Goal: Information Seeking & Learning: Compare options

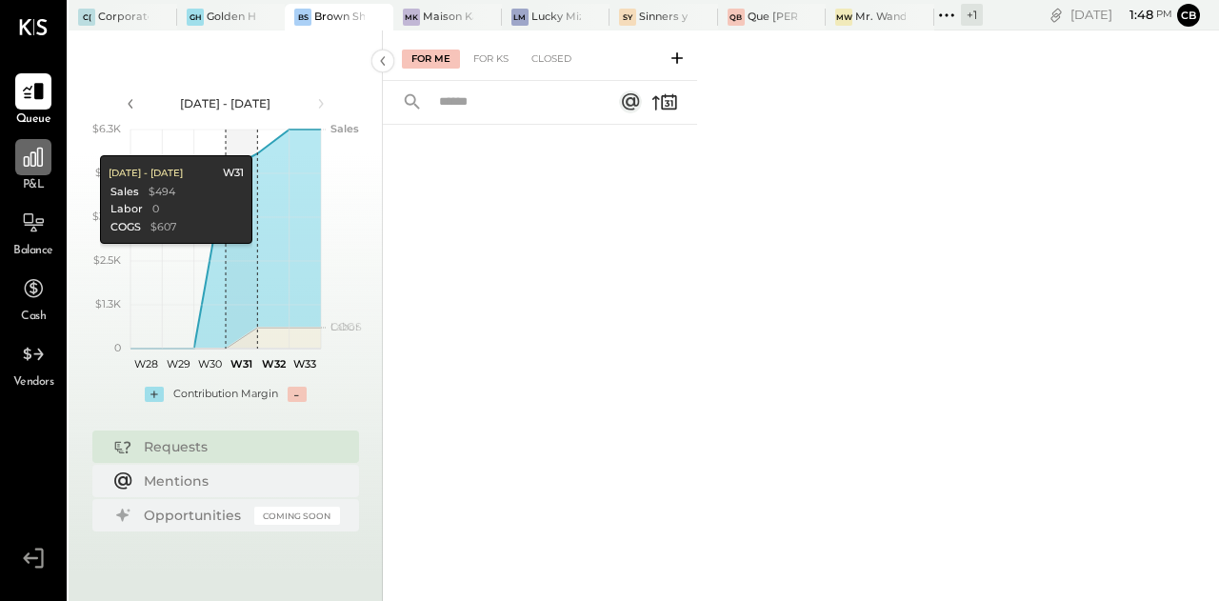
click at [24, 159] on icon at bounding box center [33, 157] width 19 height 19
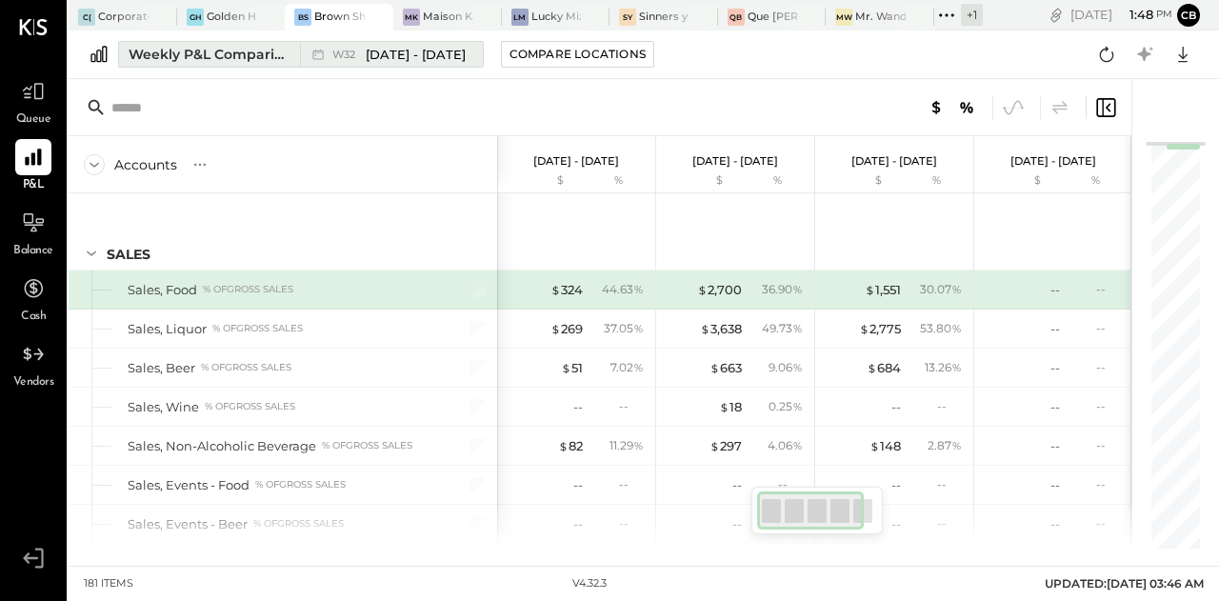
click at [170, 47] on div "Weekly P&L Comparison" at bounding box center [209, 54] width 160 height 19
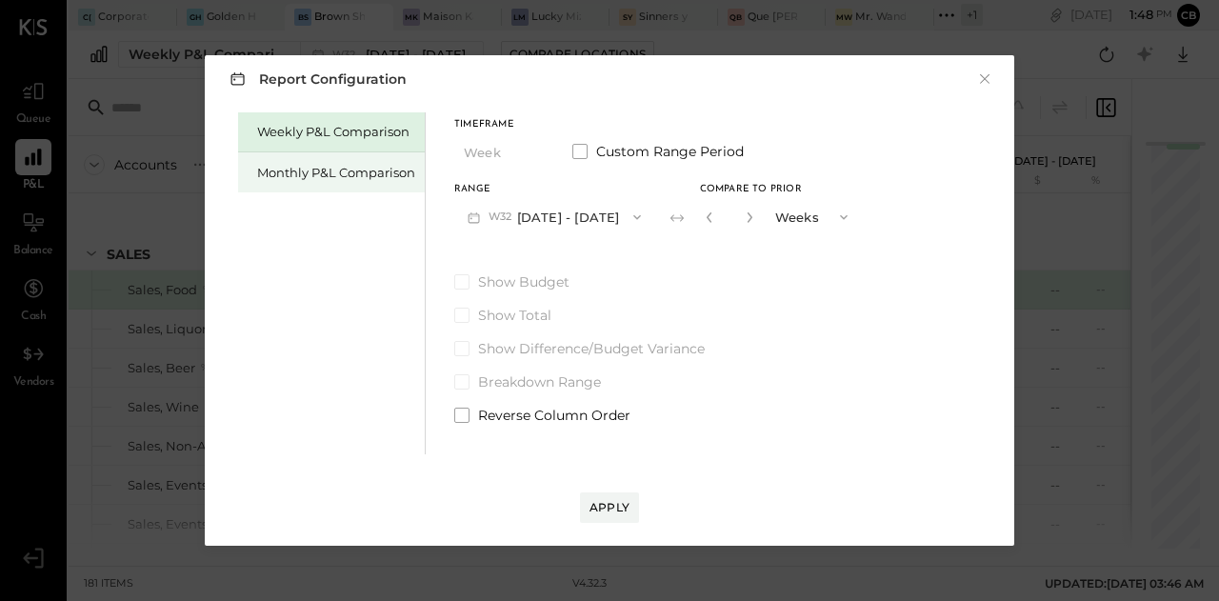
click at [289, 172] on div "Monthly P&L Comparison" at bounding box center [336, 173] width 158 height 18
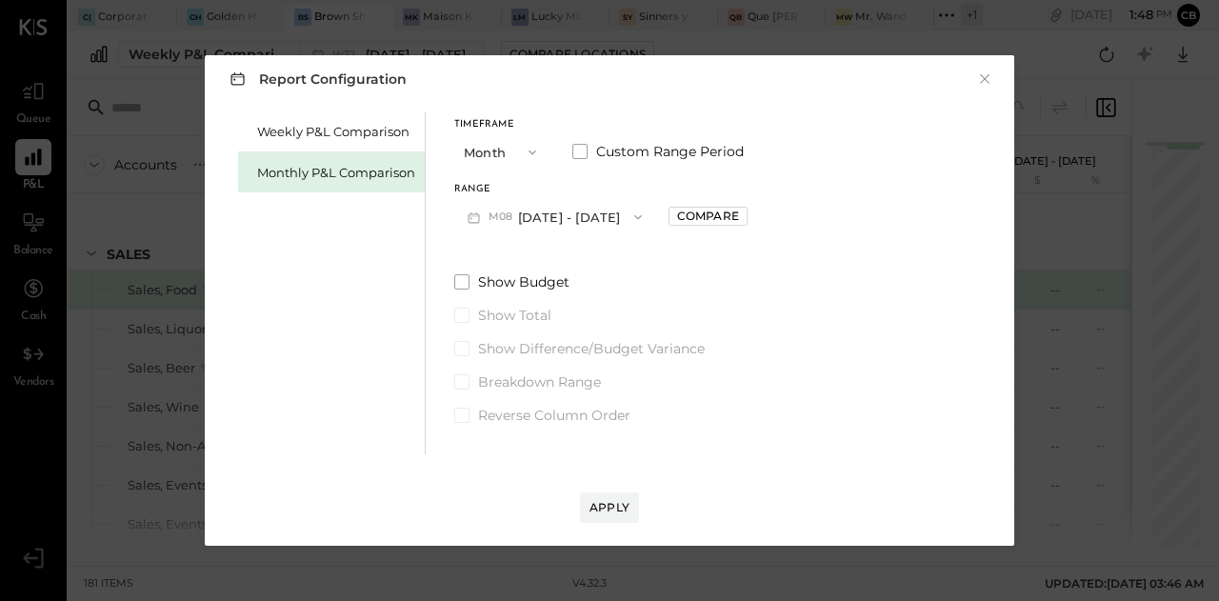
click at [568, 220] on button "M08 [DATE] - [DATE]" at bounding box center [554, 216] width 201 height 35
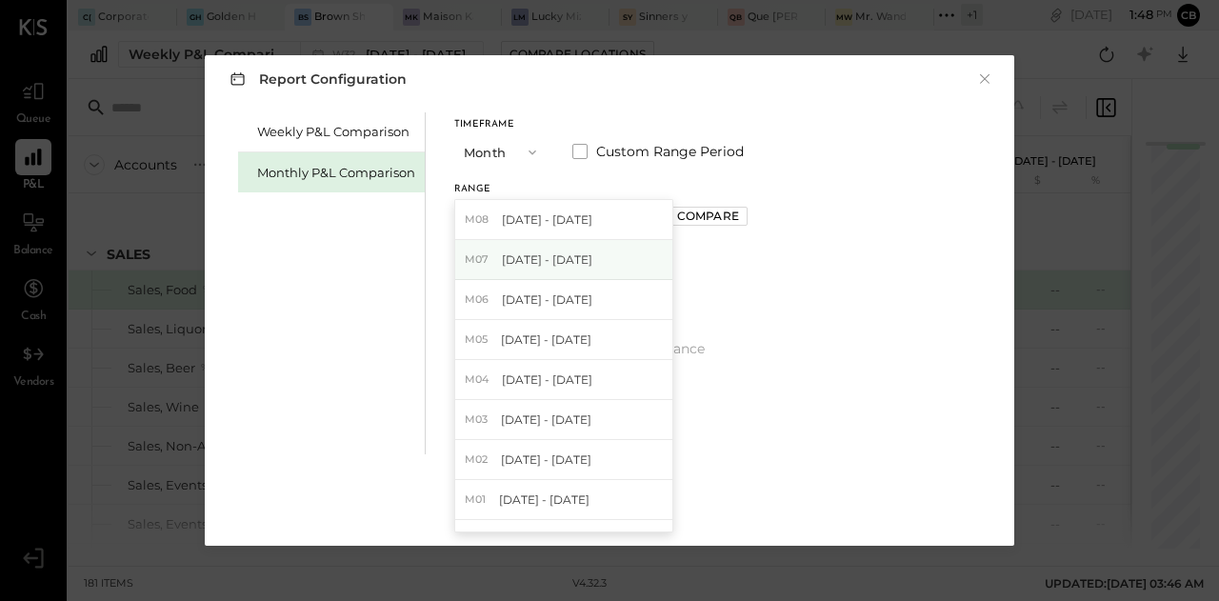
click at [545, 252] on span "[DATE] - [DATE]" at bounding box center [547, 259] width 90 height 16
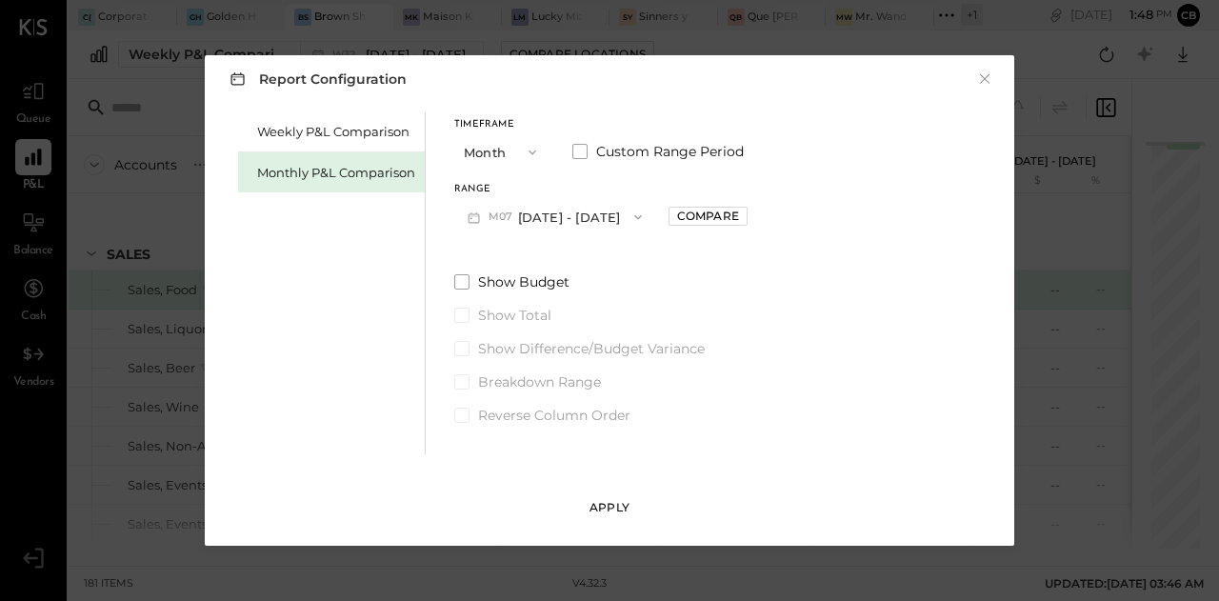
click at [613, 504] on div "Apply" at bounding box center [610, 507] width 40 height 16
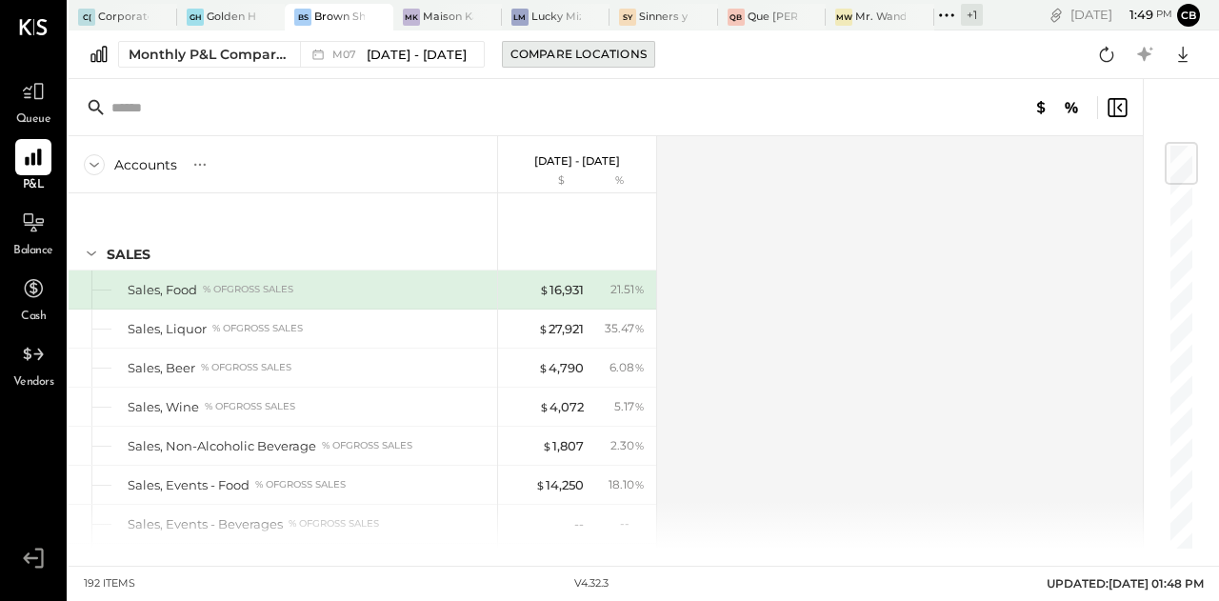
click at [596, 56] on div "Compare Locations" at bounding box center [579, 54] width 136 height 16
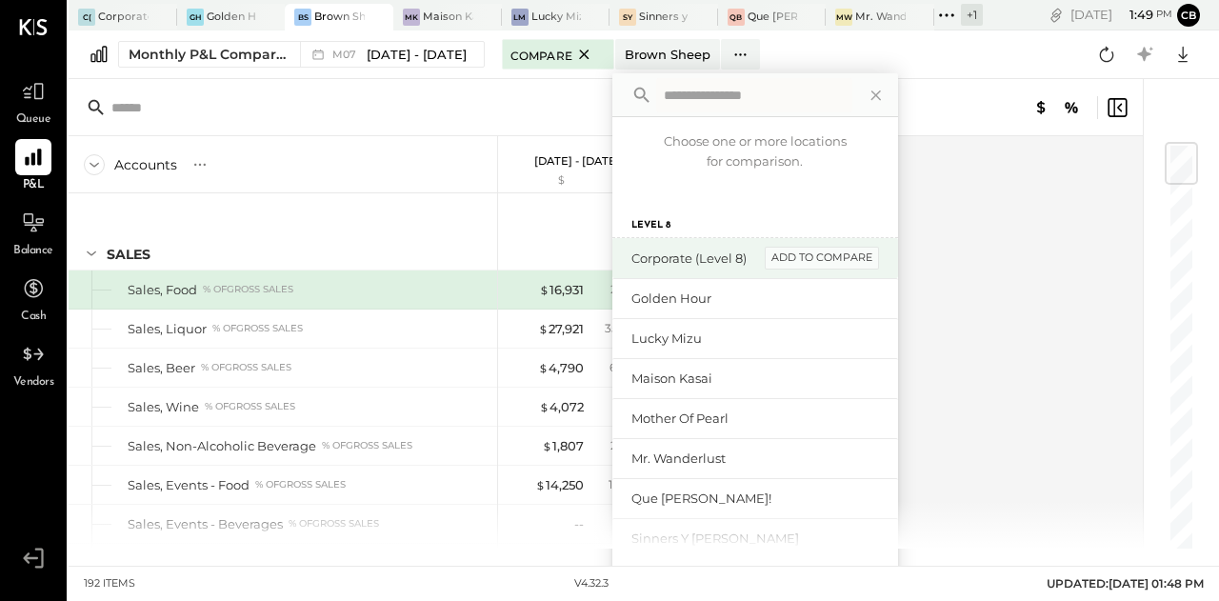
click at [811, 258] on div "add to compare" at bounding box center [822, 258] width 114 height 23
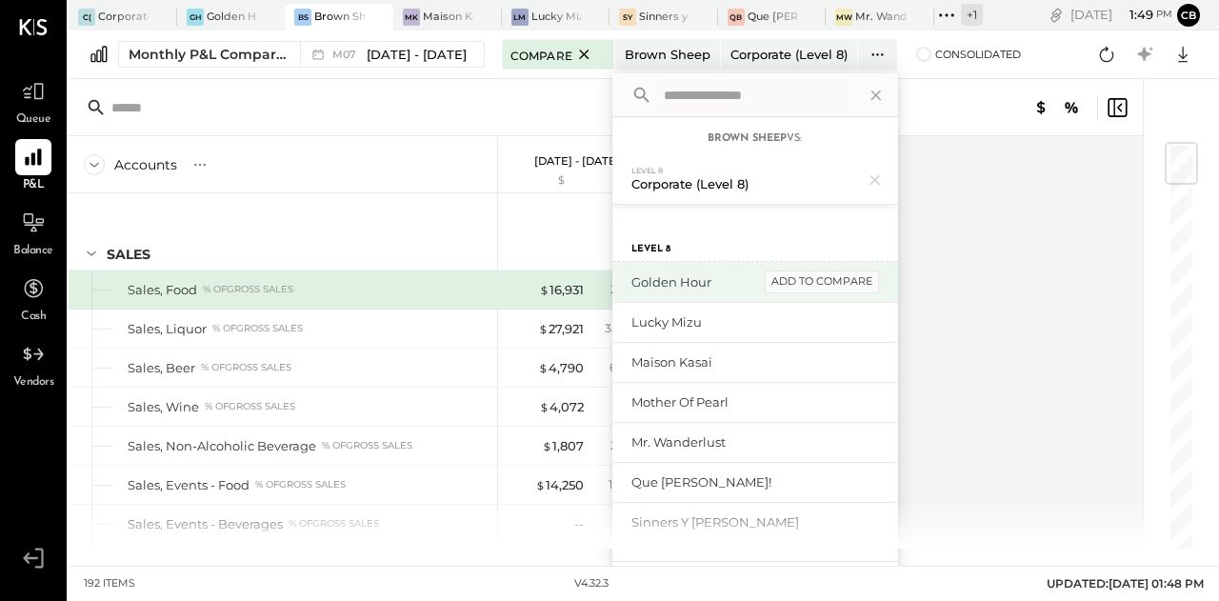
click at [811, 276] on div "add to compare" at bounding box center [822, 281] width 114 height 23
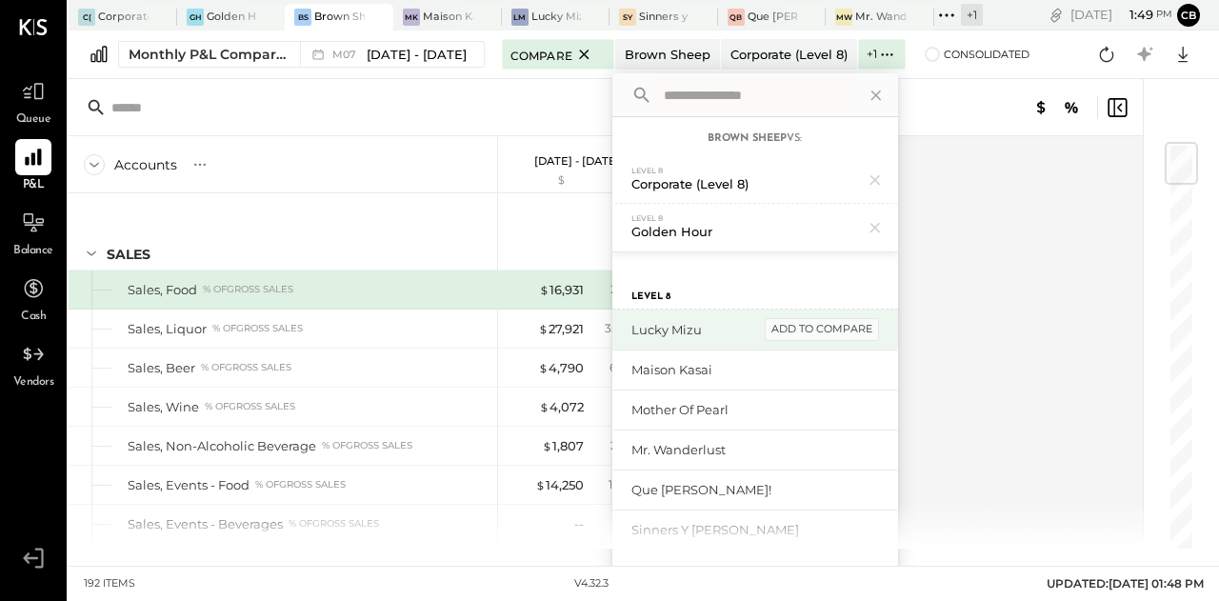
scroll to position [42, 0]
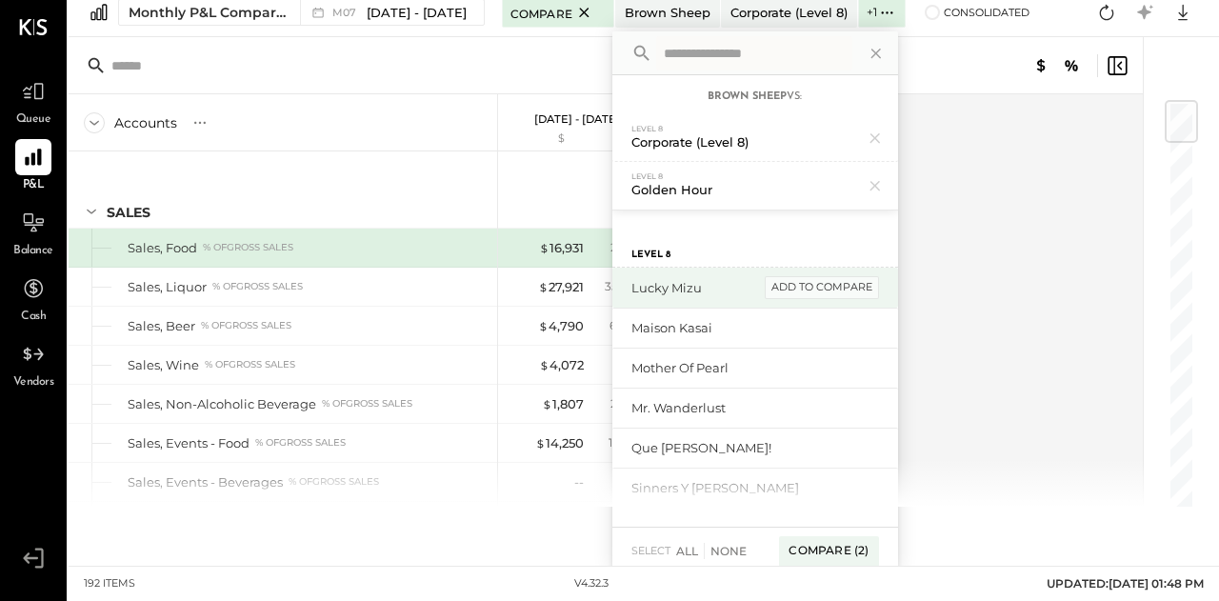
click at [807, 290] on div "add to compare" at bounding box center [822, 287] width 114 height 23
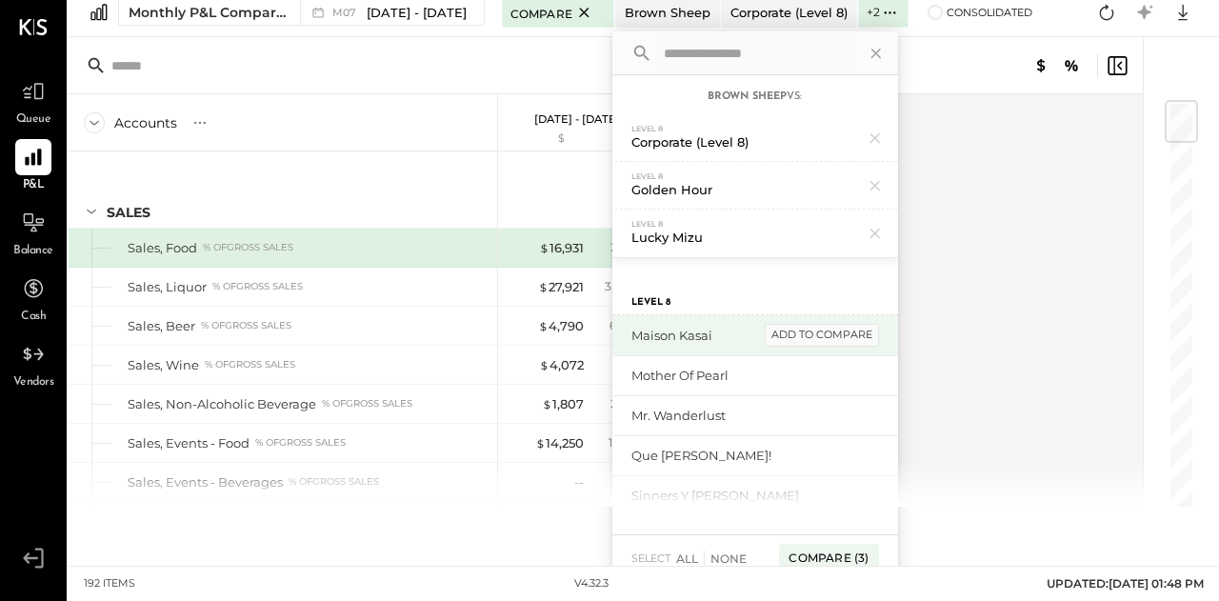
scroll to position [50, 0]
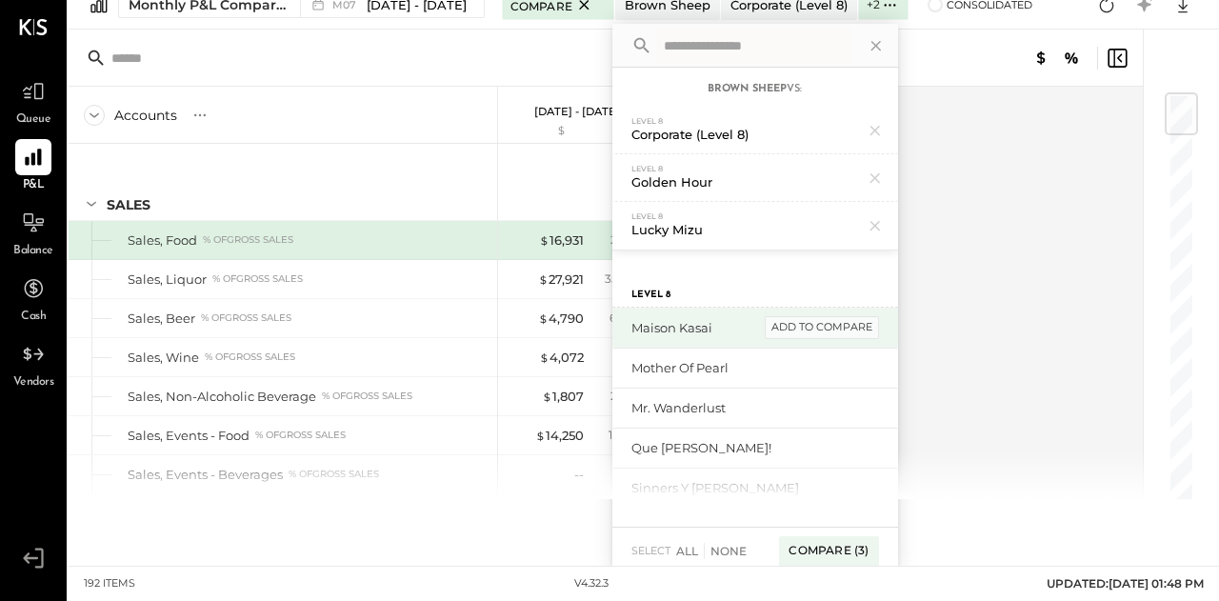
click at [807, 325] on div "add to compare" at bounding box center [822, 327] width 114 height 23
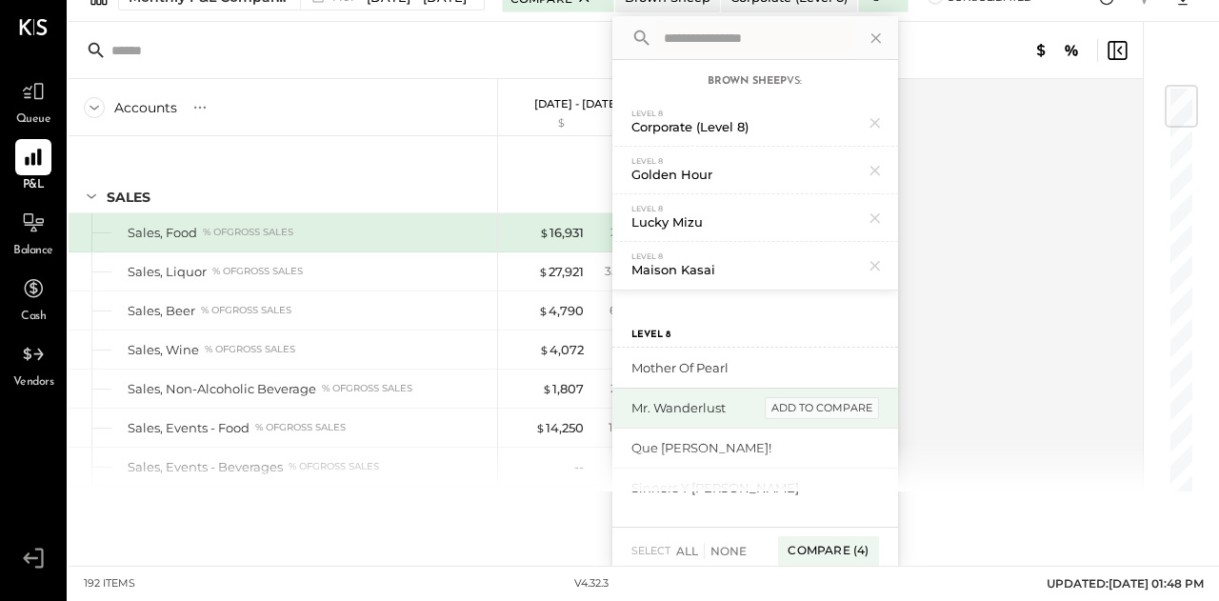
click at [804, 403] on div "add to compare" at bounding box center [822, 408] width 114 height 23
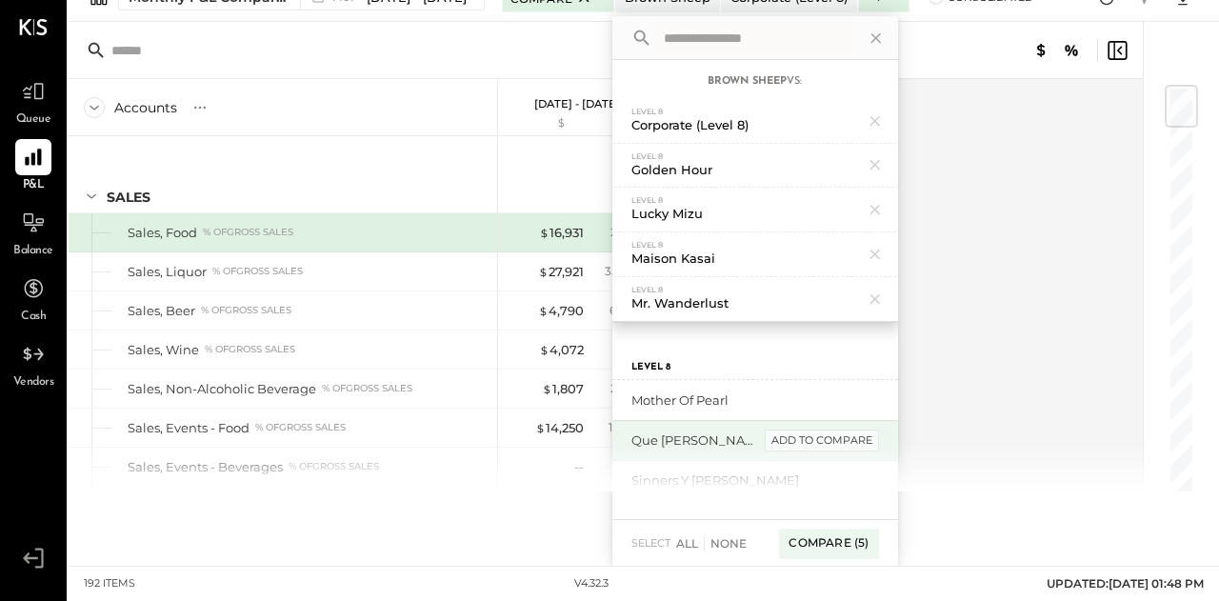
click at [800, 439] on div "add to compare" at bounding box center [822, 441] width 114 height 23
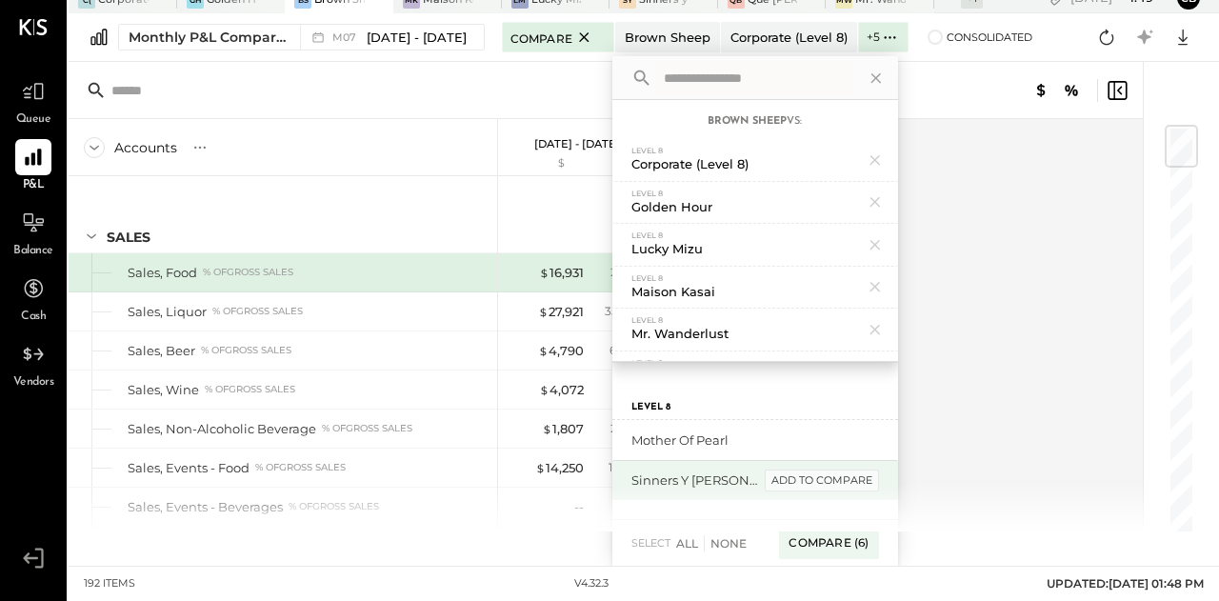
click at [799, 477] on div "add to compare" at bounding box center [822, 481] width 114 height 23
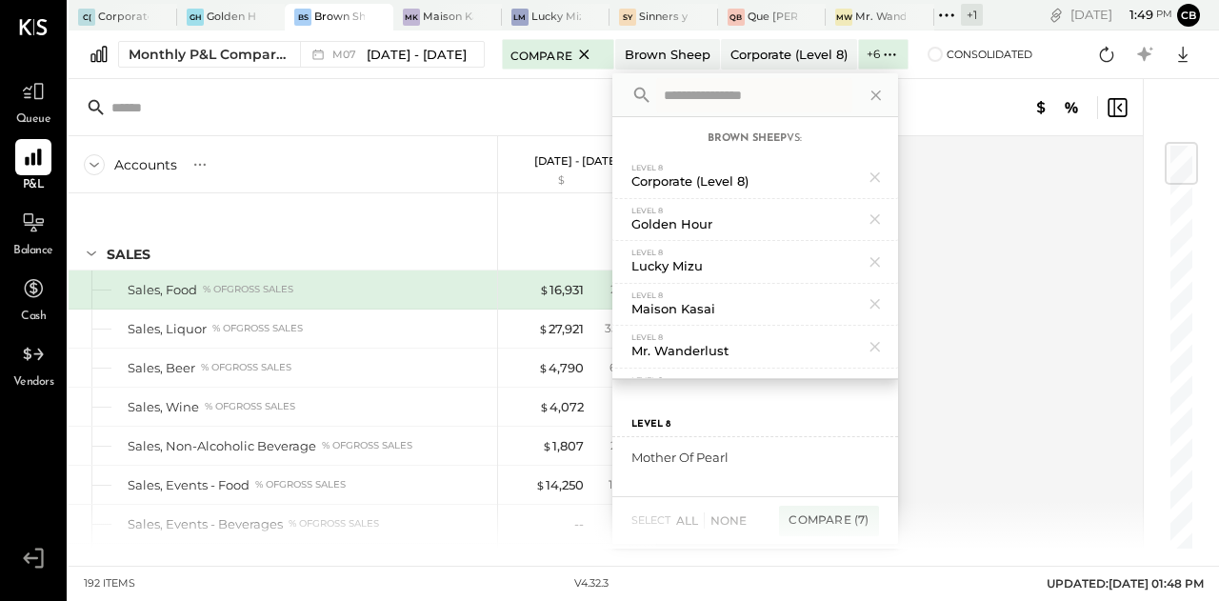
scroll to position [0, 0]
click at [815, 517] on div "Compare (7)" at bounding box center [828, 521] width 99 height 30
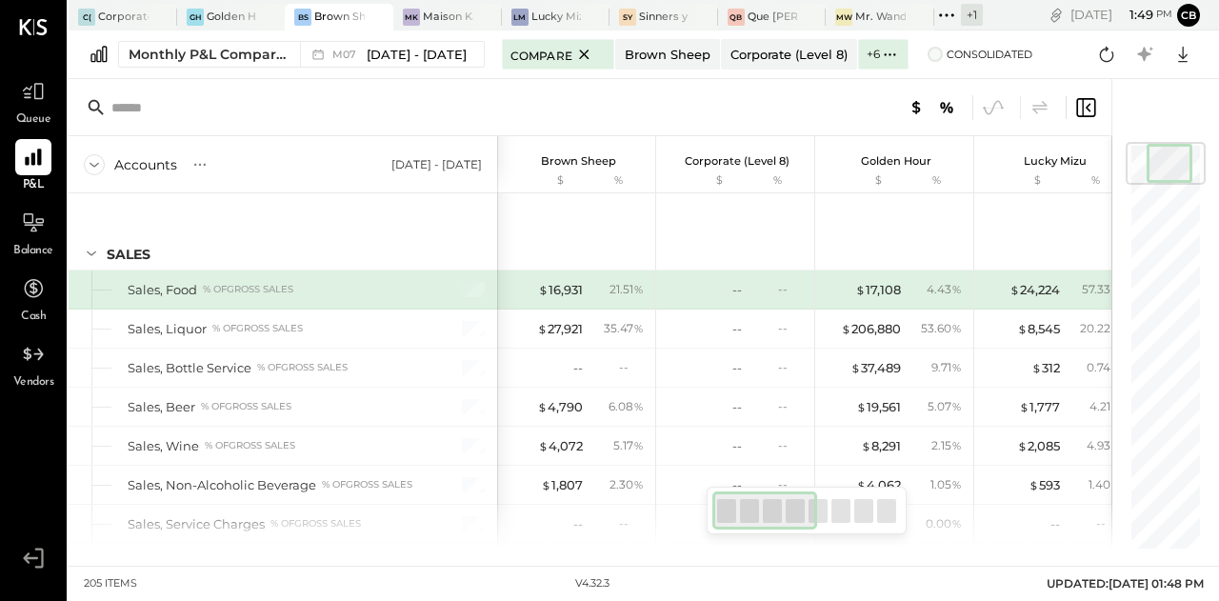
click at [928, 60] on span at bounding box center [935, 54] width 15 height 15
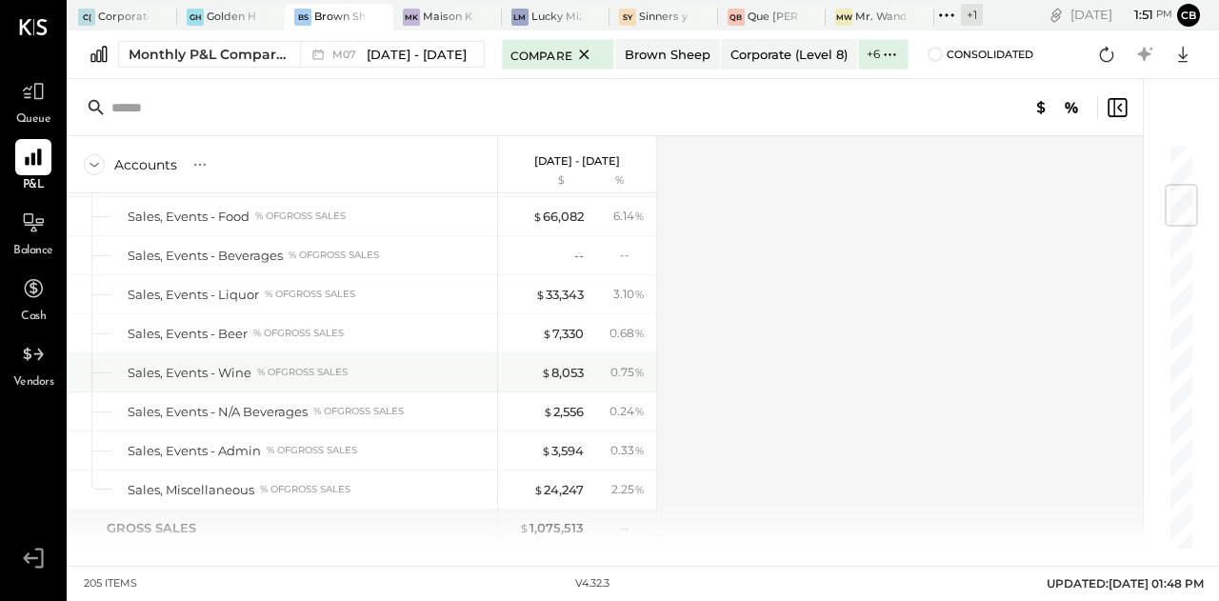
scroll to position [349, 0]
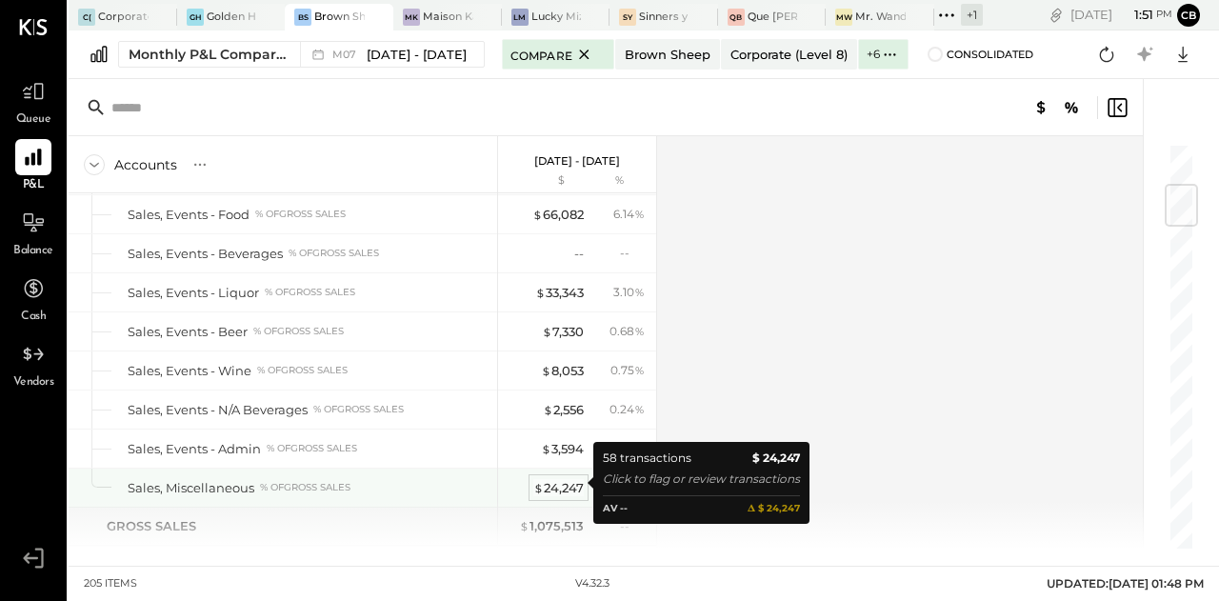
click at [562, 482] on div "$ 24,247" at bounding box center [558, 488] width 50 height 18
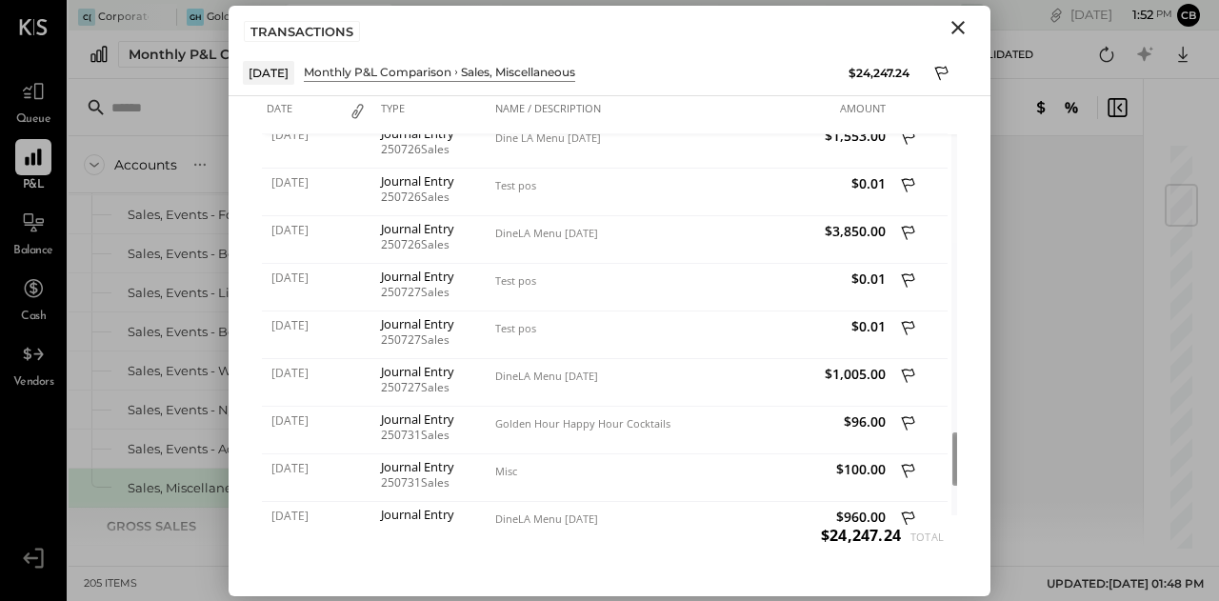
click at [1100, 169] on div "Accounts S % GL [DATE] - [DATE] $ % SALES Sales, Food % of GROSS SALES Sales, L…" at bounding box center [607, 342] width 1077 height 412
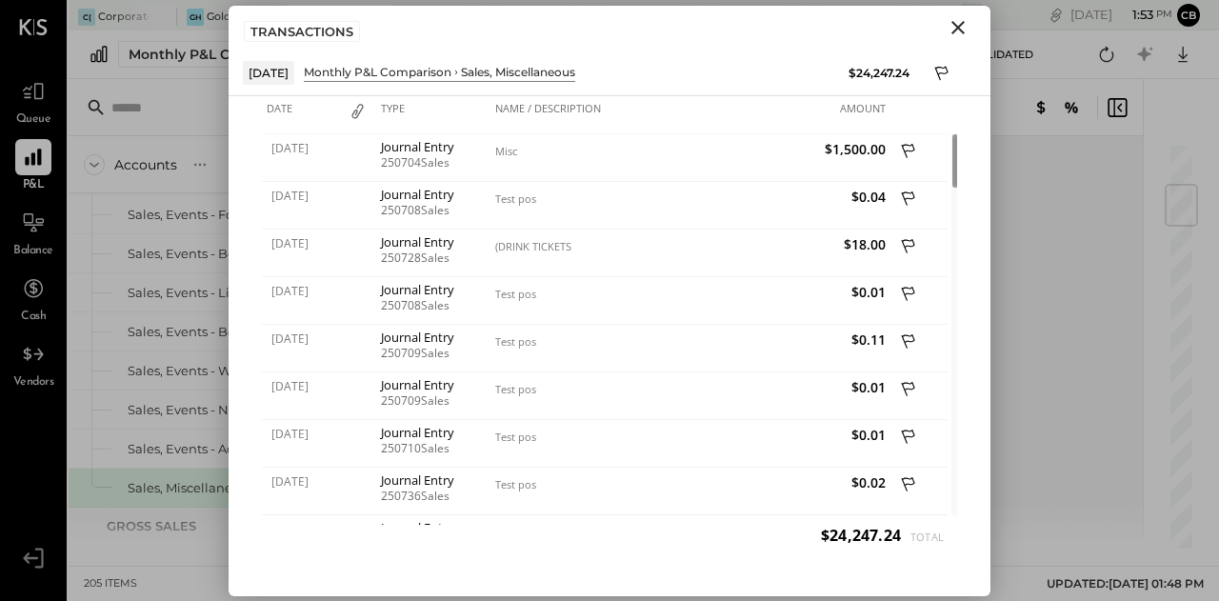
click at [964, 22] on icon "Close" at bounding box center [958, 27] width 13 height 13
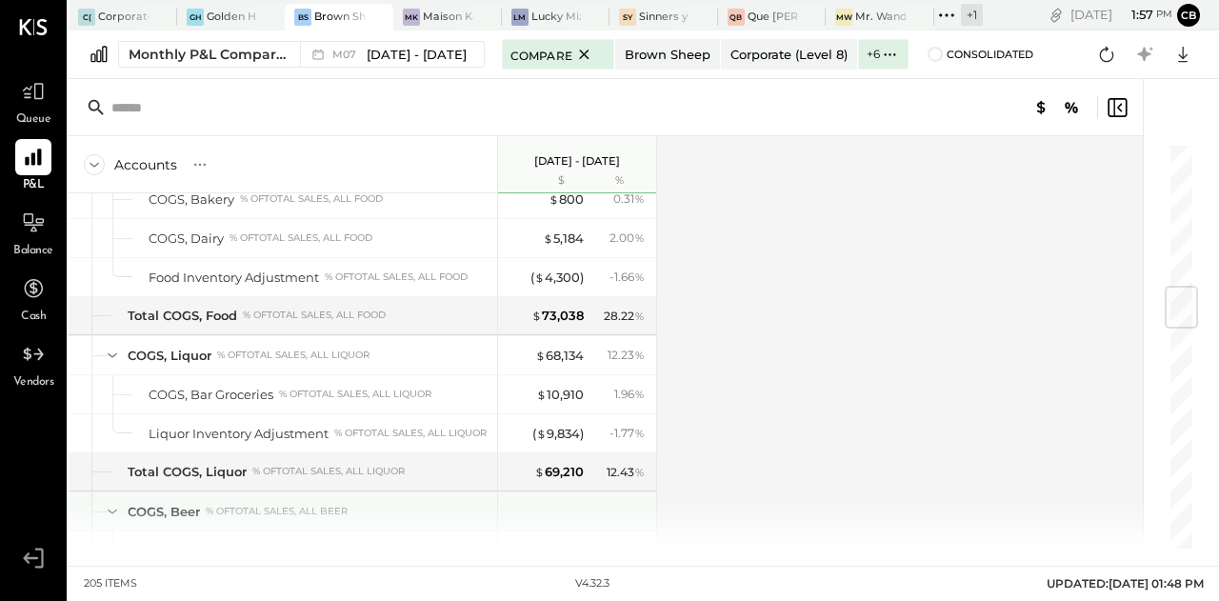
scroll to position [1192, 0]
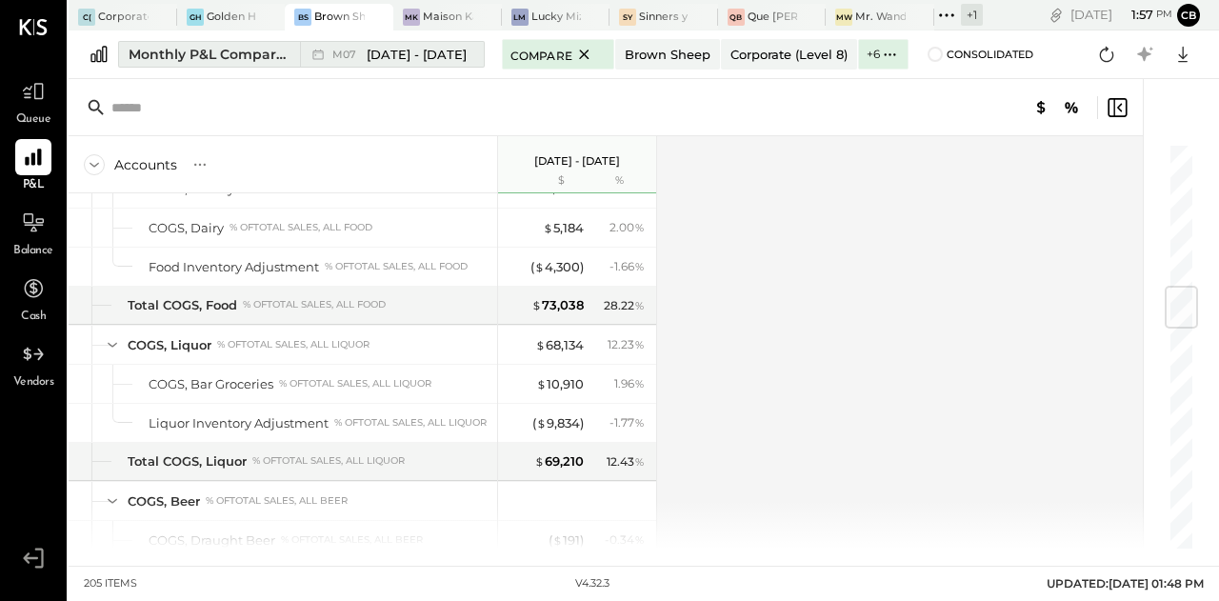
click at [194, 51] on div "Monthly P&L Comparison" at bounding box center [209, 54] width 160 height 19
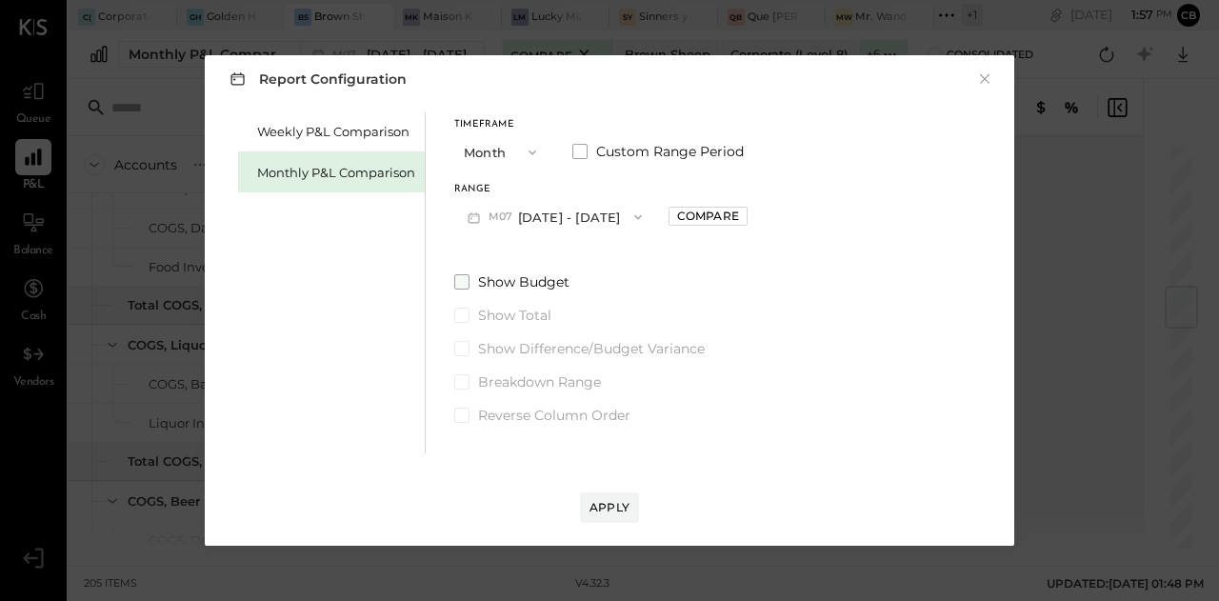
click at [465, 281] on span at bounding box center [461, 281] width 15 height 15
click at [606, 496] on button "Apply" at bounding box center [609, 507] width 59 height 30
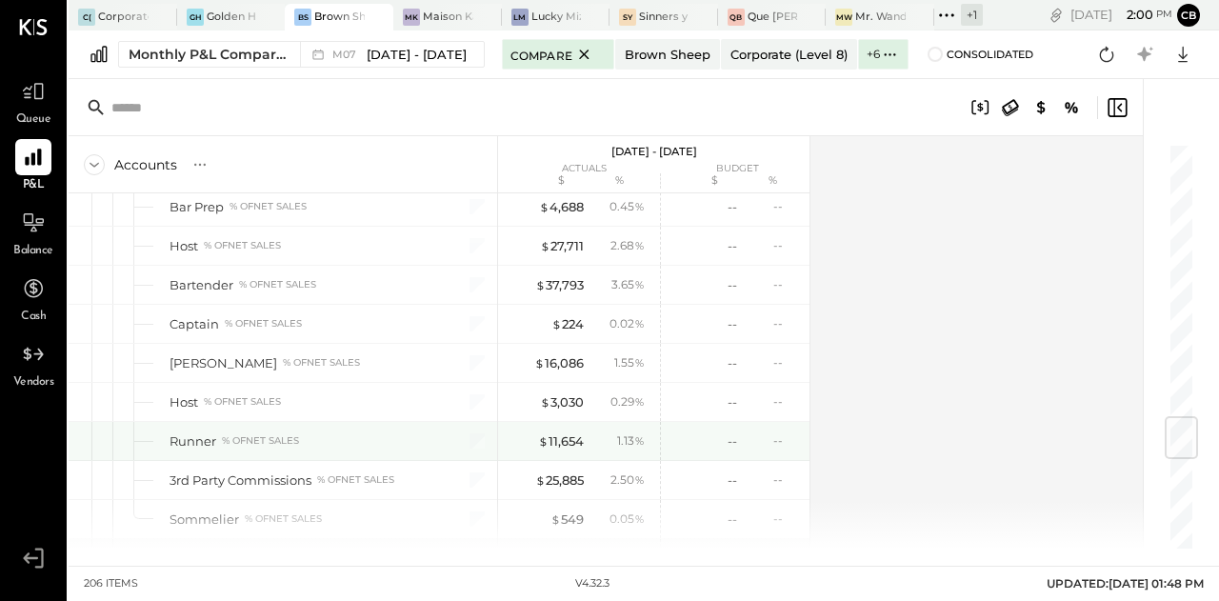
scroll to position [2280, 0]
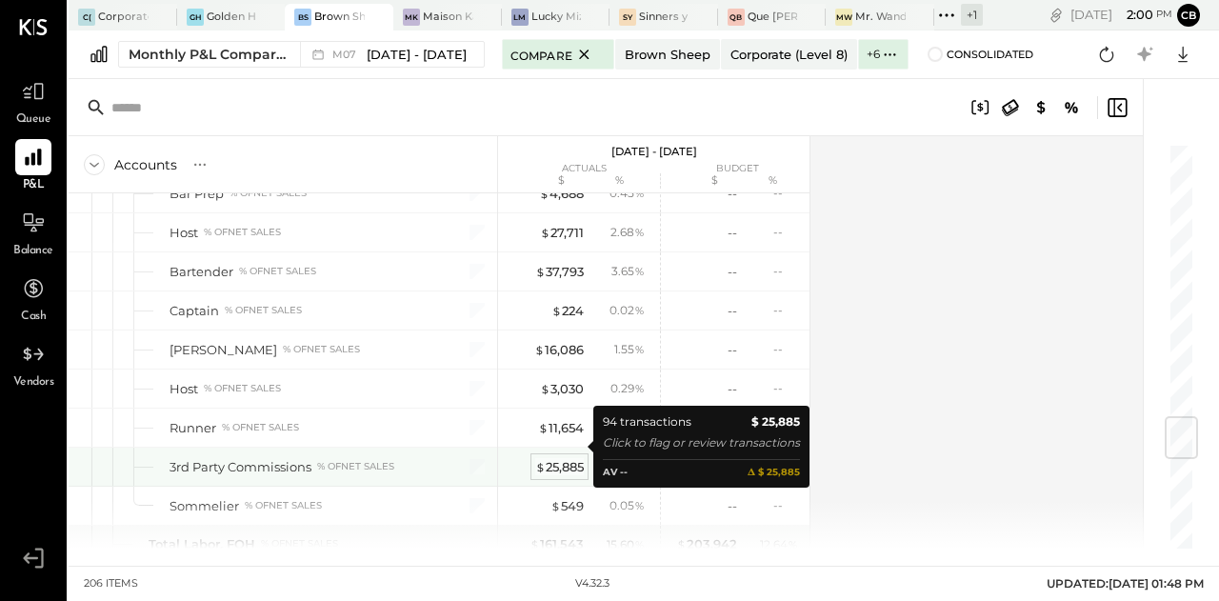
click at [566, 458] on div "$ 25,885" at bounding box center [559, 467] width 49 height 18
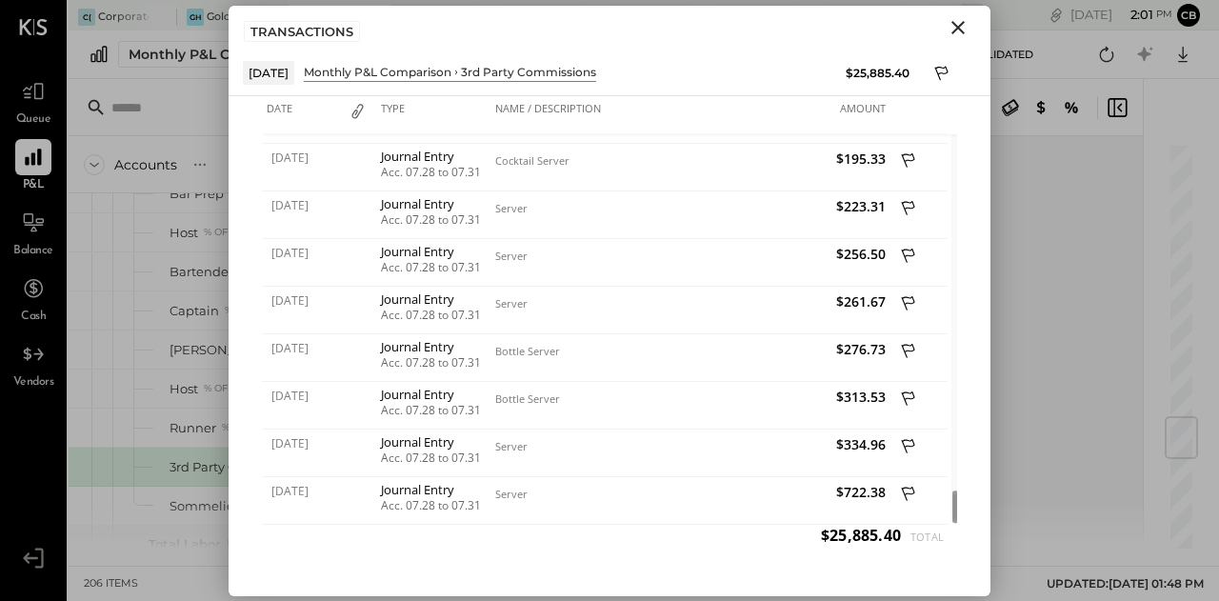
click at [953, 15] on button "Close" at bounding box center [958, 27] width 34 height 25
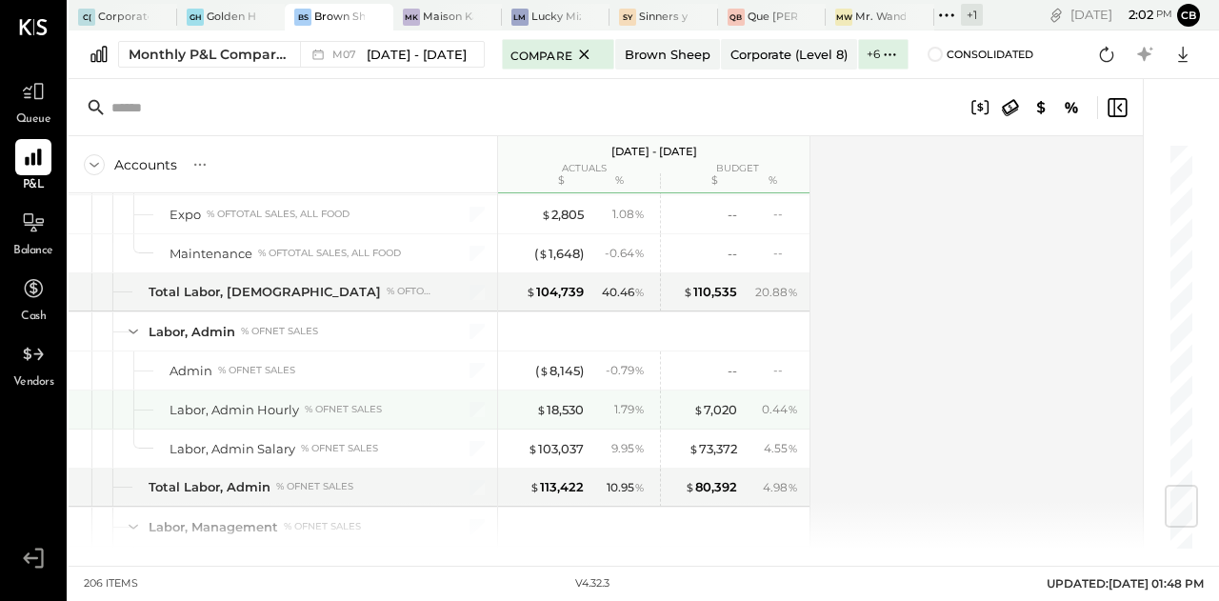
scroll to position [2847, 0]
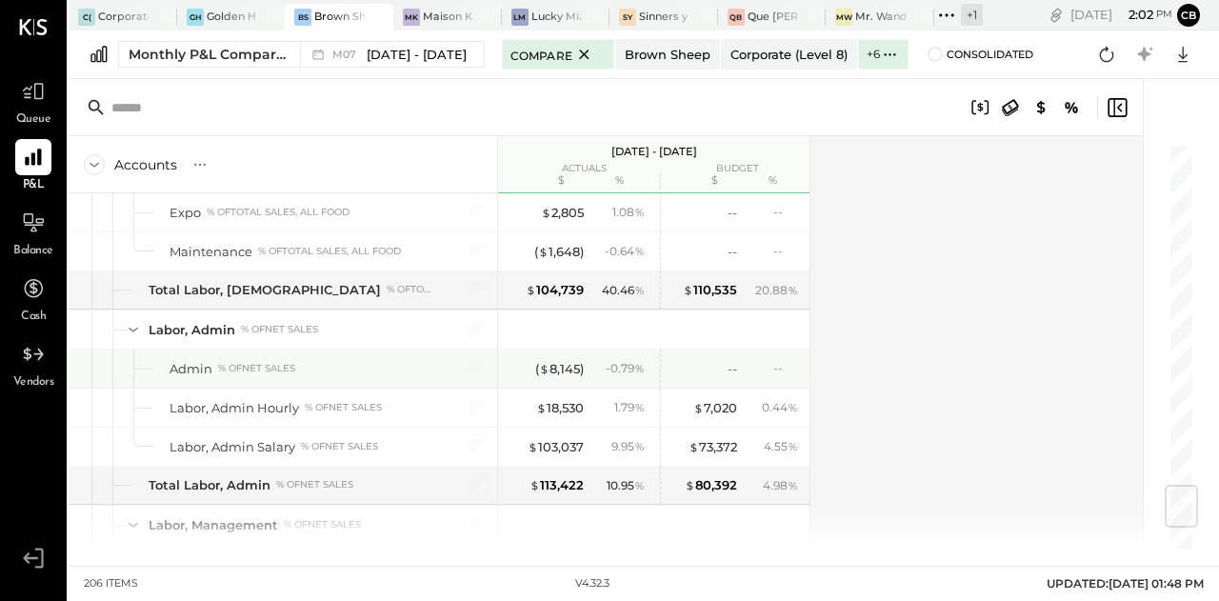
click at [587, 350] on div "( $ 8,145 ) - 0.79 %" at bounding box center [579, 369] width 143 height 38
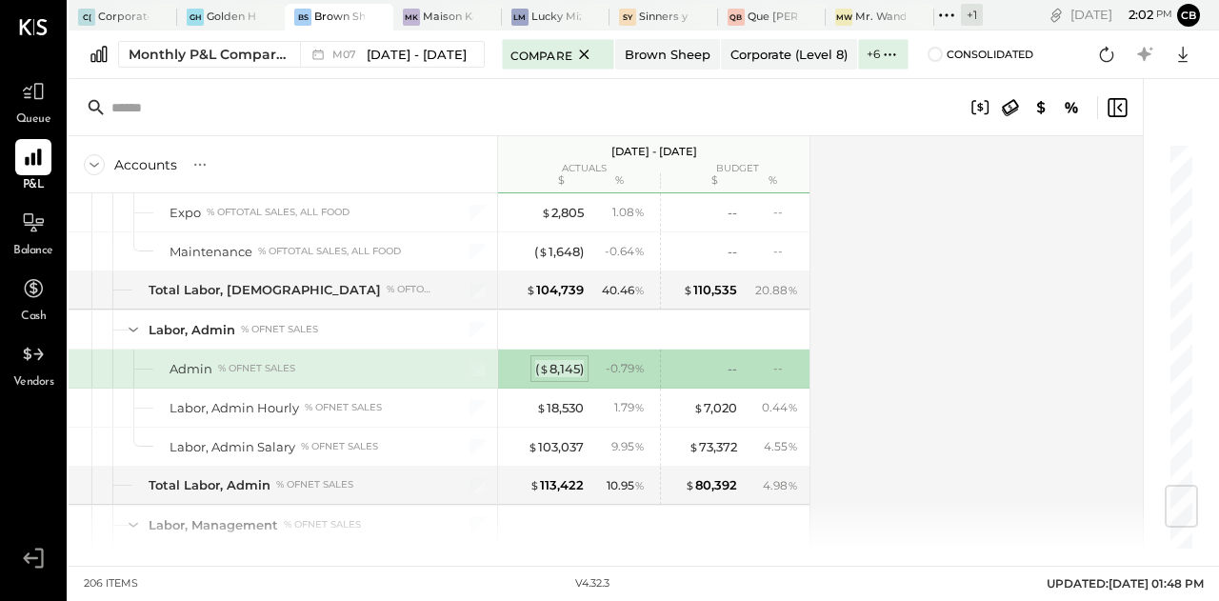
click at [571, 360] on div "( $ 8,145 )" at bounding box center [559, 369] width 49 height 18
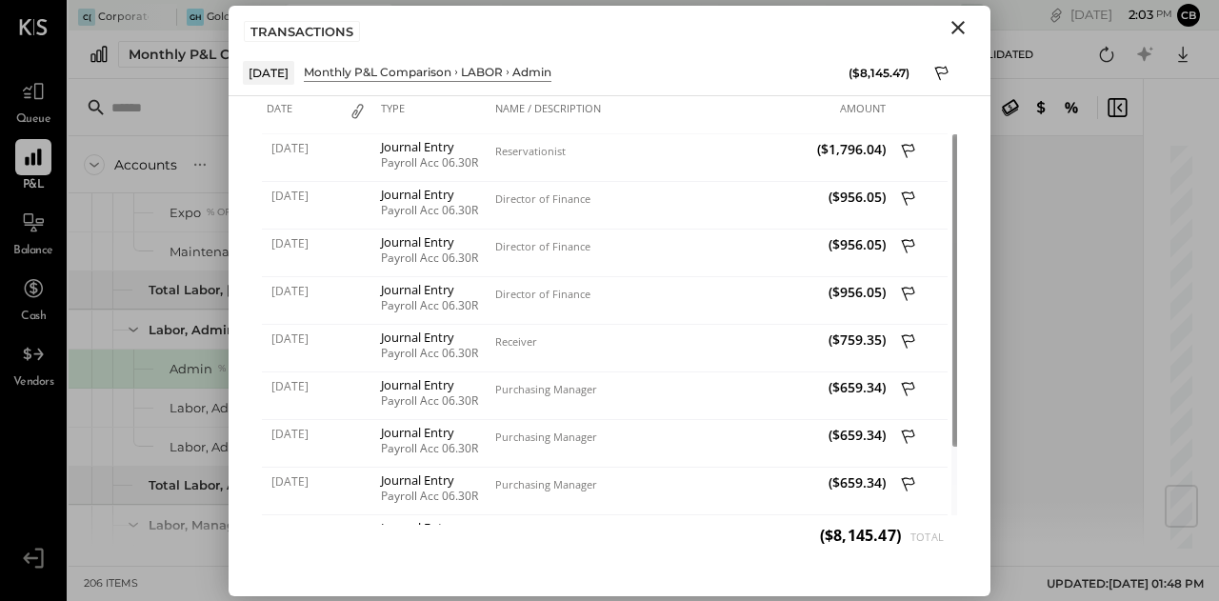
click at [951, 29] on icon "Close" at bounding box center [958, 27] width 23 height 23
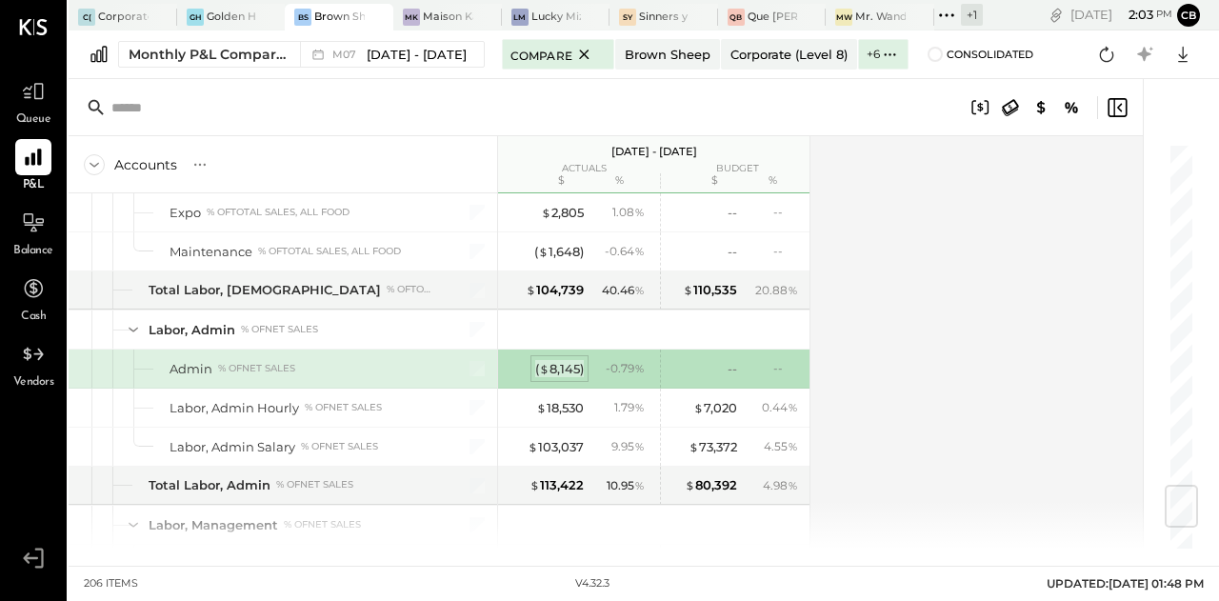
click at [562, 360] on div "( $ 8,145 )" at bounding box center [559, 369] width 49 height 18
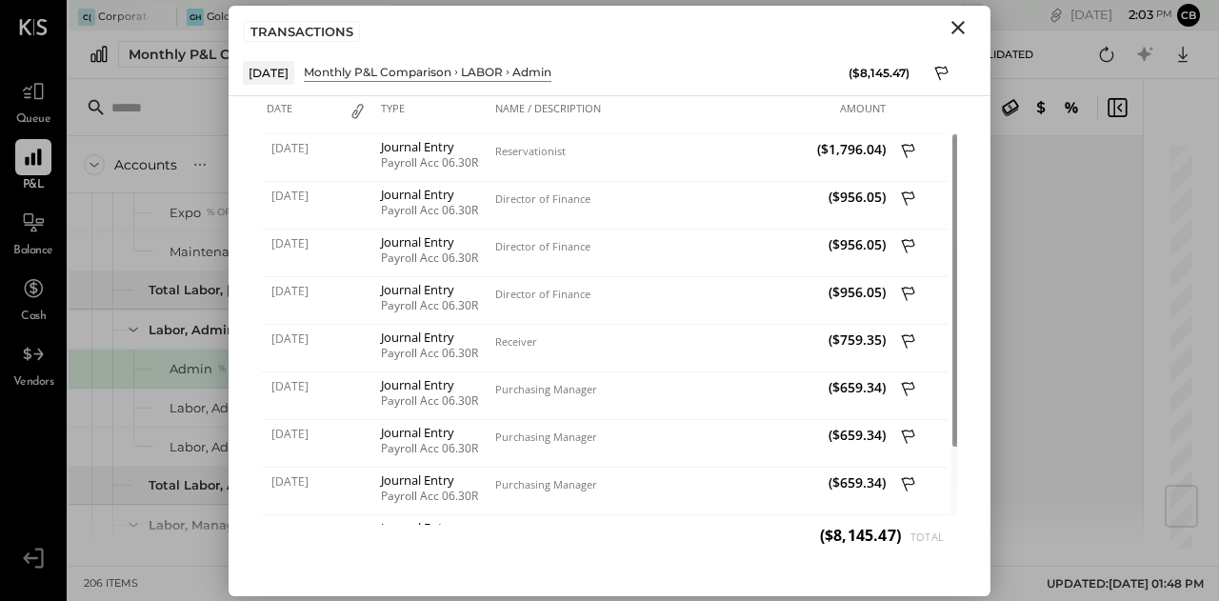
click at [964, 30] on icon "Close" at bounding box center [958, 27] width 23 height 23
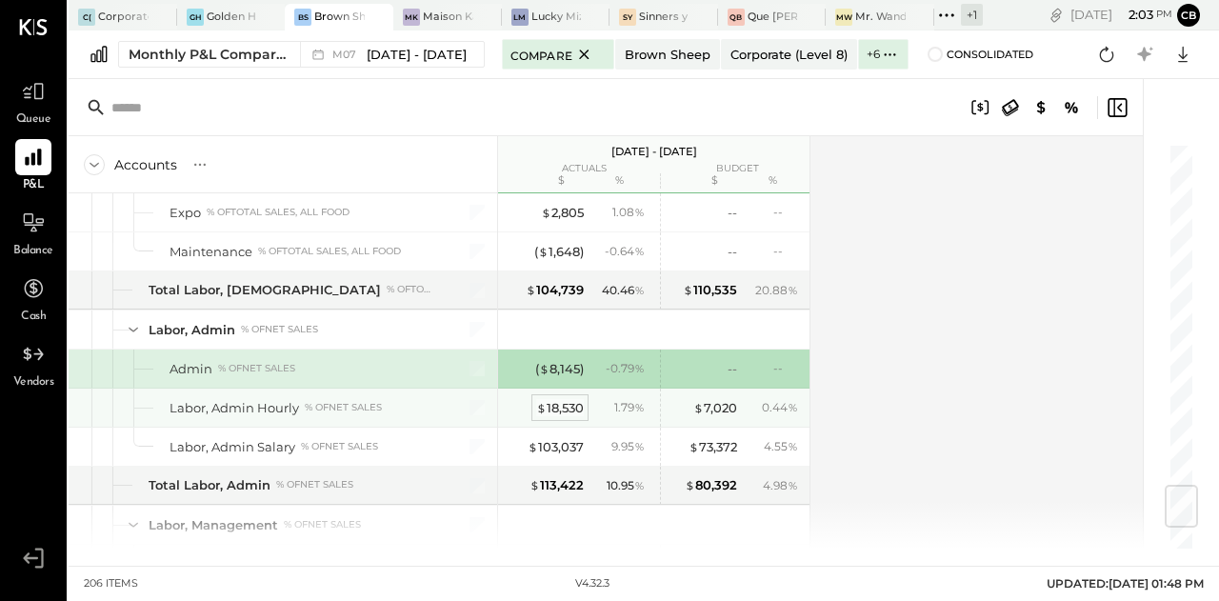
click at [551, 399] on div "$ 18,530" at bounding box center [560, 408] width 48 height 18
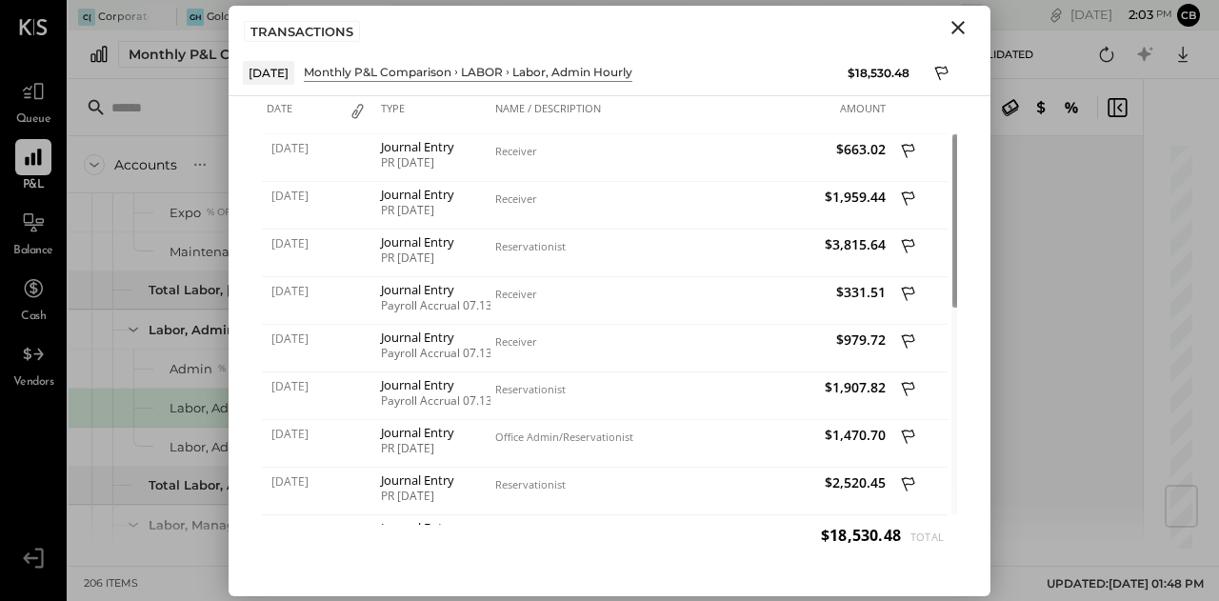
click at [956, 28] on icon "Close" at bounding box center [958, 27] width 13 height 13
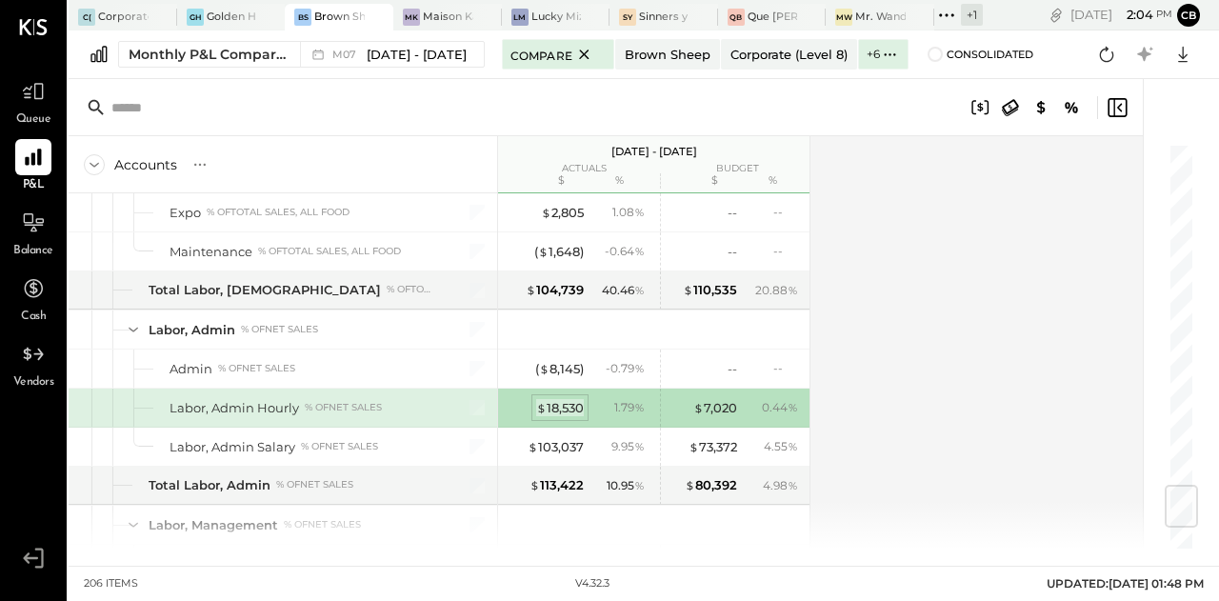
click at [568, 399] on div "$ 18,530" at bounding box center [560, 408] width 48 height 18
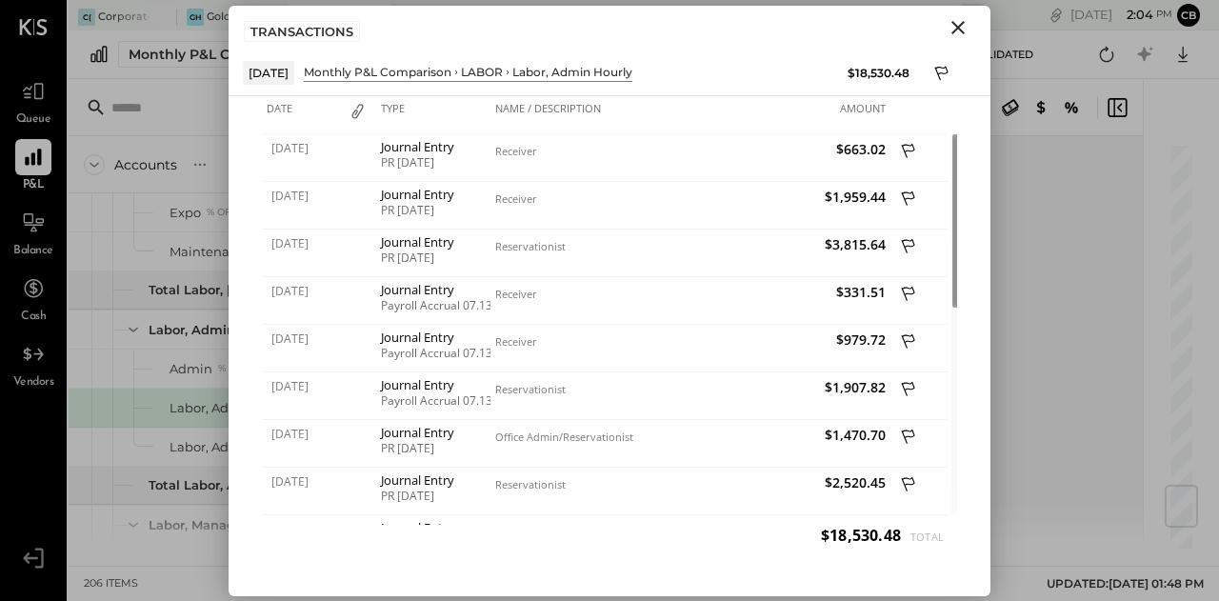
click at [964, 30] on icon "Close" at bounding box center [958, 27] width 23 height 23
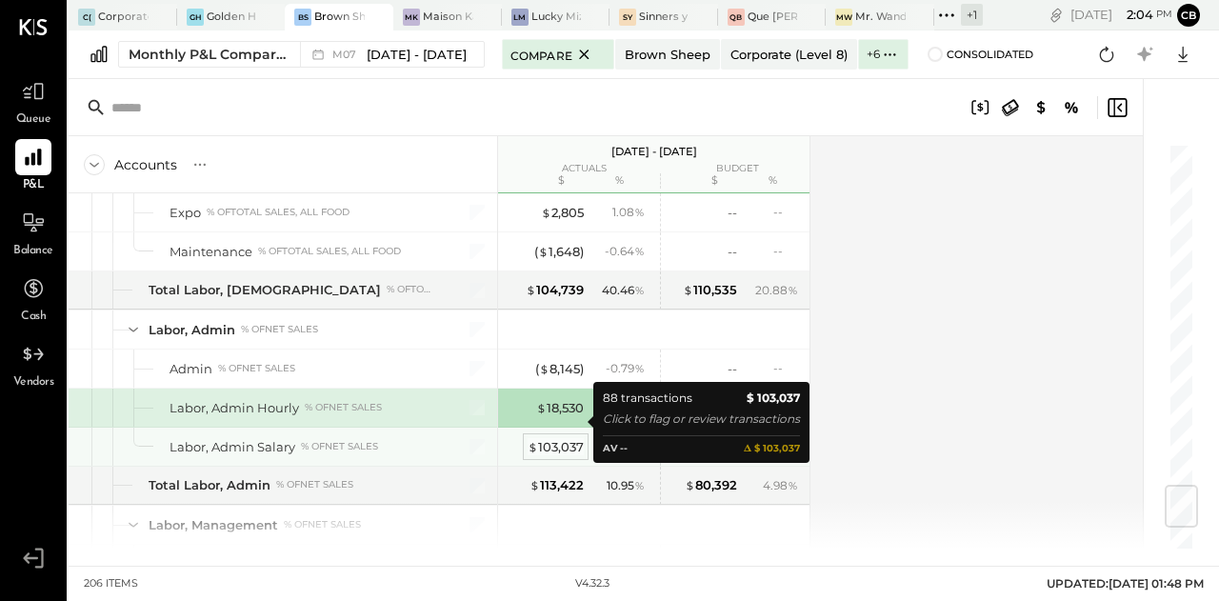
click at [553, 438] on div "$ 103,037" at bounding box center [556, 447] width 56 height 18
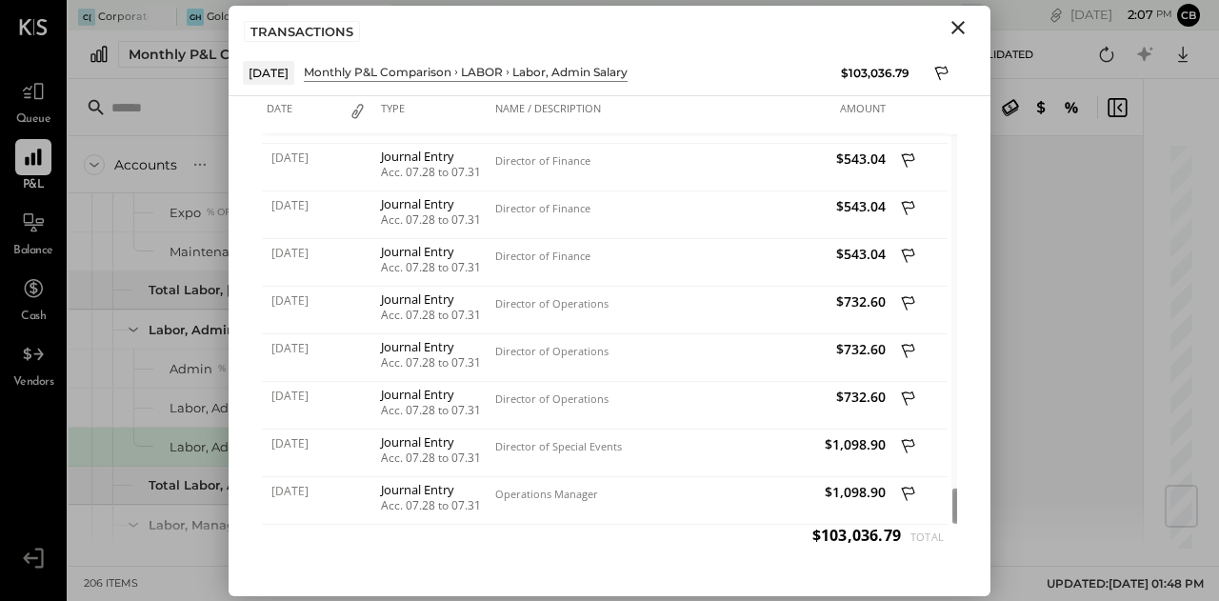
click at [956, 34] on icon "Close" at bounding box center [958, 27] width 23 height 23
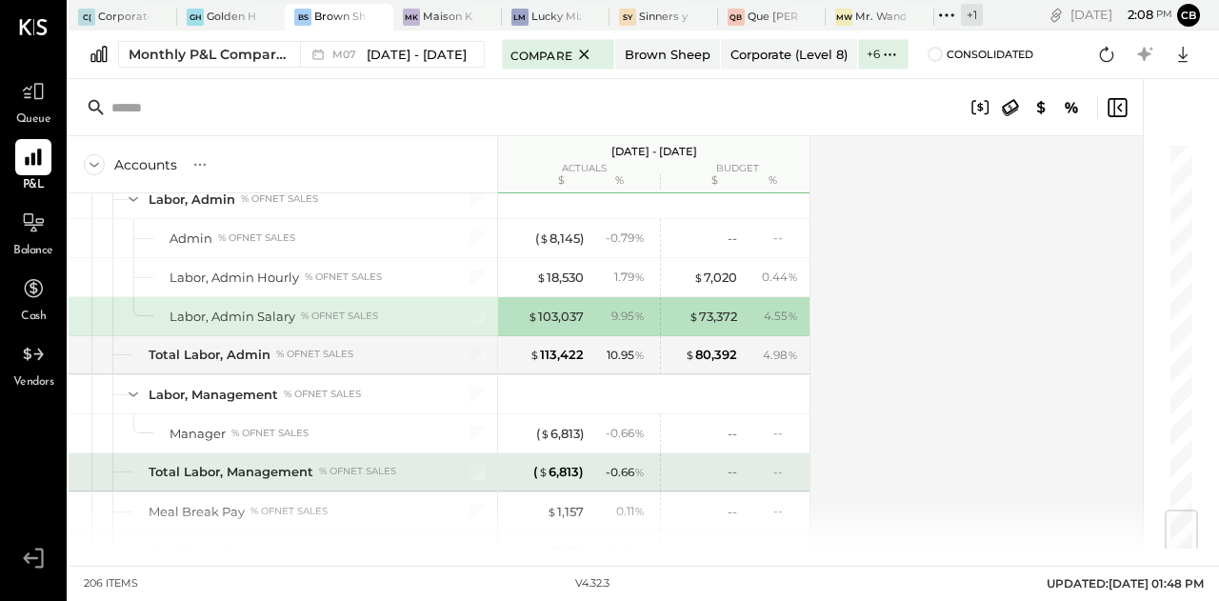
scroll to position [3055, 0]
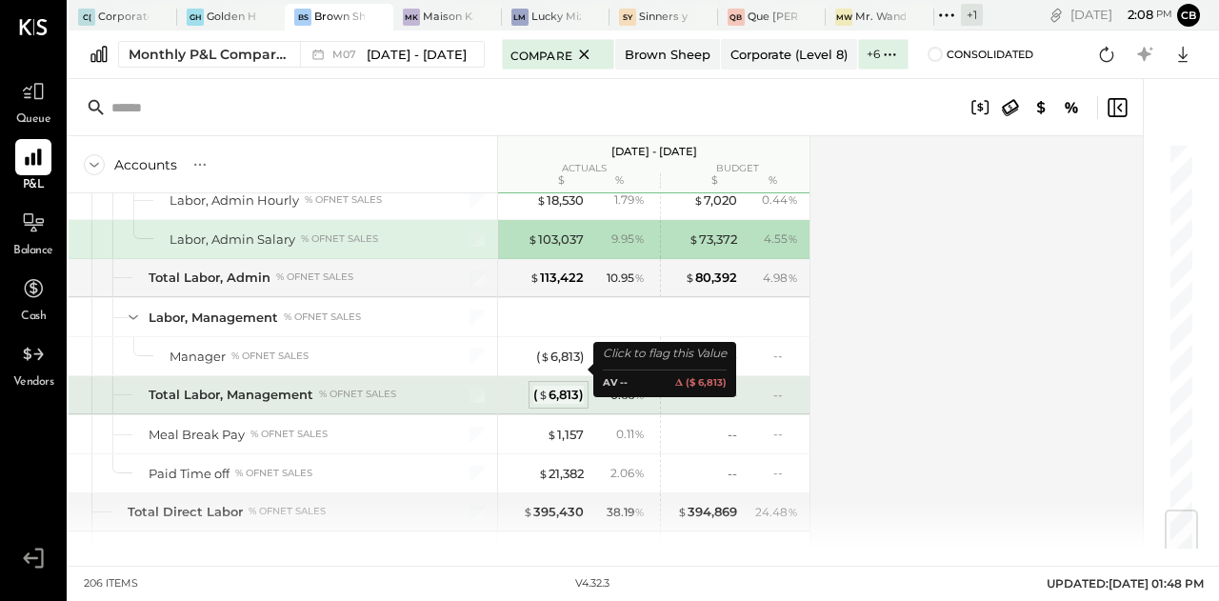
click at [560, 386] on div "( $ 6,813 )" at bounding box center [558, 395] width 50 height 18
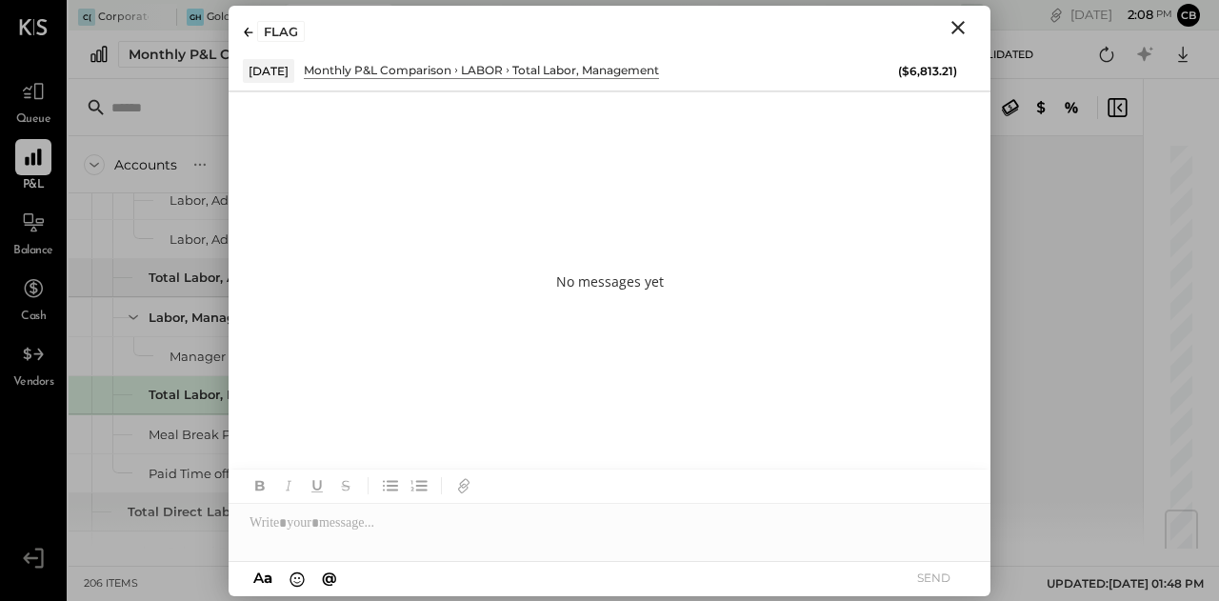
click at [962, 23] on icon "Close" at bounding box center [958, 27] width 13 height 13
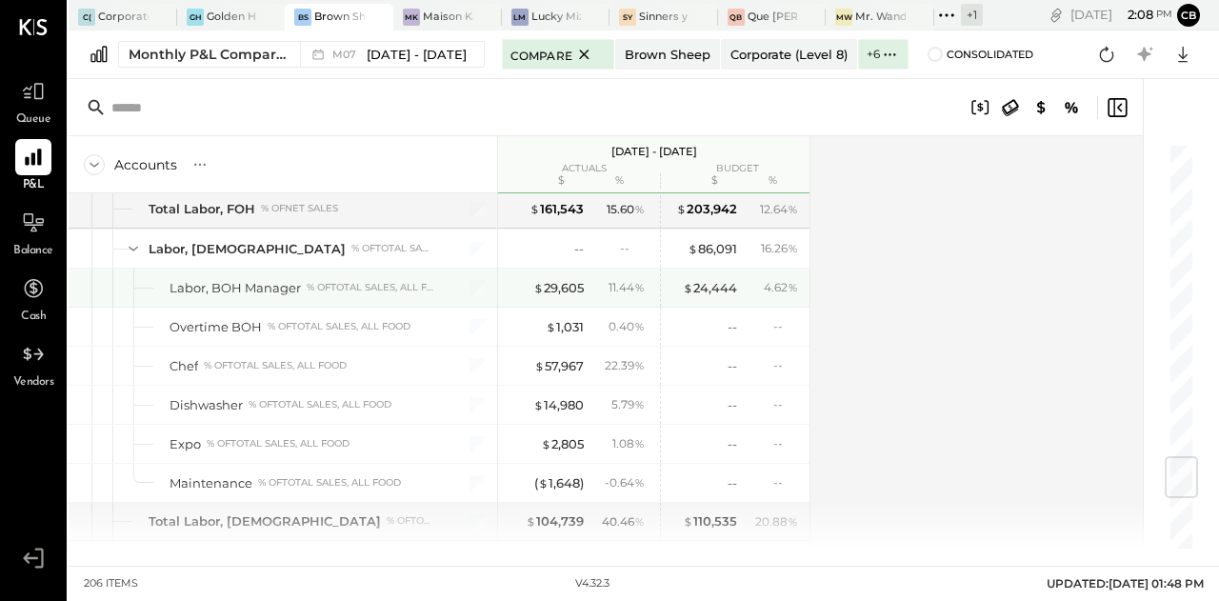
scroll to position [2603, 0]
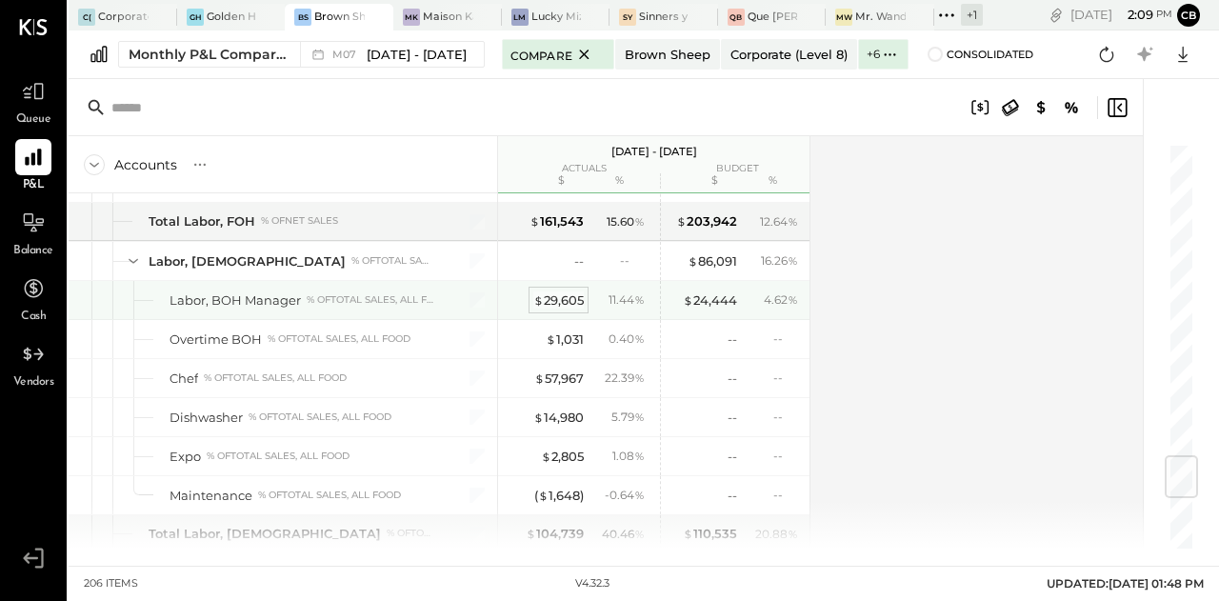
click at [565, 291] on div "$ 29,605" at bounding box center [558, 300] width 50 height 18
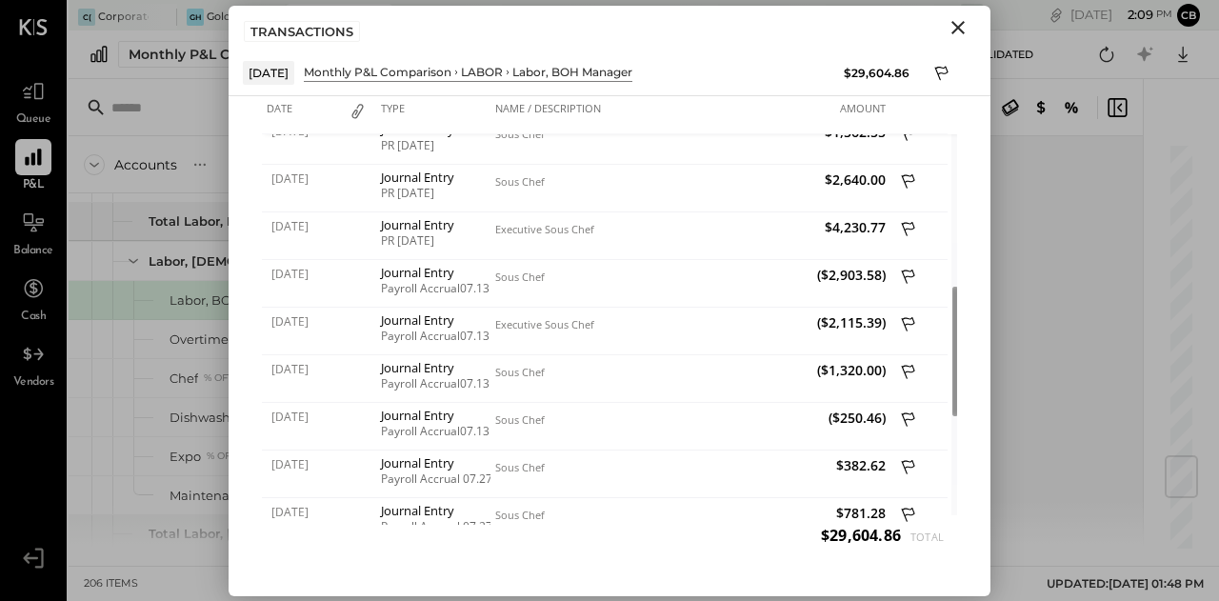
click at [961, 37] on icon "Close" at bounding box center [958, 27] width 23 height 23
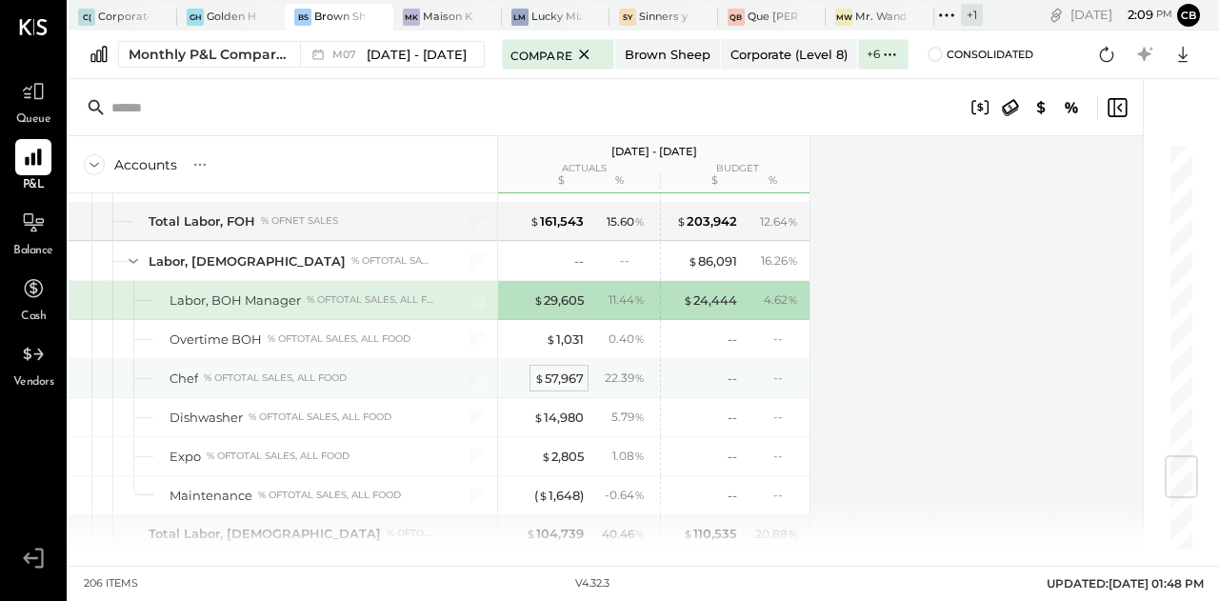
click at [551, 370] on div "$ 57,967" at bounding box center [559, 379] width 50 height 18
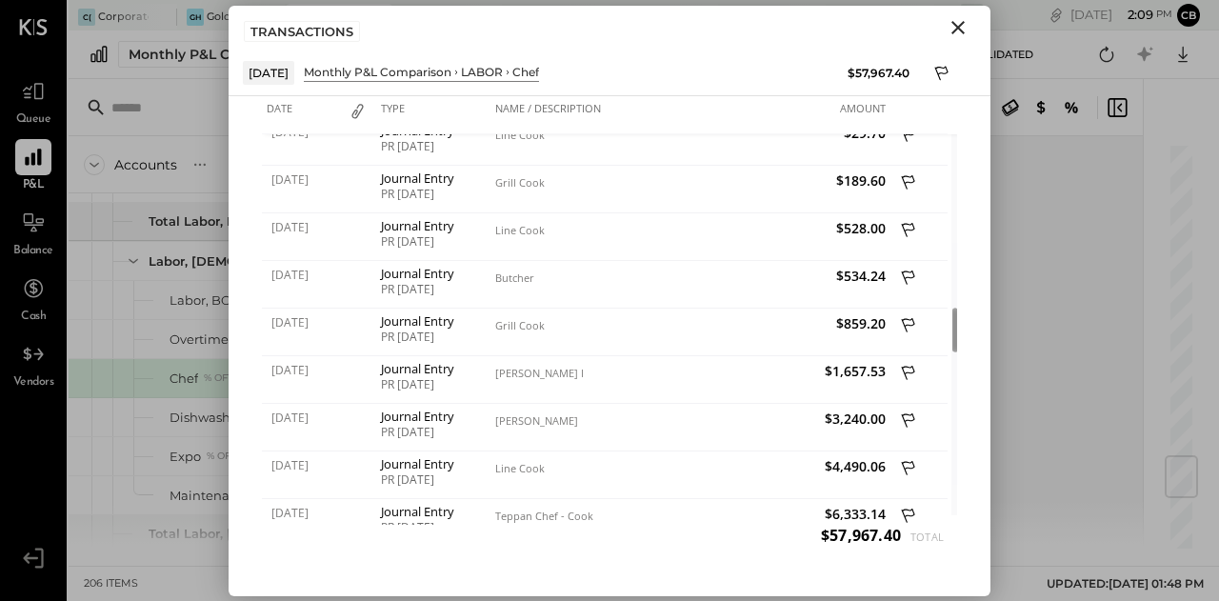
click at [950, 34] on icon "Close" at bounding box center [958, 27] width 23 height 23
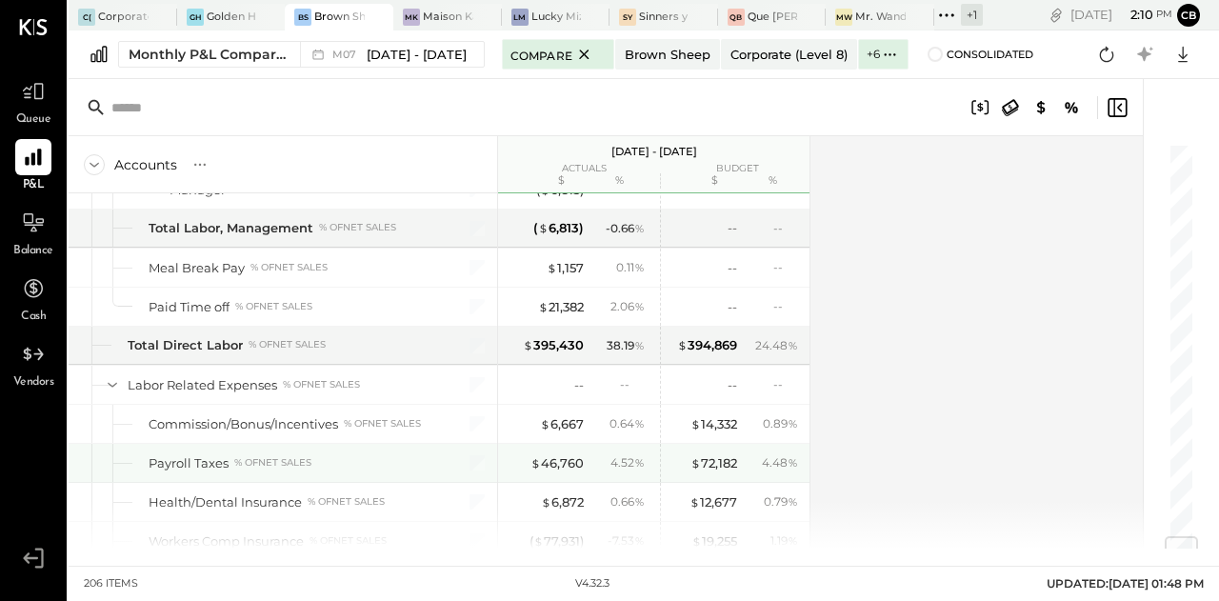
scroll to position [3280, 0]
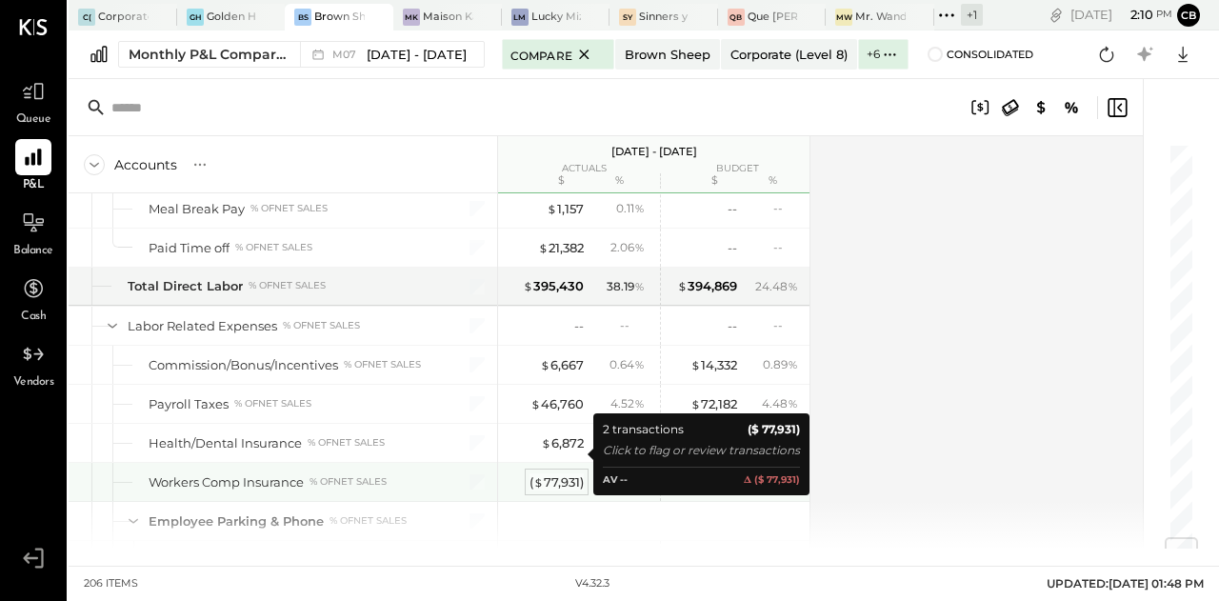
click at [551, 473] on div "( $ 77,931 )" at bounding box center [557, 482] width 54 height 18
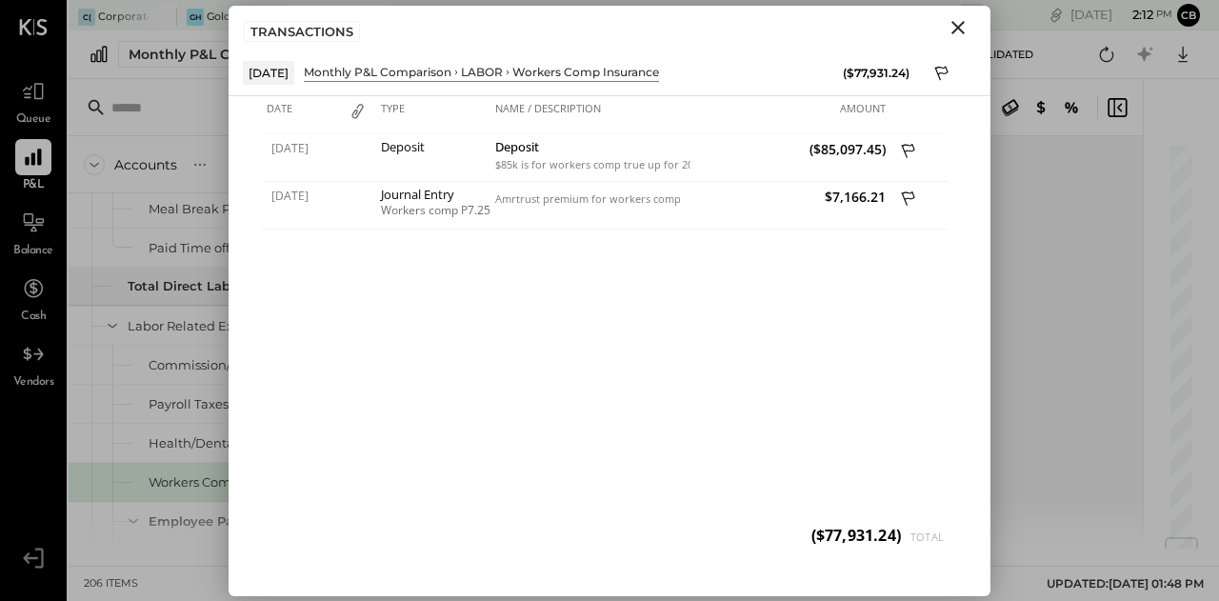
click at [959, 30] on icon "Close" at bounding box center [958, 27] width 13 height 13
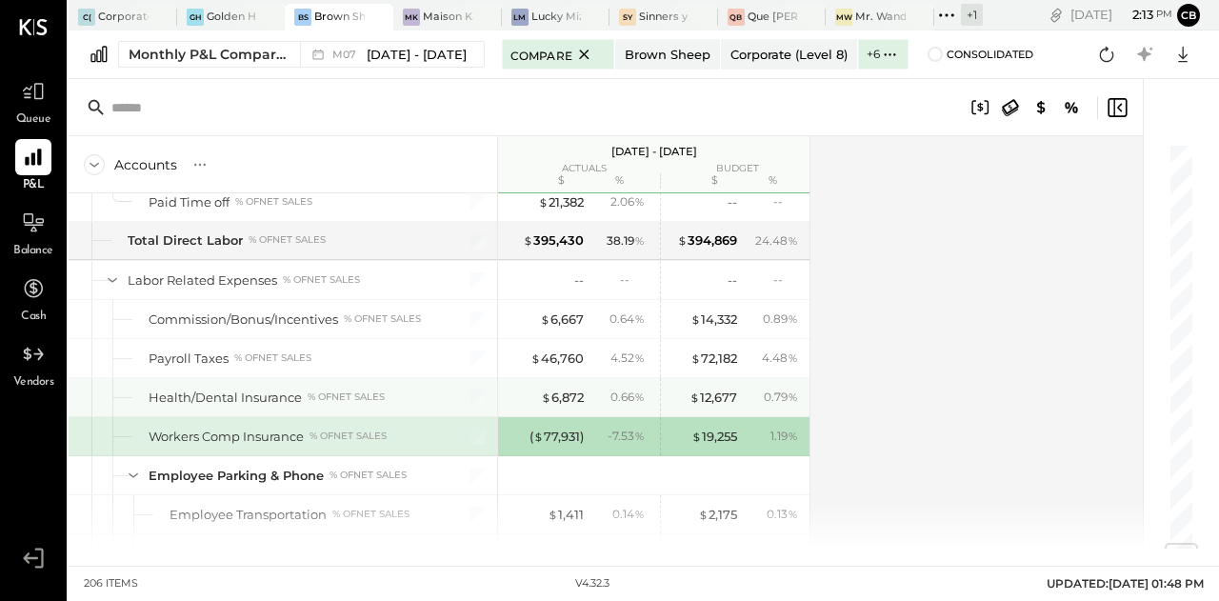
scroll to position [3334, 0]
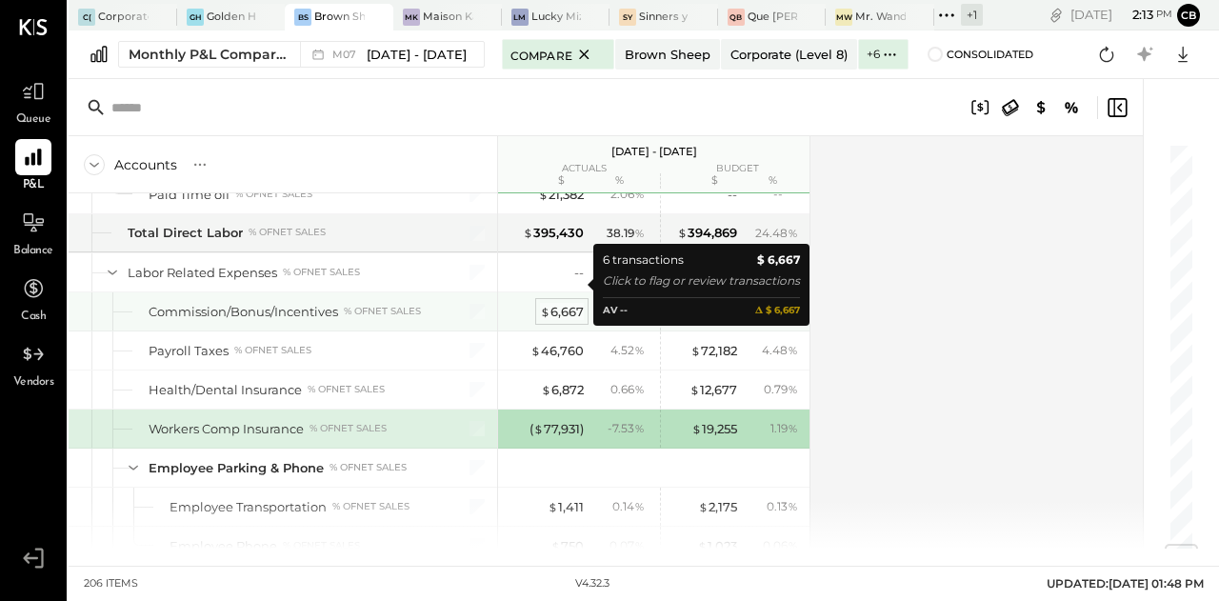
click at [566, 303] on div "$ 6,667" at bounding box center [562, 312] width 44 height 18
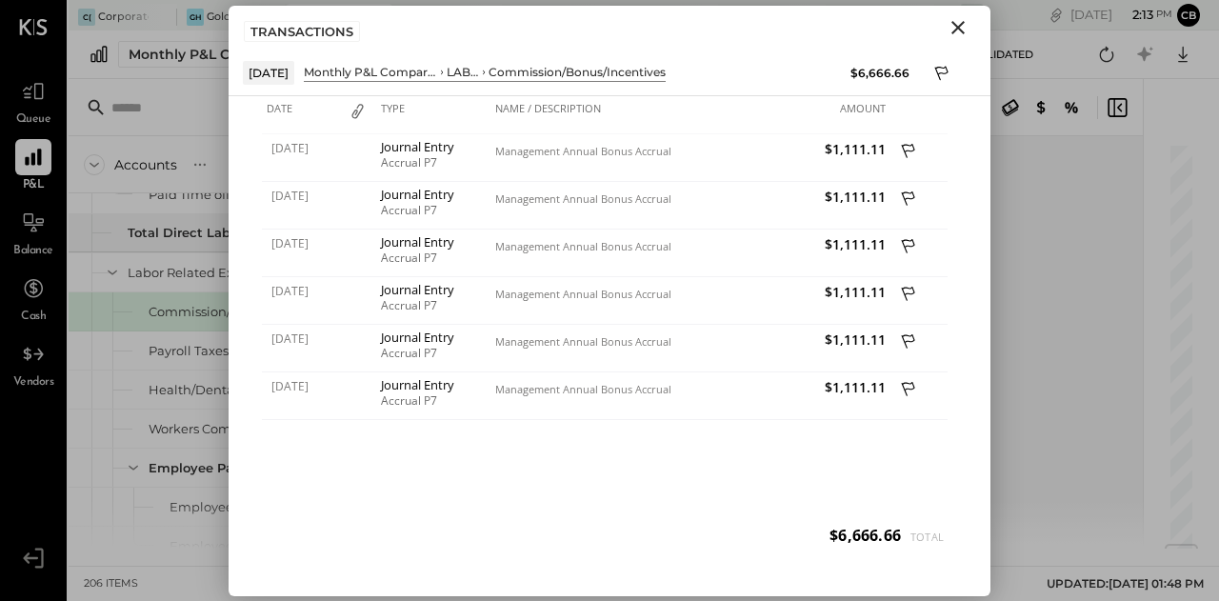
click at [953, 22] on icon "Close" at bounding box center [958, 27] width 13 height 13
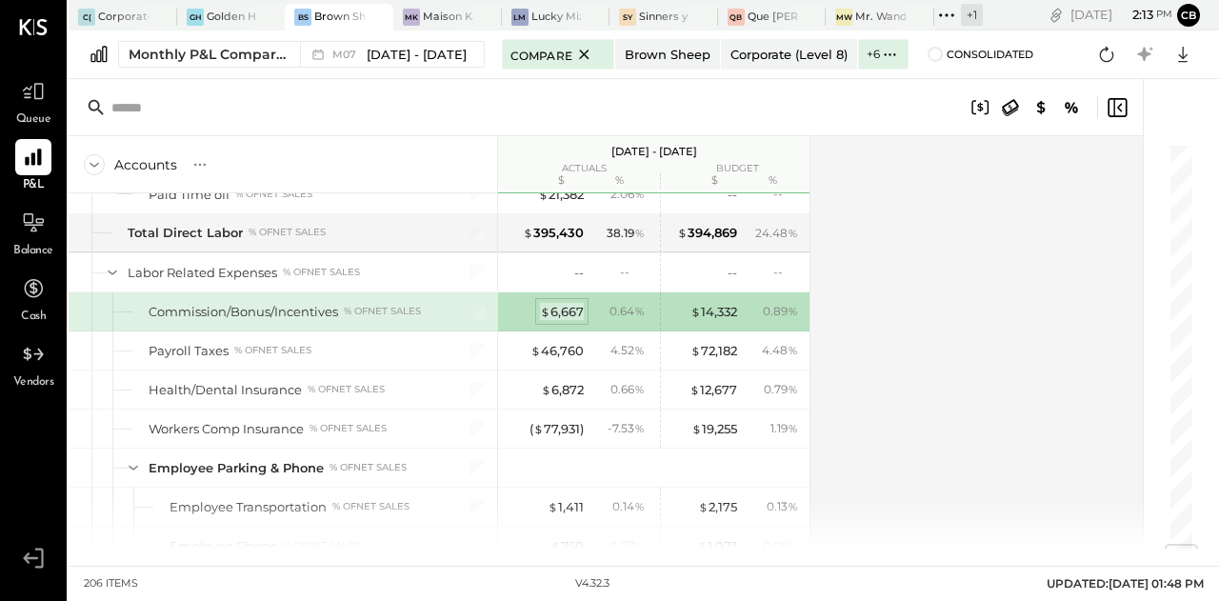
click at [559, 303] on div "$ 6,667" at bounding box center [562, 312] width 44 height 18
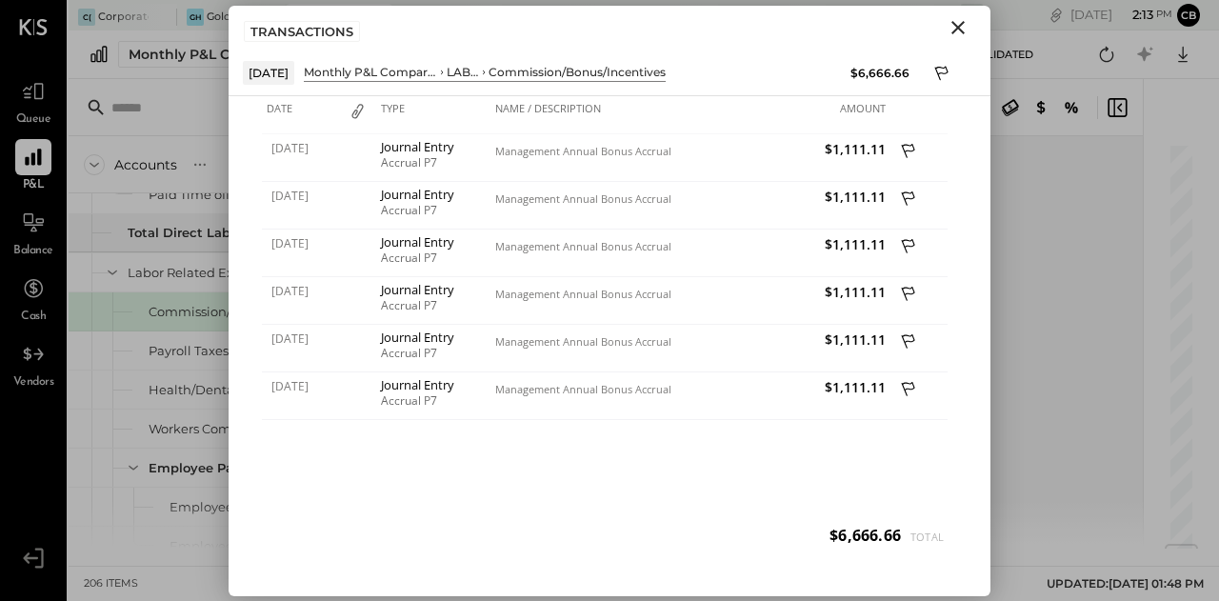
click at [955, 30] on icon "Close" at bounding box center [958, 27] width 13 height 13
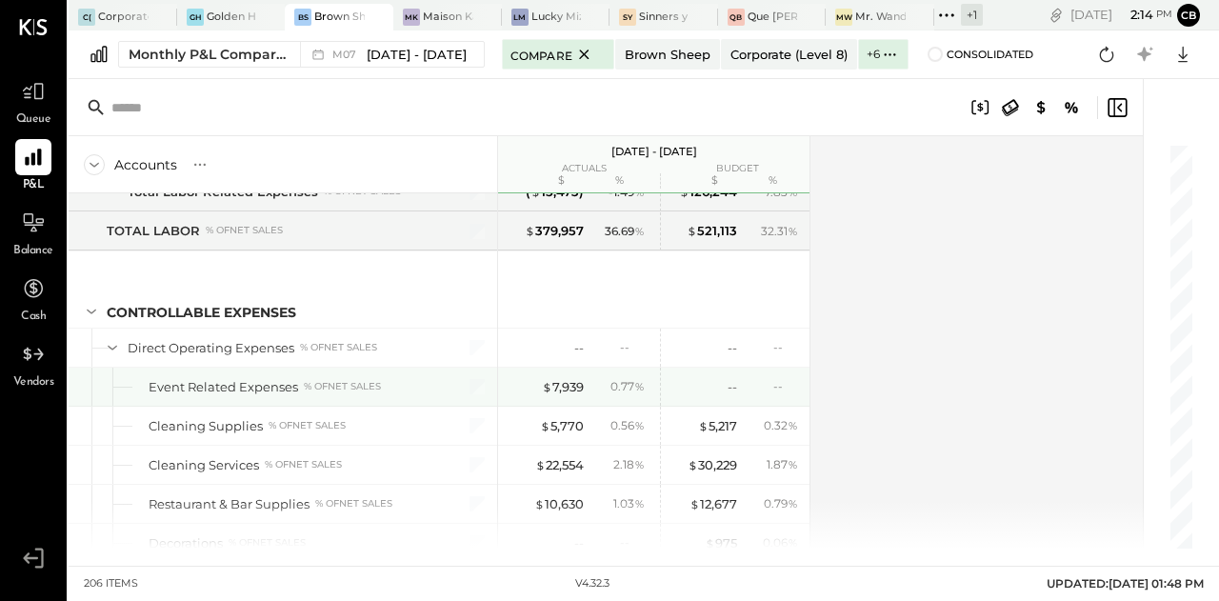
scroll to position [3890, 0]
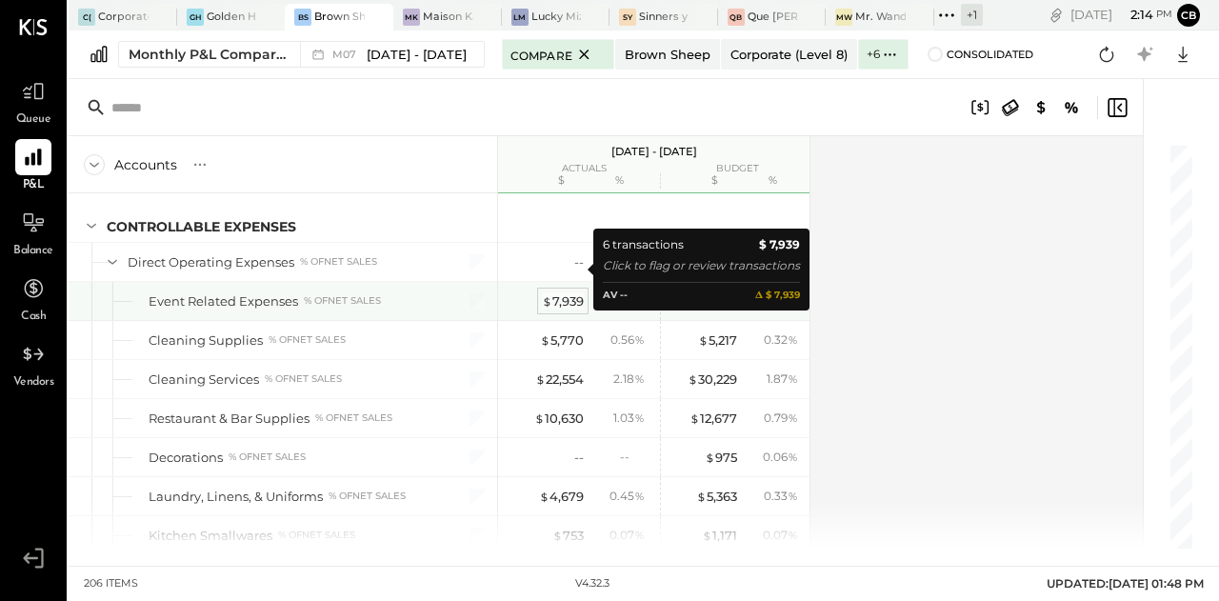
click at [562, 292] on div "$ 7,939" at bounding box center [563, 301] width 42 height 18
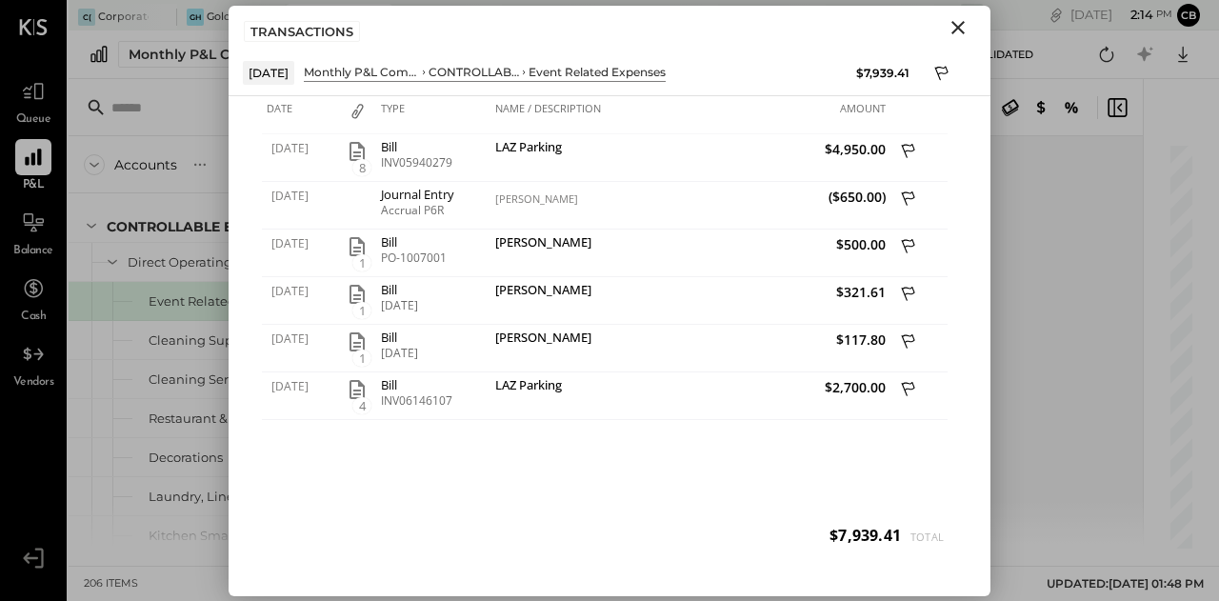
click at [965, 25] on icon "Close" at bounding box center [958, 27] width 23 height 23
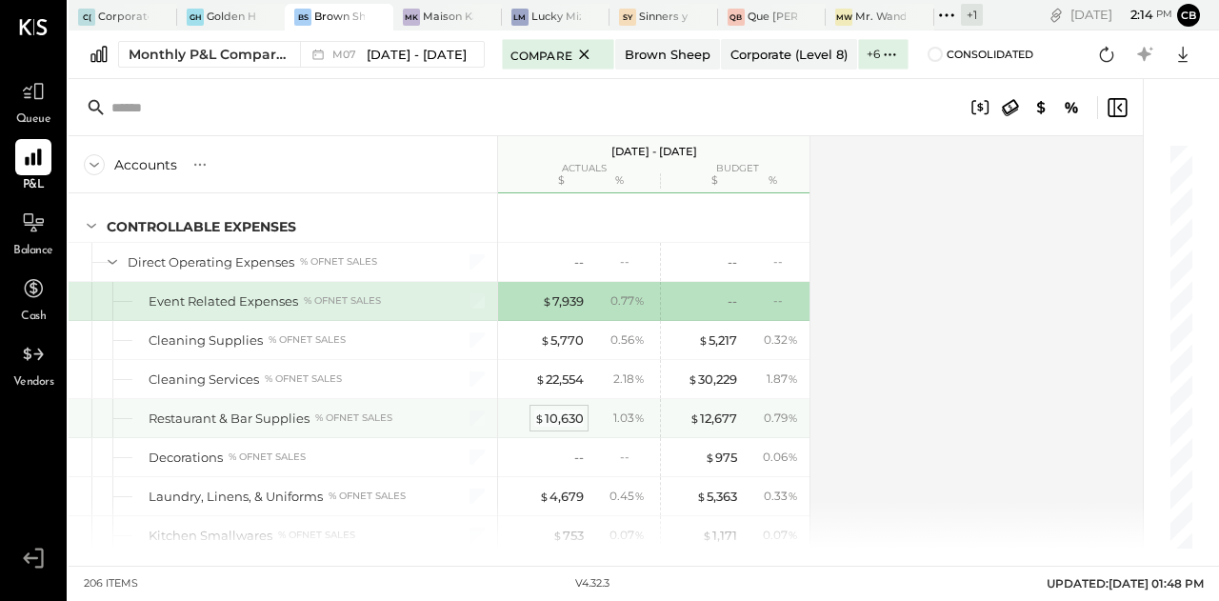
click at [558, 410] on div "$ 10,630" at bounding box center [559, 419] width 50 height 18
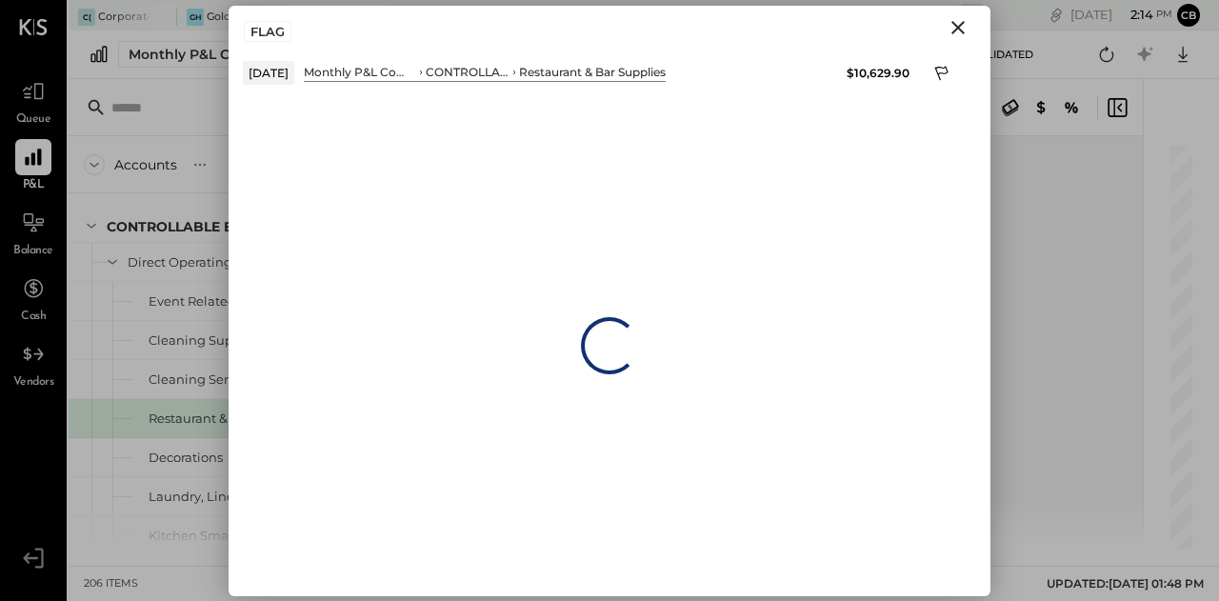
click at [958, 37] on icon "Close" at bounding box center [958, 27] width 23 height 23
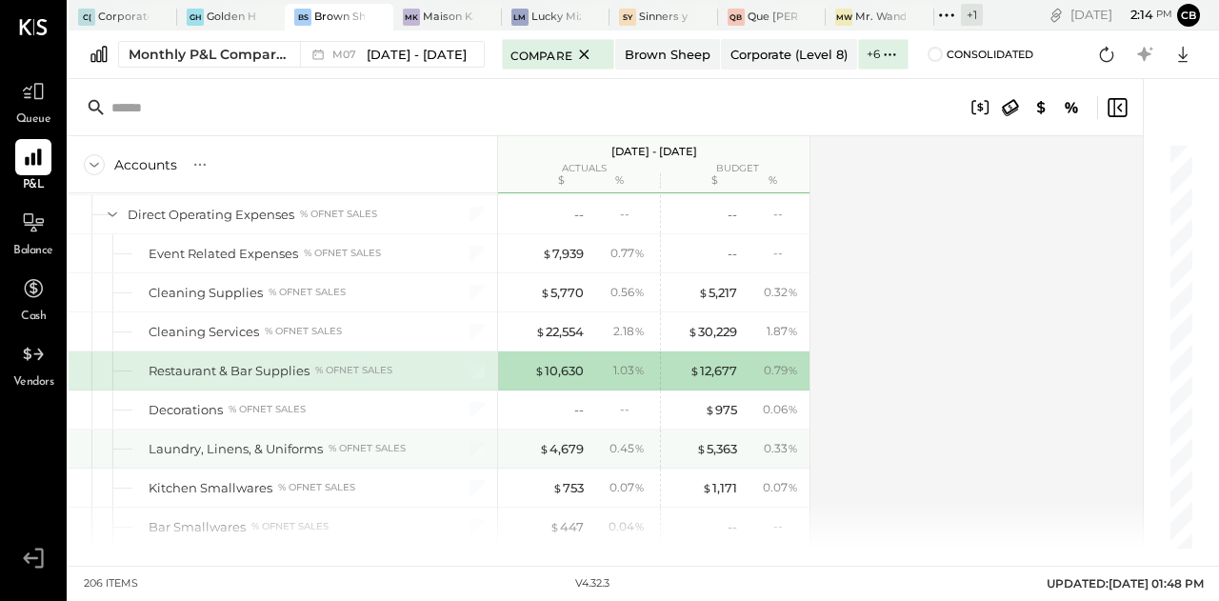
scroll to position [3939, 0]
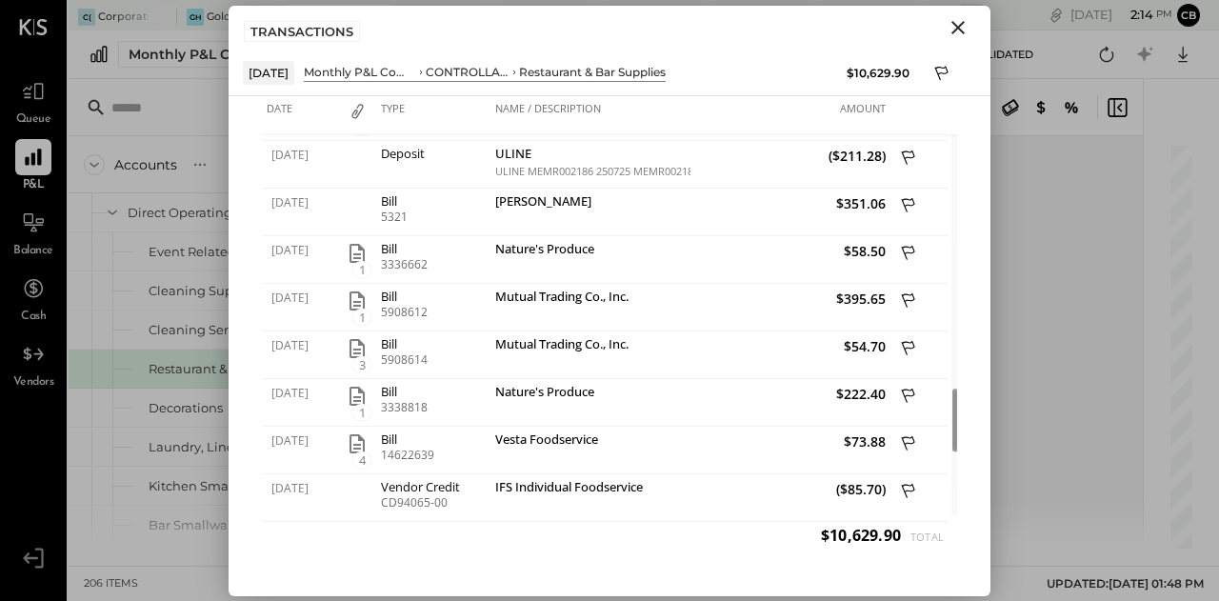
click at [961, 22] on icon "Close" at bounding box center [958, 27] width 13 height 13
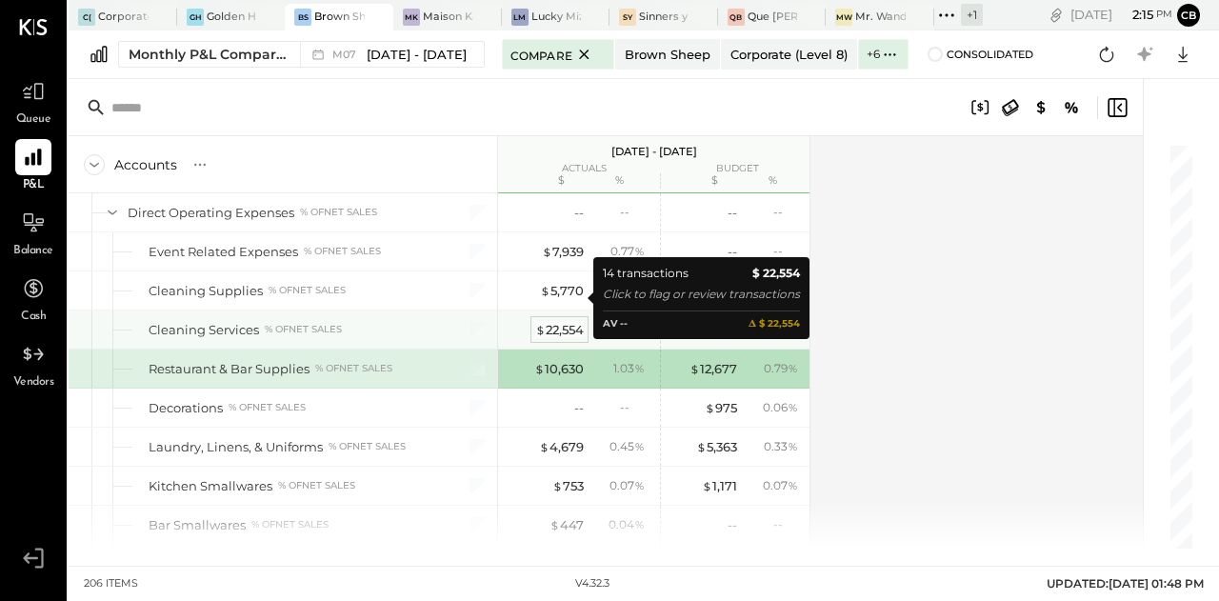
click at [556, 321] on div "$ 22,554" at bounding box center [559, 330] width 49 height 18
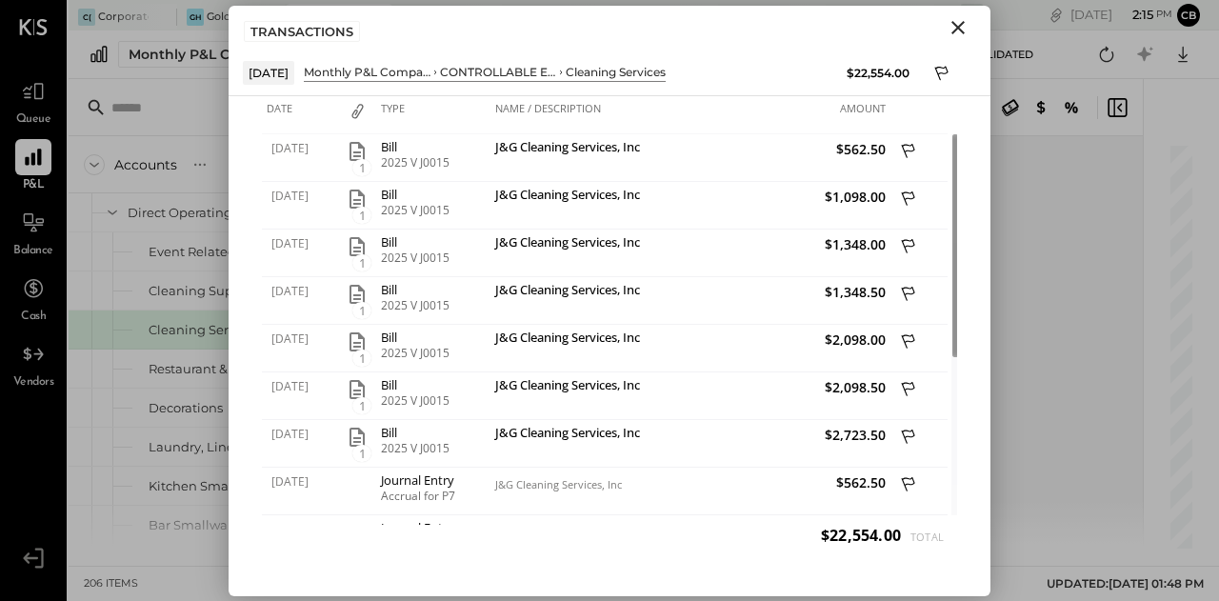
click at [956, 30] on icon "Close" at bounding box center [958, 27] width 13 height 13
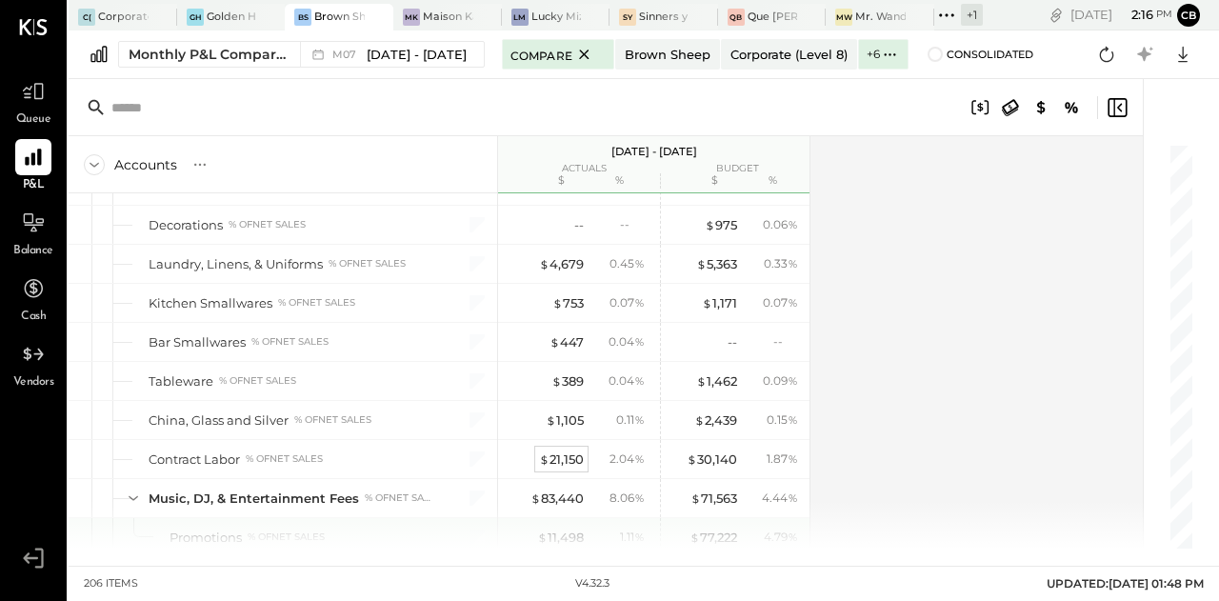
scroll to position [4185, 0]
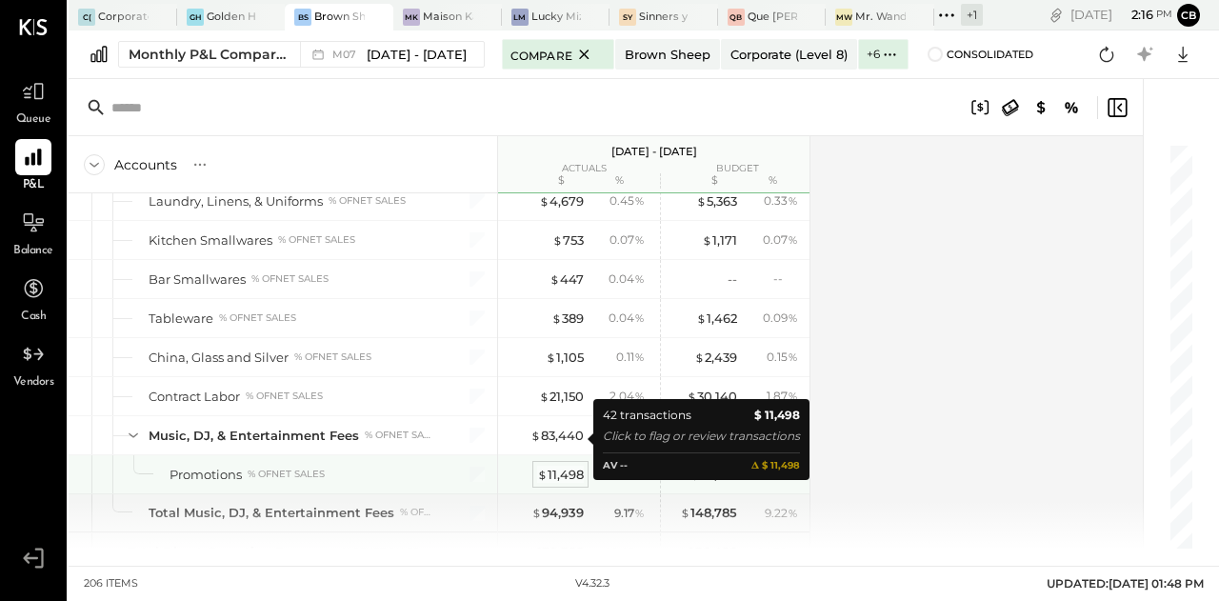
click at [556, 466] on div "$ 11,498" at bounding box center [560, 475] width 47 height 18
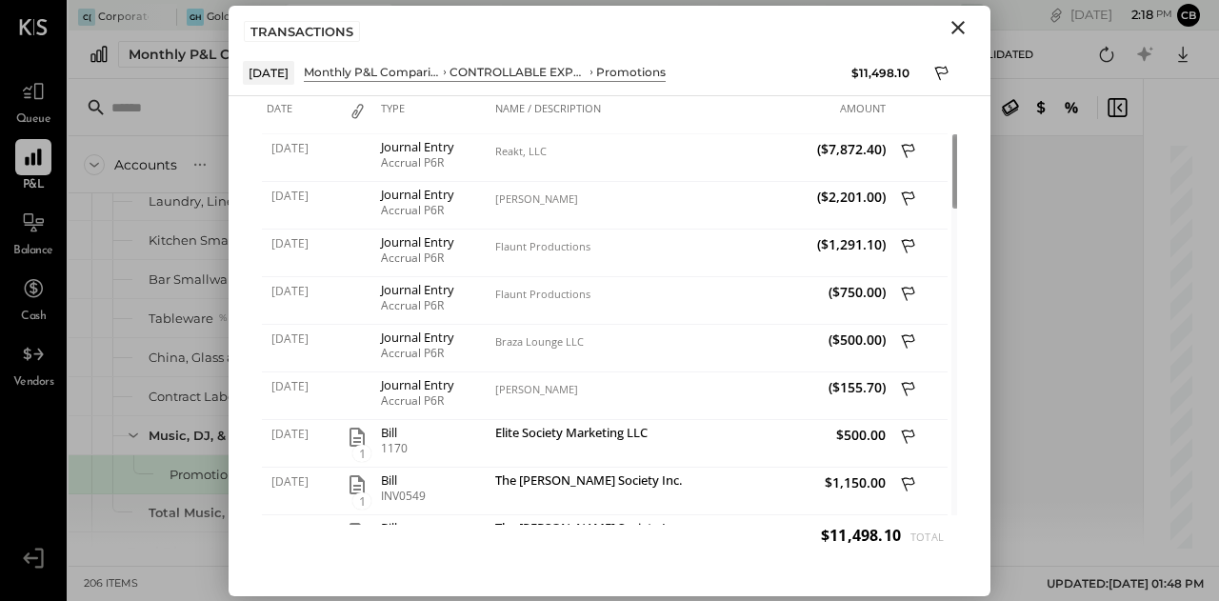
click at [948, 32] on icon "Close" at bounding box center [958, 27] width 23 height 23
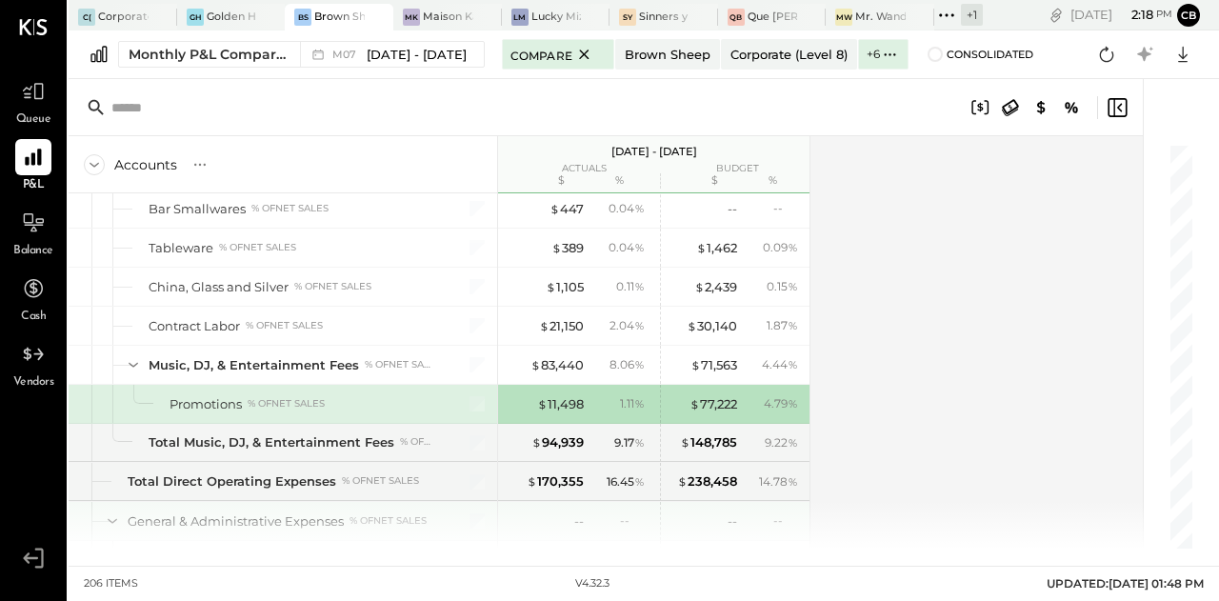
scroll to position [4307, 0]
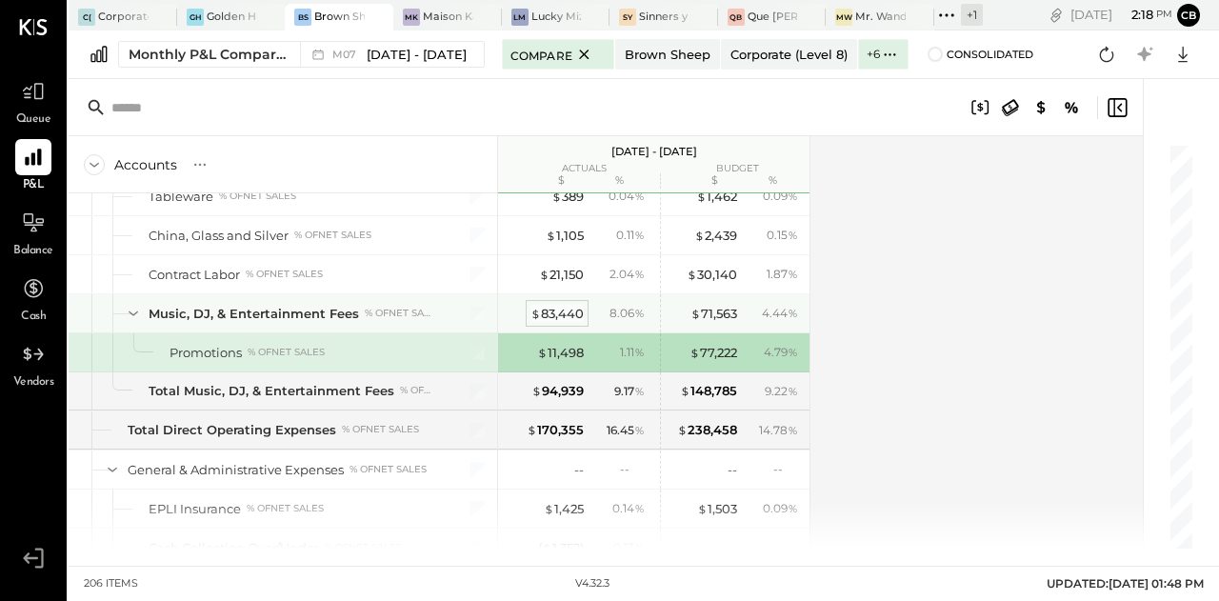
click at [552, 305] on div "$ 83,440" at bounding box center [557, 314] width 53 height 18
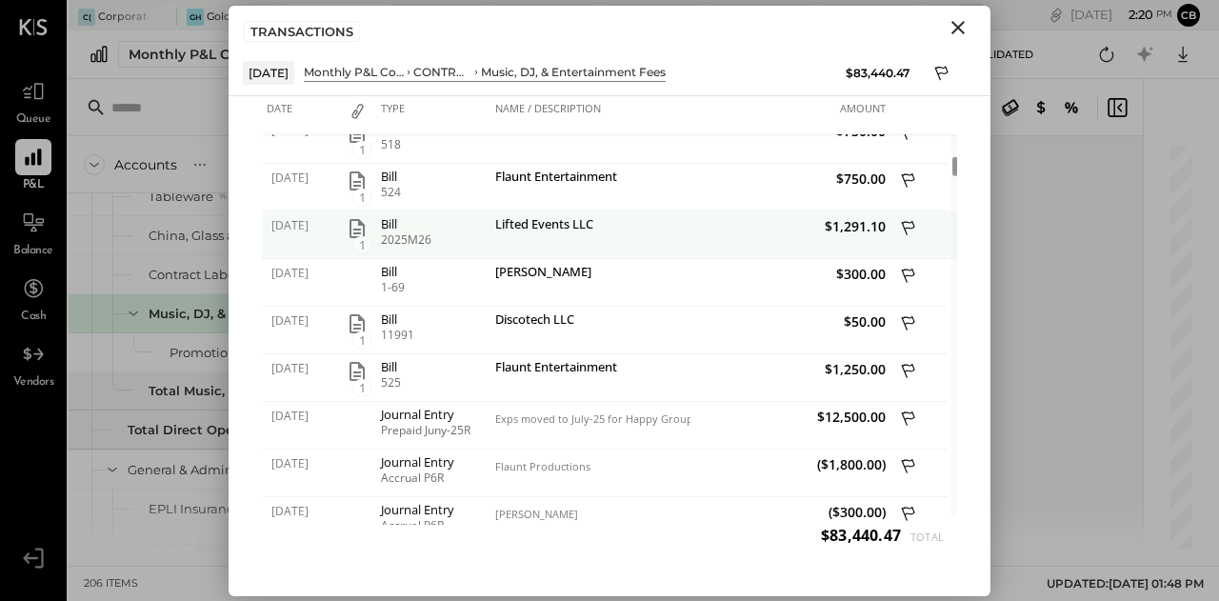
click at [360, 230] on icon "button" at bounding box center [357, 228] width 23 height 23
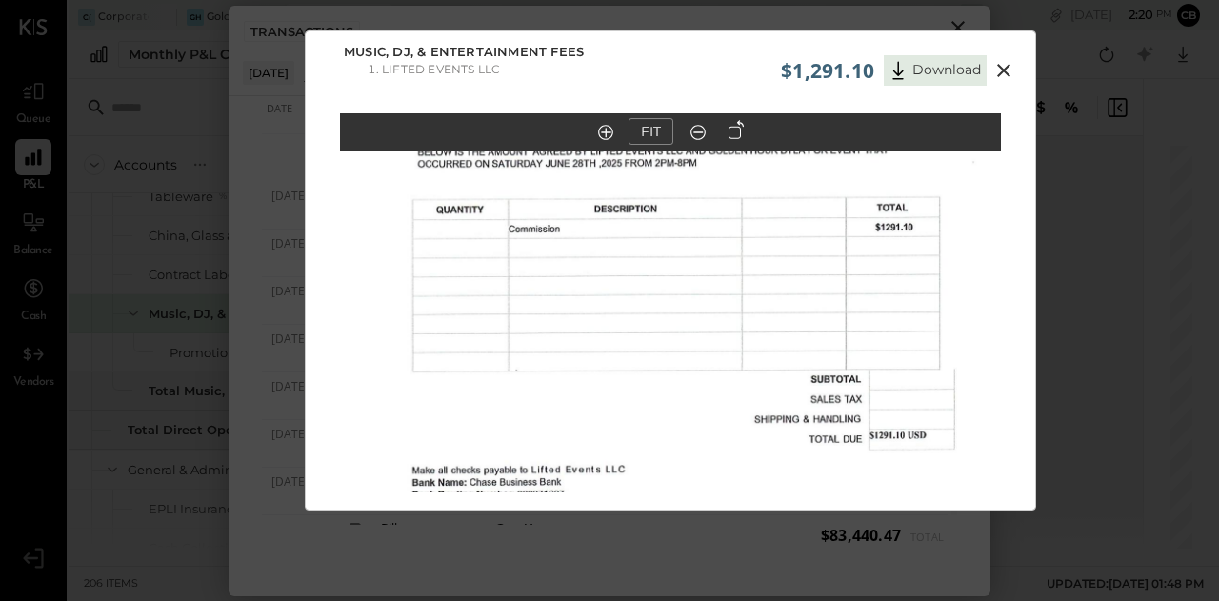
click at [1009, 62] on icon at bounding box center [1003, 70] width 23 height 23
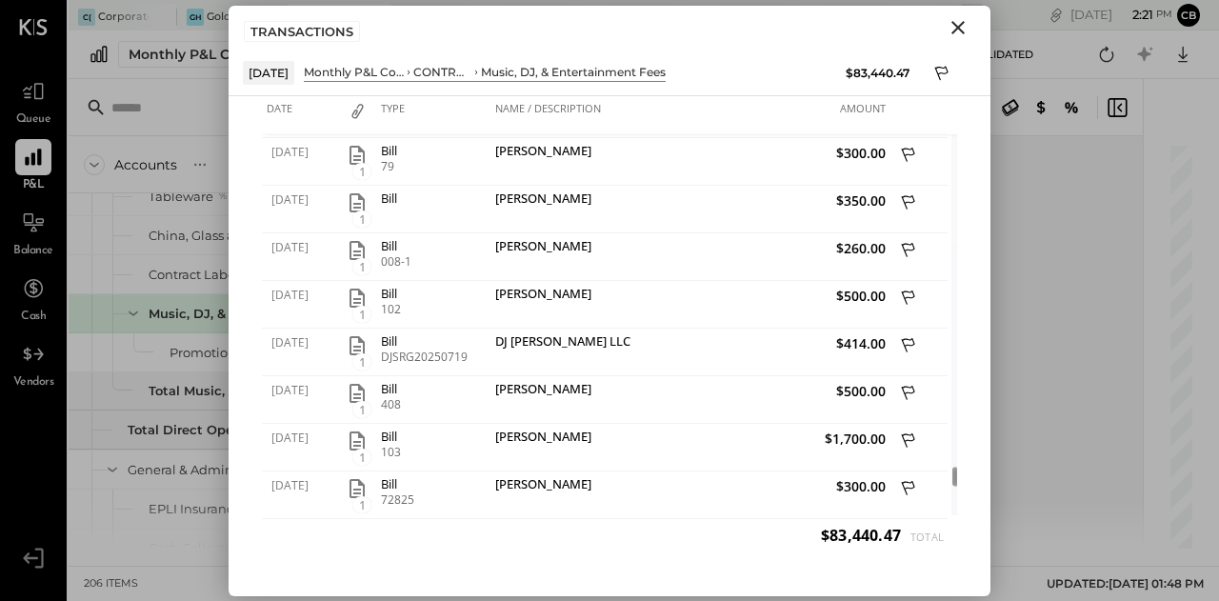
click at [950, 19] on icon "Close" at bounding box center [958, 27] width 23 height 23
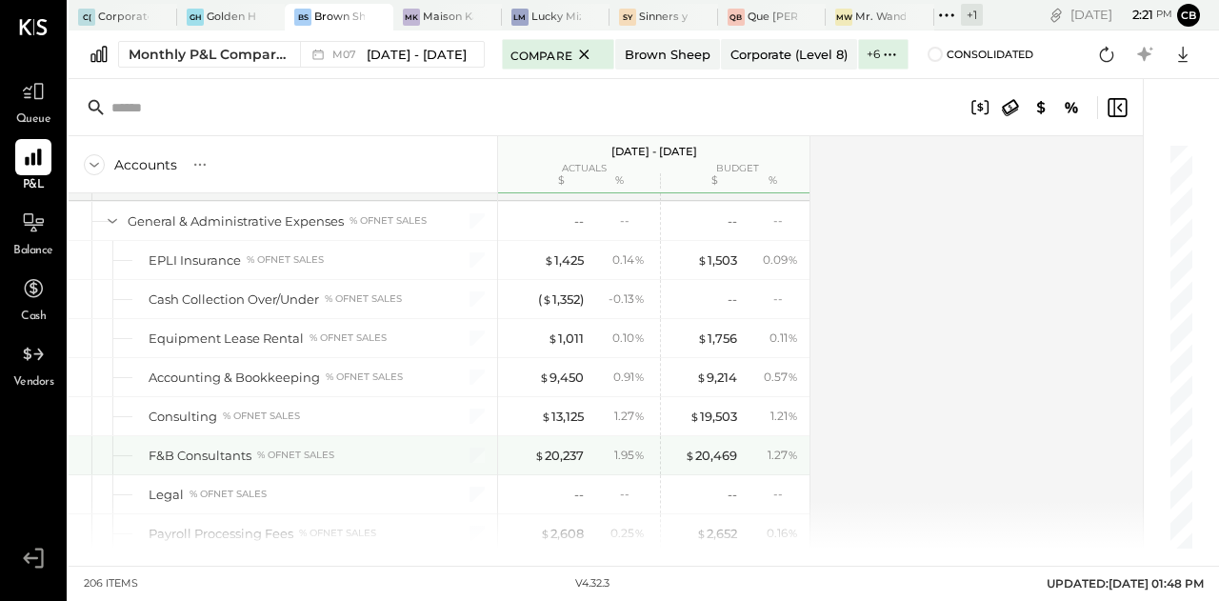
scroll to position [4557, 0]
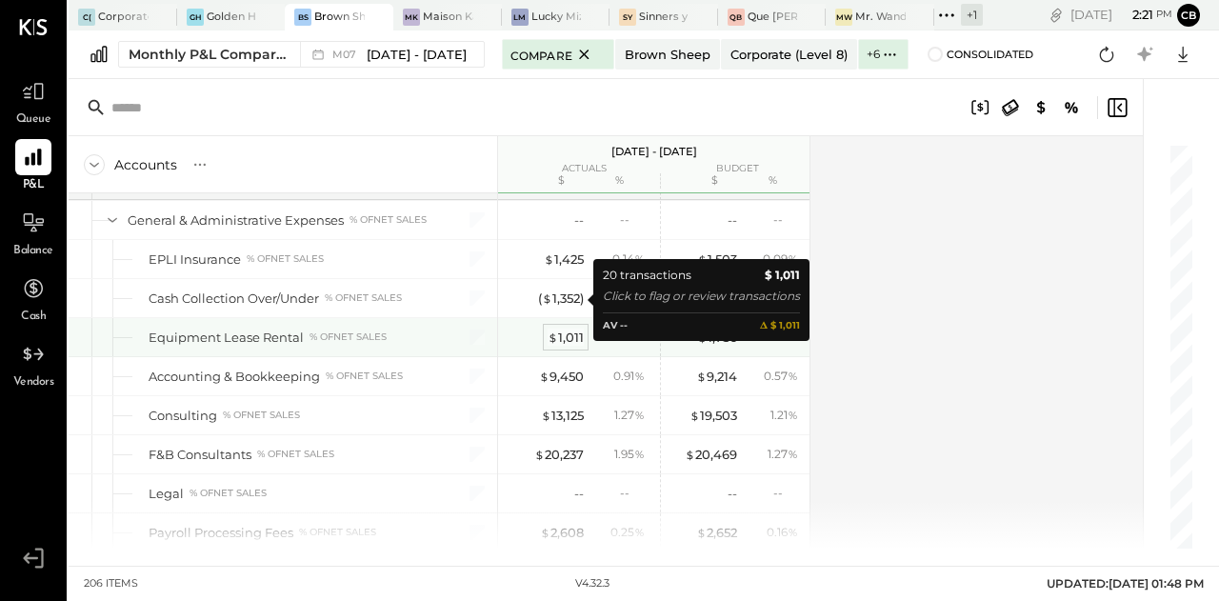
click at [570, 329] on div "$ 1,011" at bounding box center [566, 338] width 36 height 18
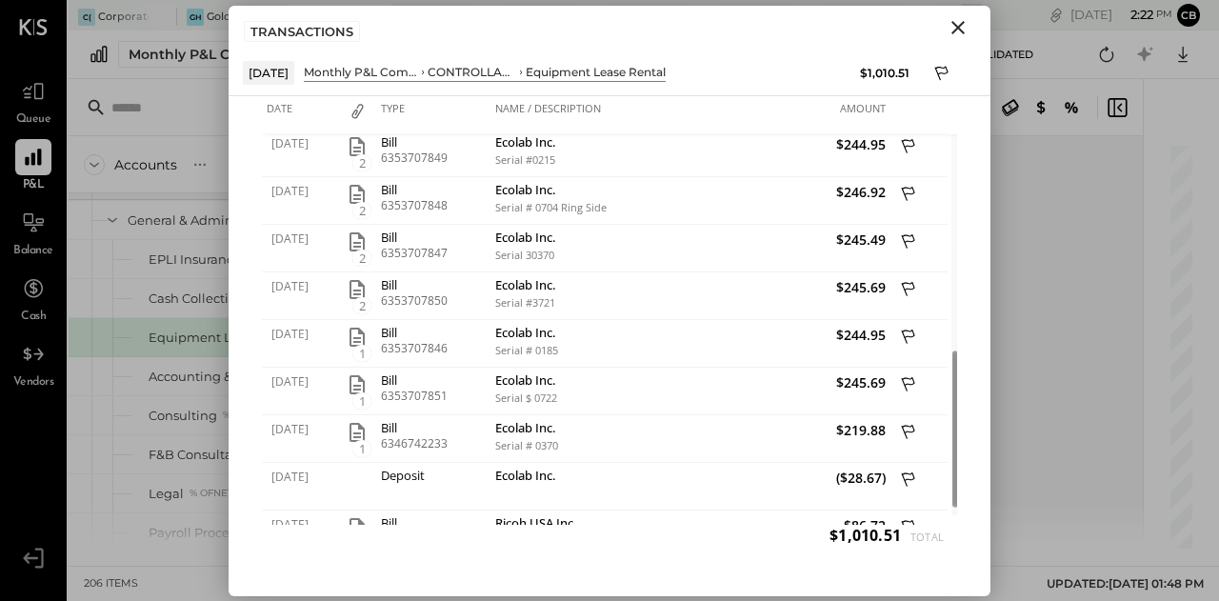
click at [964, 26] on icon "Close" at bounding box center [958, 27] width 23 height 23
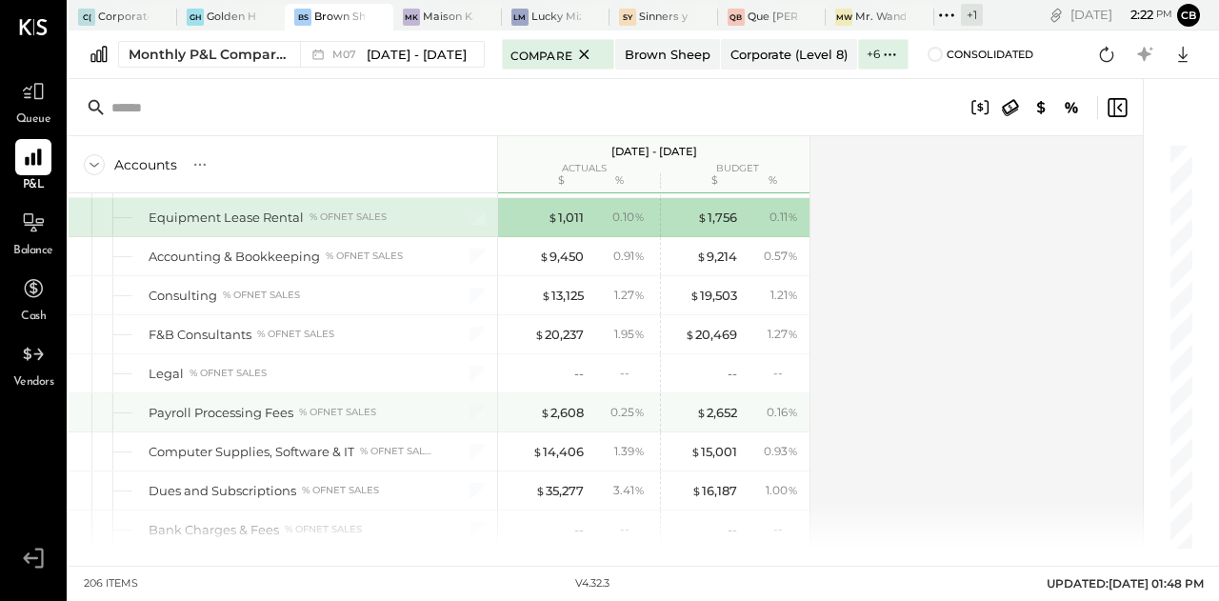
scroll to position [4684, 0]
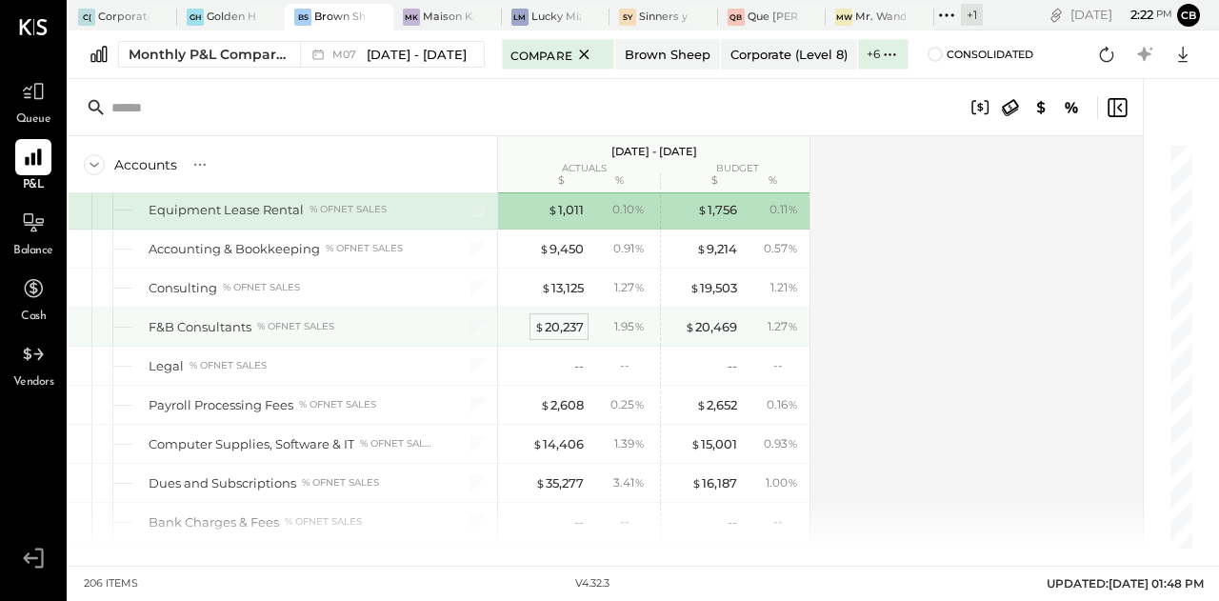
click at [564, 318] on div "$ 20,237" at bounding box center [559, 327] width 50 height 18
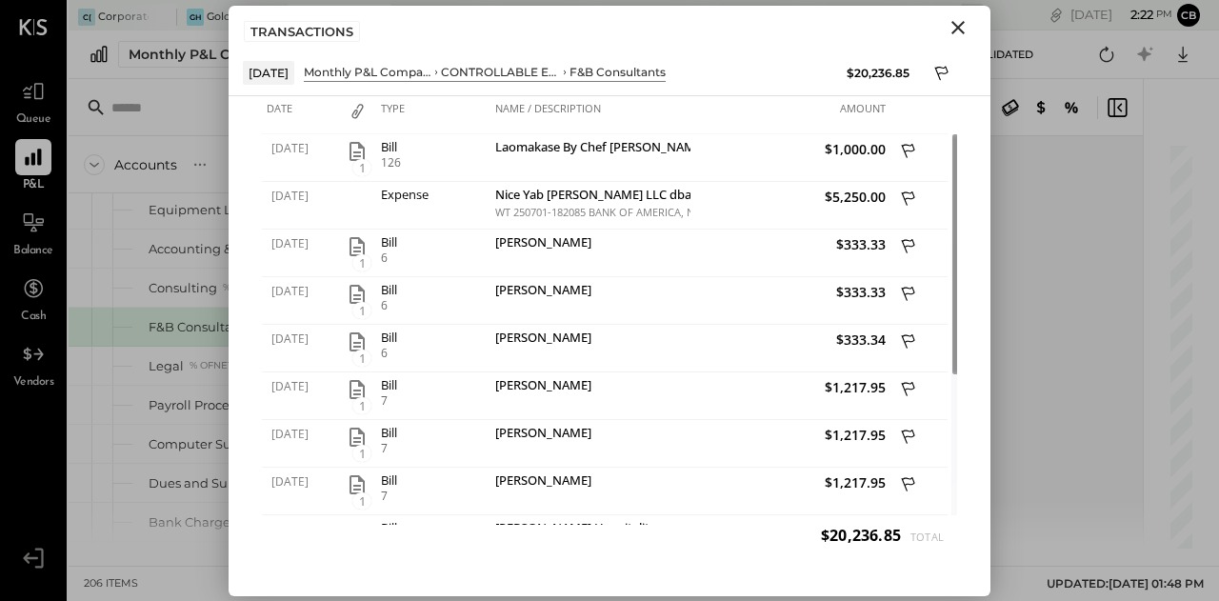
click at [952, 26] on icon "Close" at bounding box center [958, 27] width 23 height 23
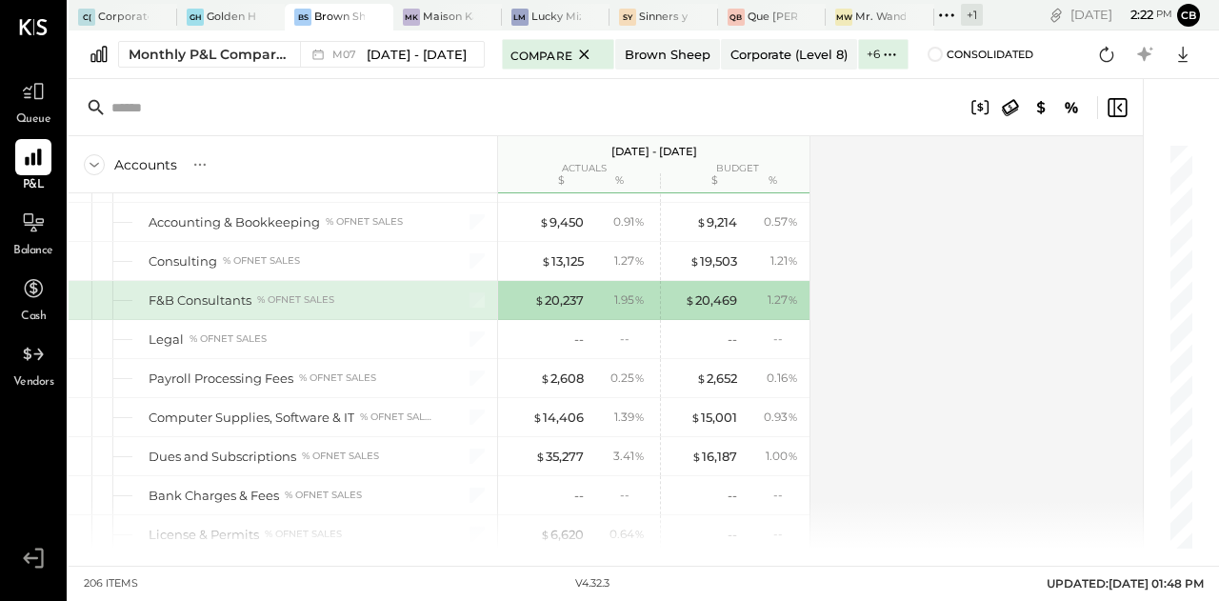
scroll to position [4766, 0]
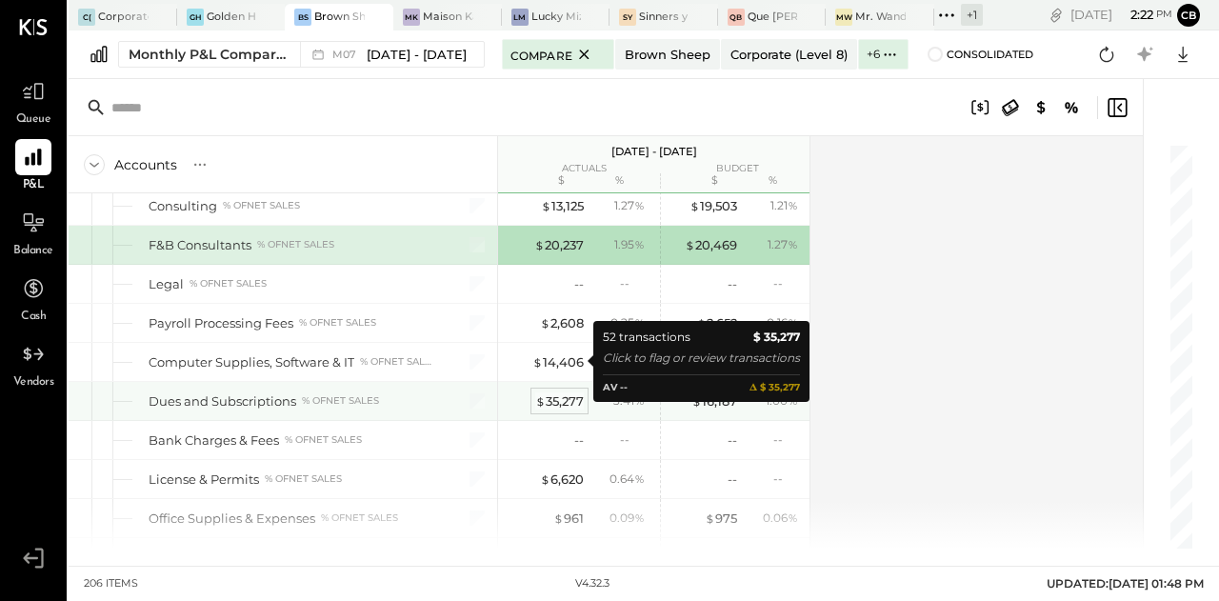
click at [560, 392] on div "$ 35,277" at bounding box center [559, 401] width 49 height 18
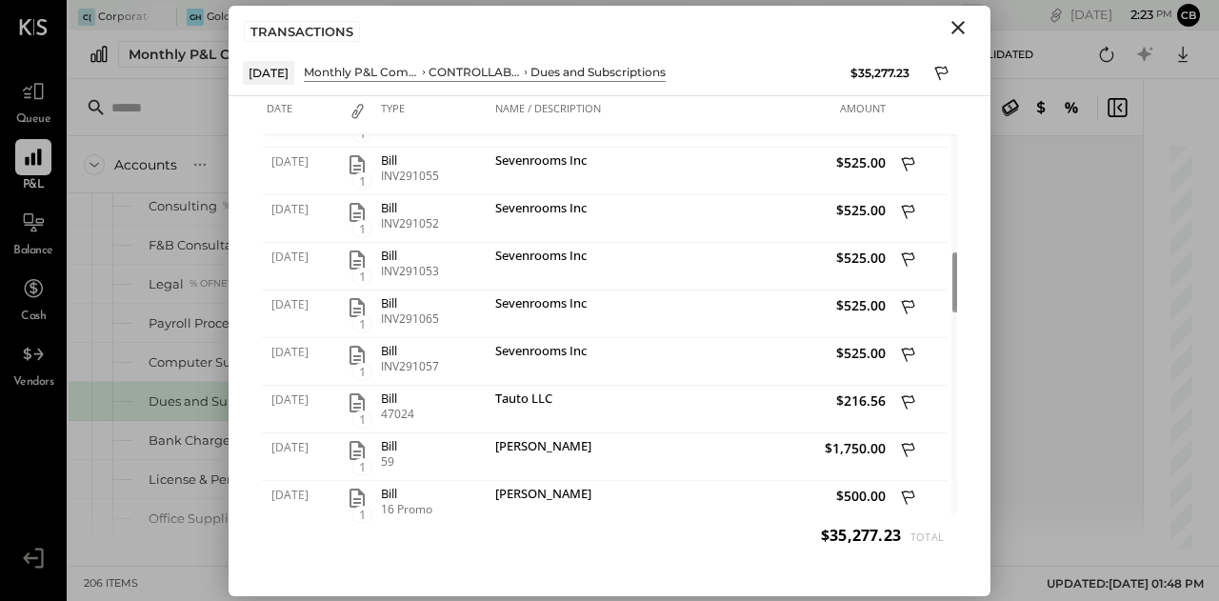
click at [952, 16] on icon "Close" at bounding box center [958, 27] width 23 height 23
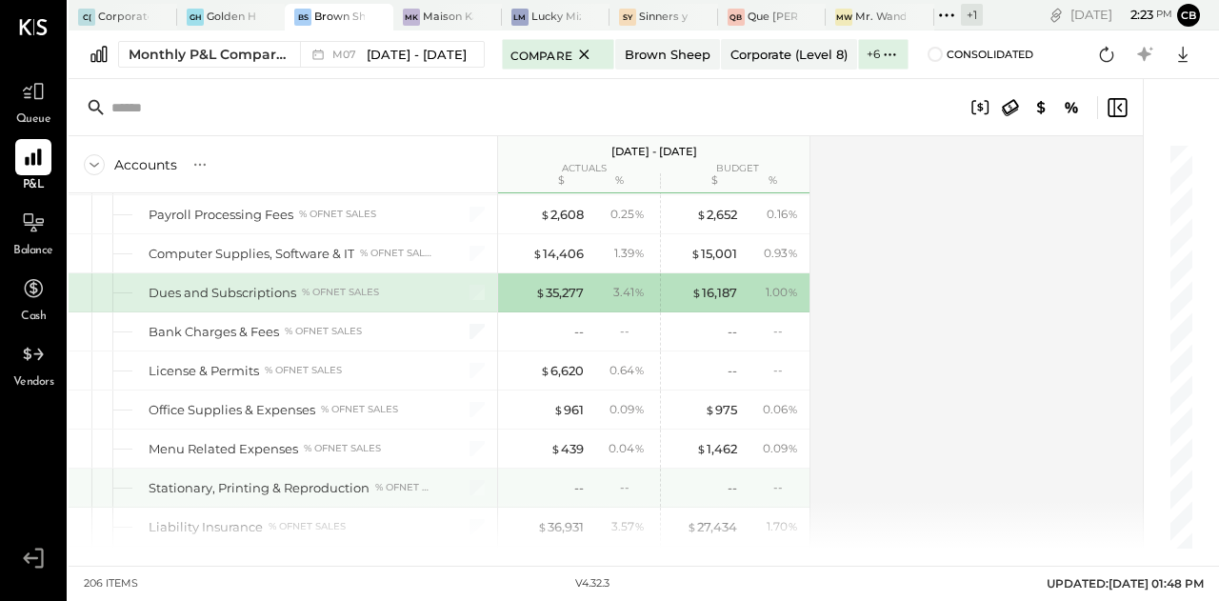
scroll to position [4923, 0]
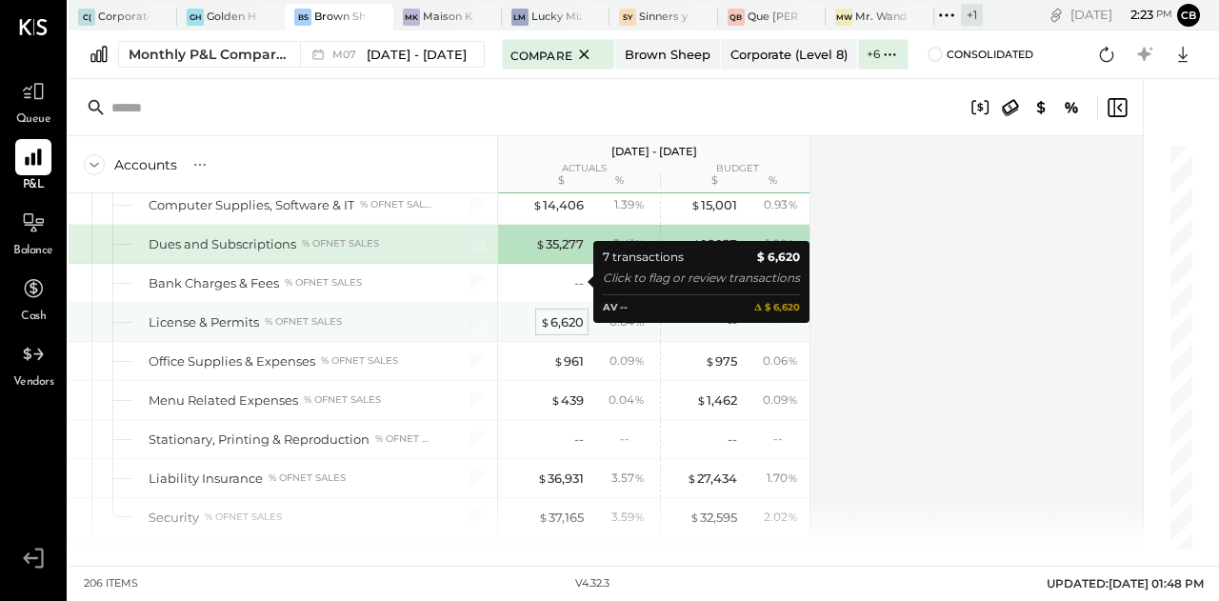
click at [571, 313] on div "$ 6,620" at bounding box center [562, 322] width 44 height 18
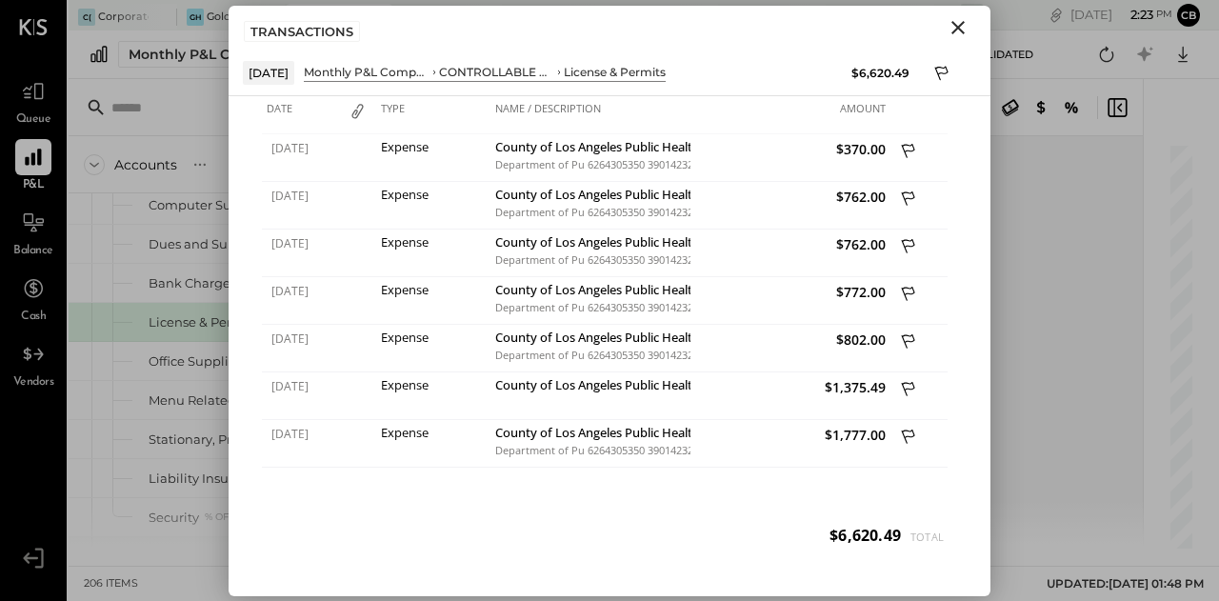
click at [955, 29] on icon "Close" at bounding box center [958, 27] width 13 height 13
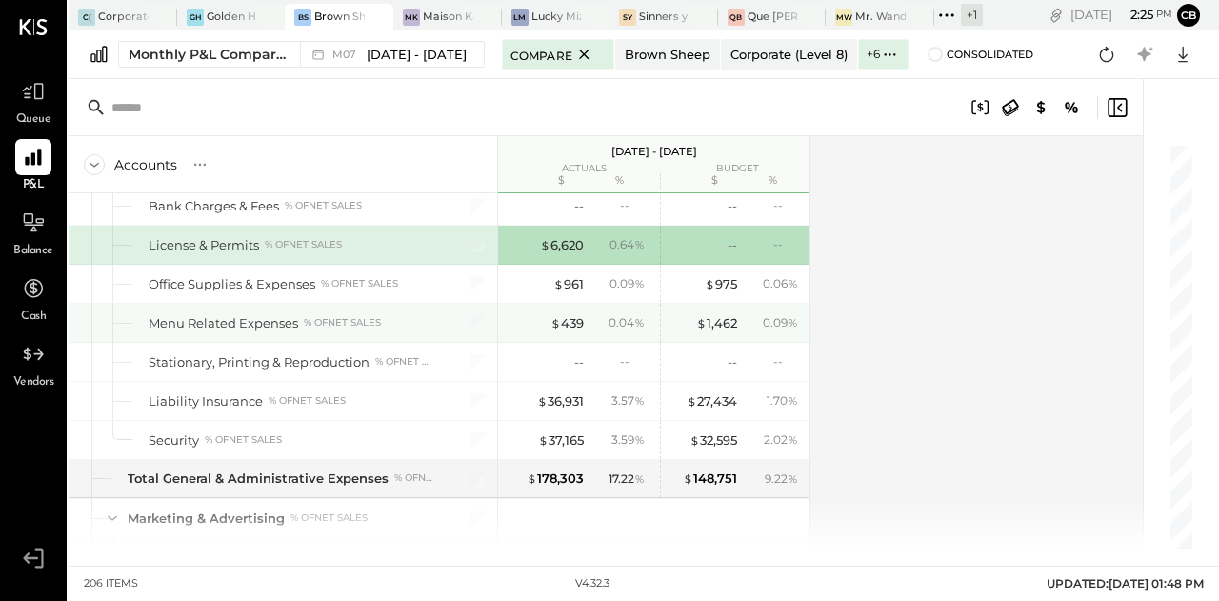
scroll to position [5001, 0]
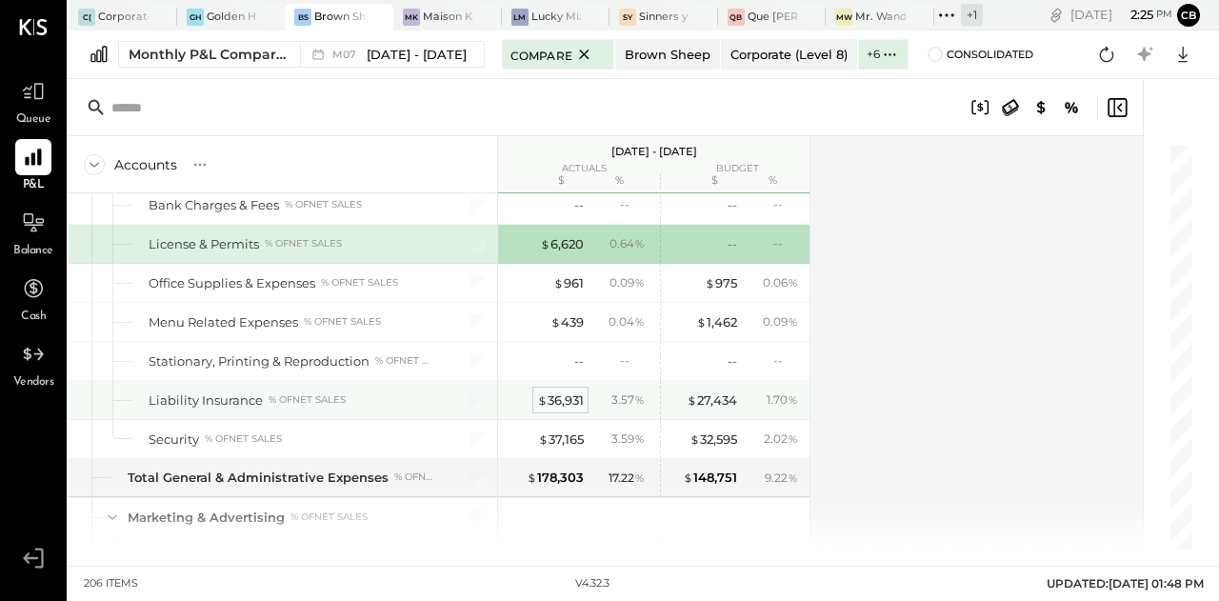
click at [571, 391] on div "$ 36,931" at bounding box center [560, 400] width 47 height 18
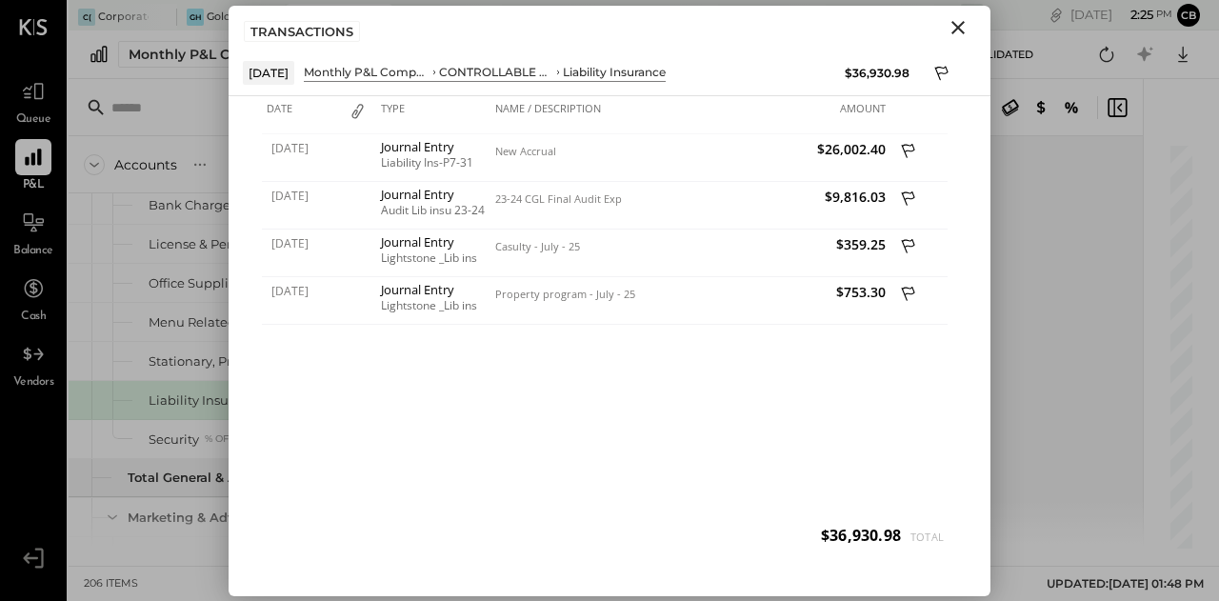
click at [960, 24] on icon "Close" at bounding box center [958, 27] width 13 height 13
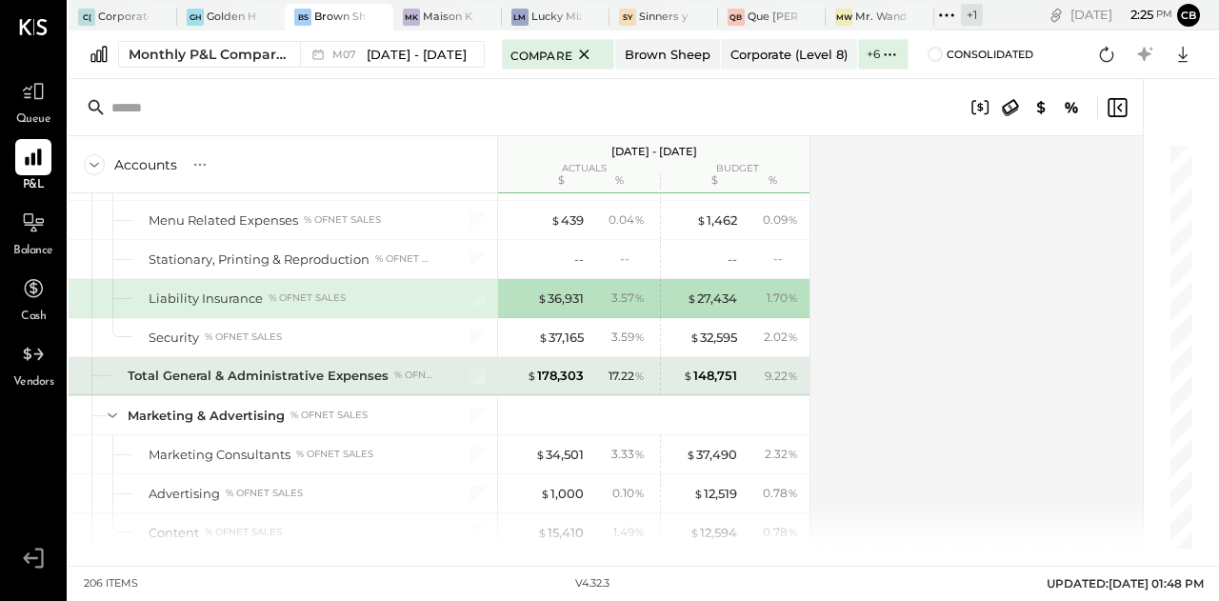
scroll to position [5104, 0]
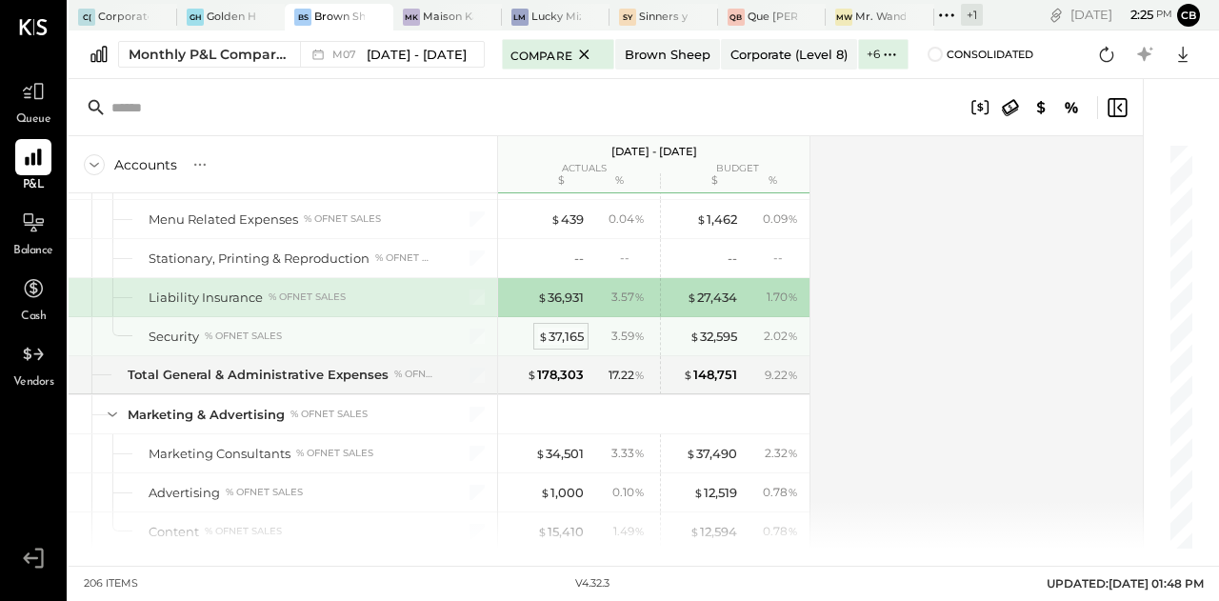
click at [549, 328] on div "$ 37,165" at bounding box center [561, 337] width 46 height 18
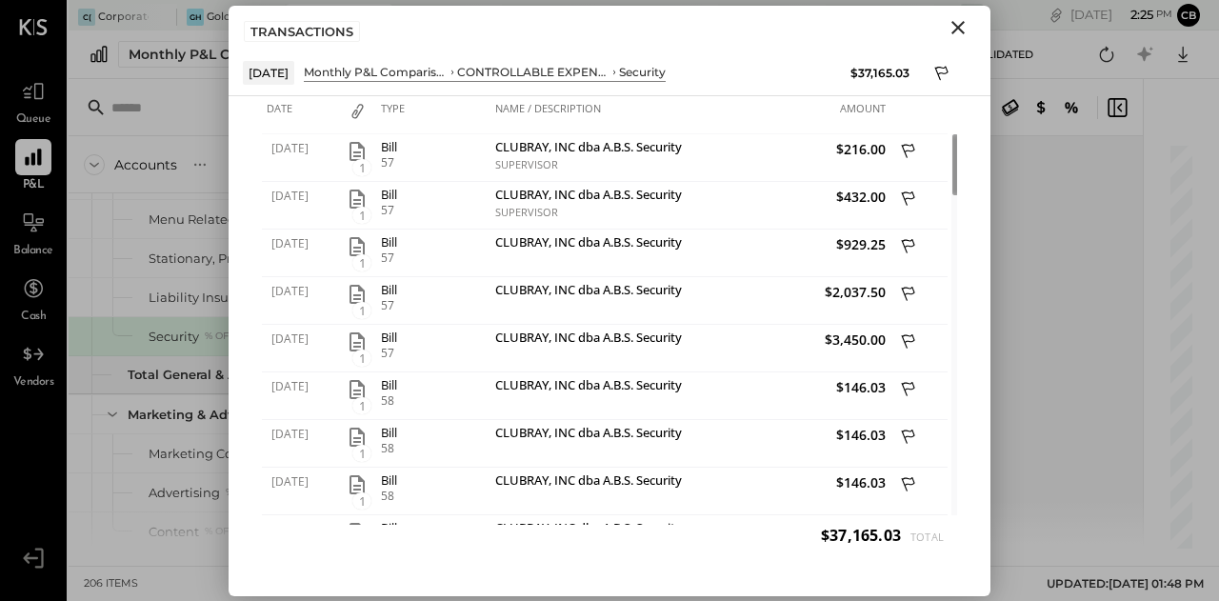
click at [956, 28] on icon "Close" at bounding box center [958, 27] width 13 height 13
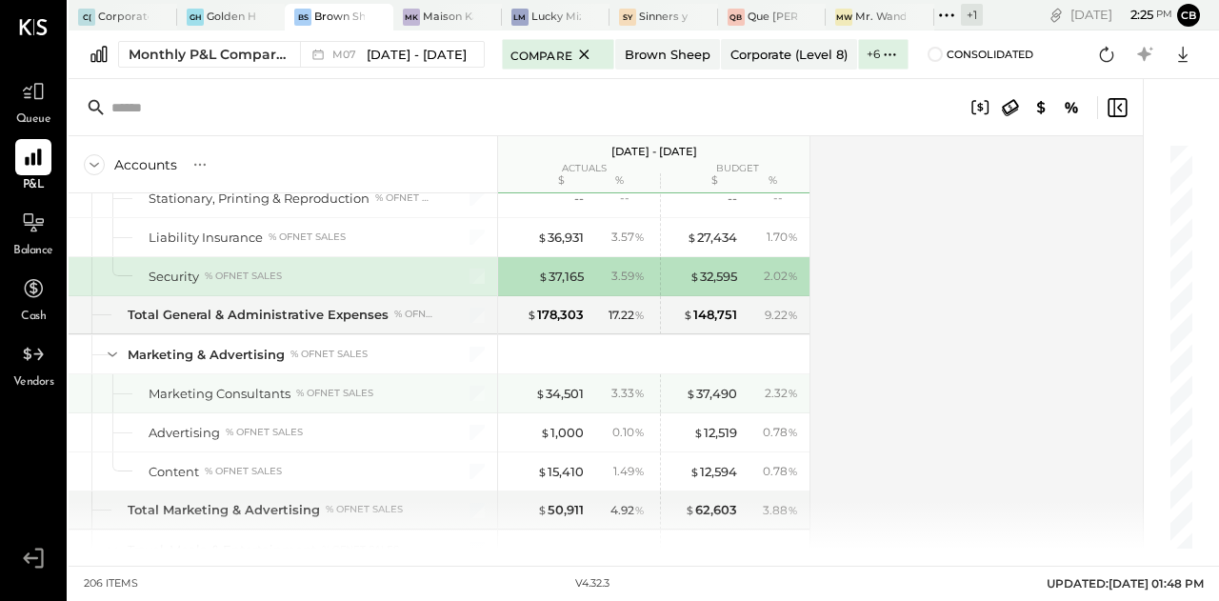
scroll to position [5208, 0]
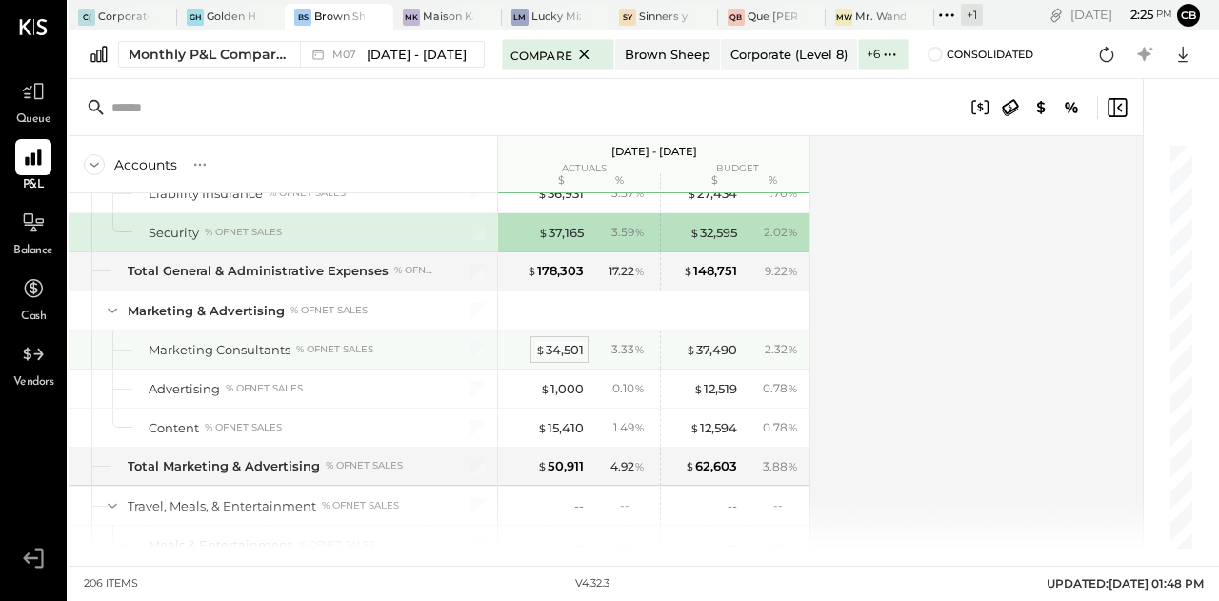
click at [572, 341] on div "$ 34,501" at bounding box center [559, 350] width 49 height 18
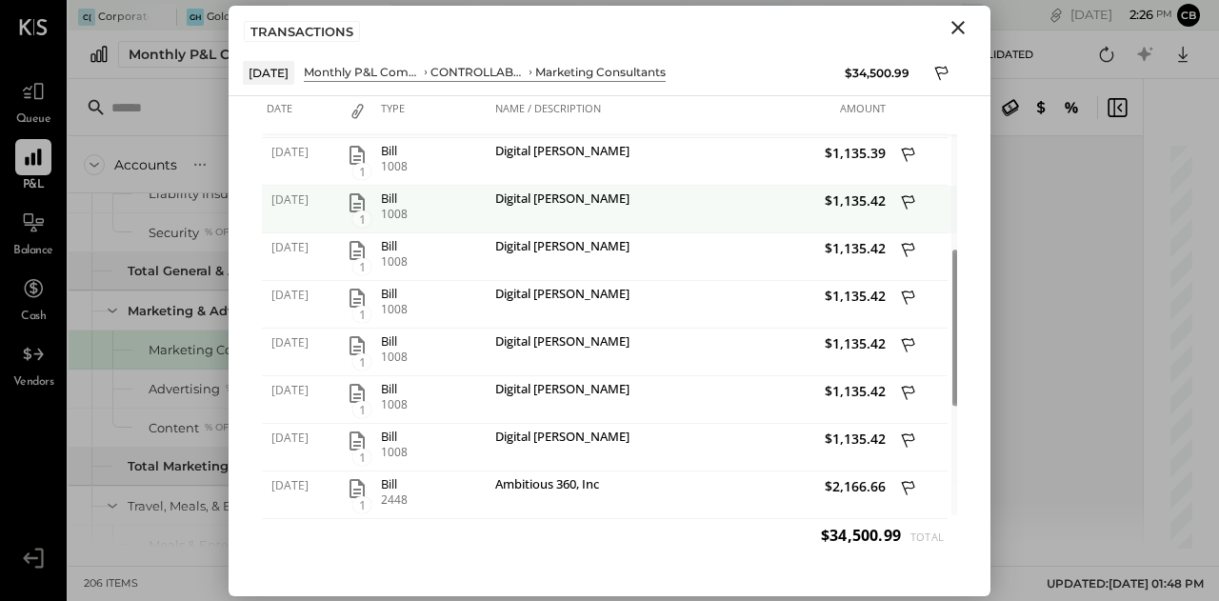
click at [360, 208] on icon "button" at bounding box center [357, 202] width 23 height 23
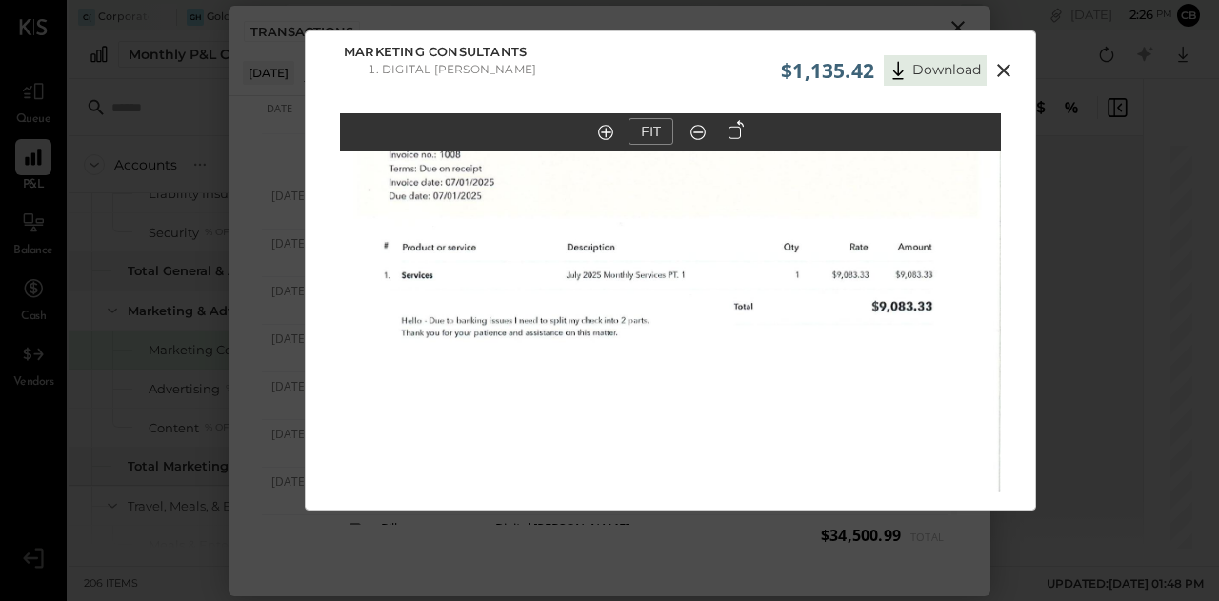
click at [997, 70] on icon at bounding box center [1003, 70] width 23 height 23
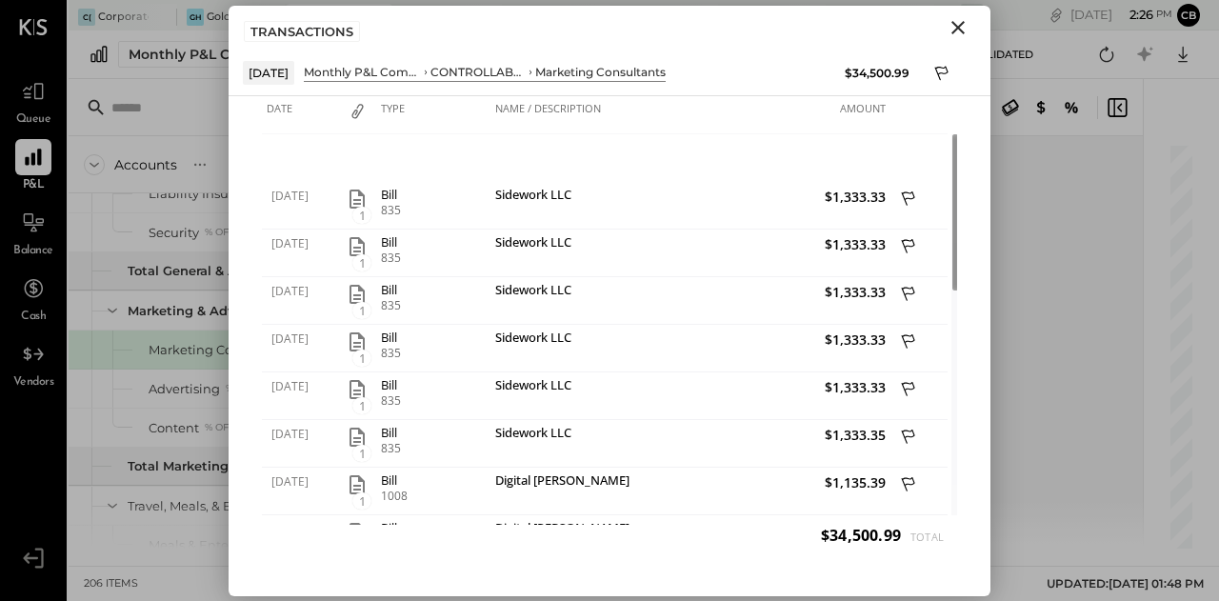
click at [956, 24] on icon "Close" at bounding box center [958, 27] width 13 height 13
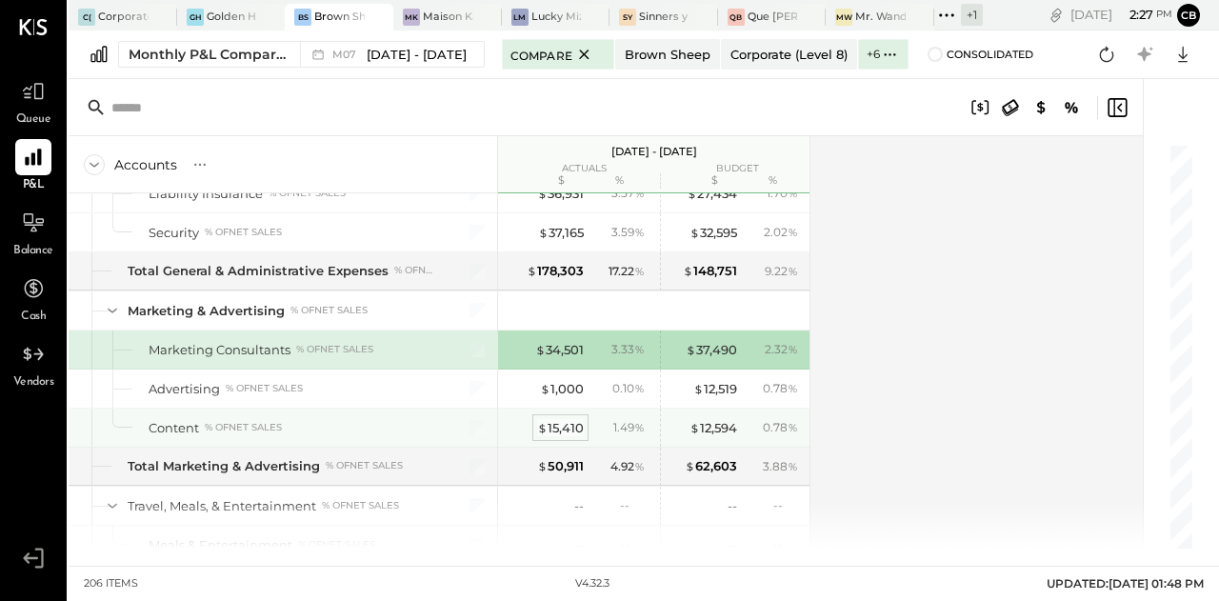
click at [574, 419] on div "$ 15,410" at bounding box center [560, 428] width 47 height 18
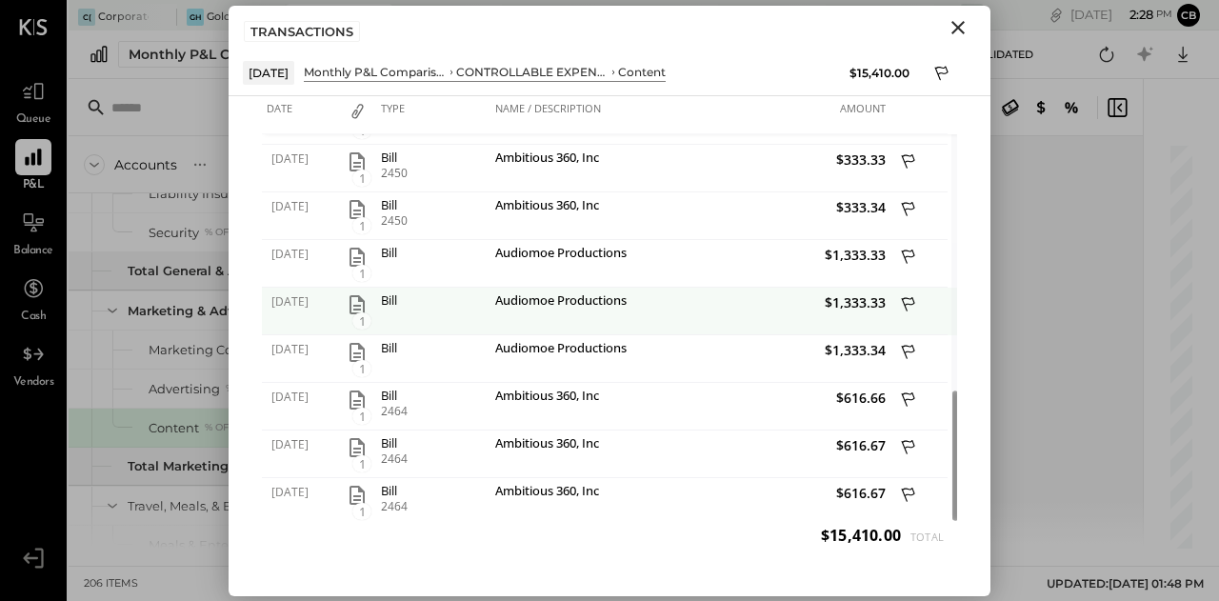
click at [362, 315] on span "1" at bounding box center [361, 320] width 19 height 17
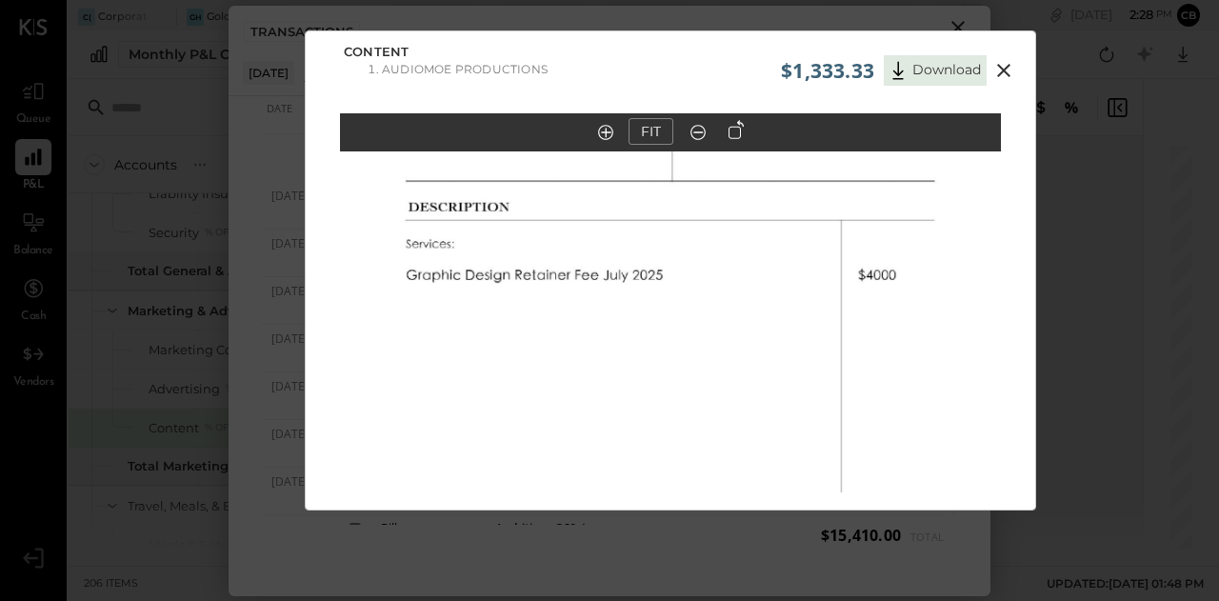
click at [1008, 72] on icon at bounding box center [1003, 70] width 23 height 23
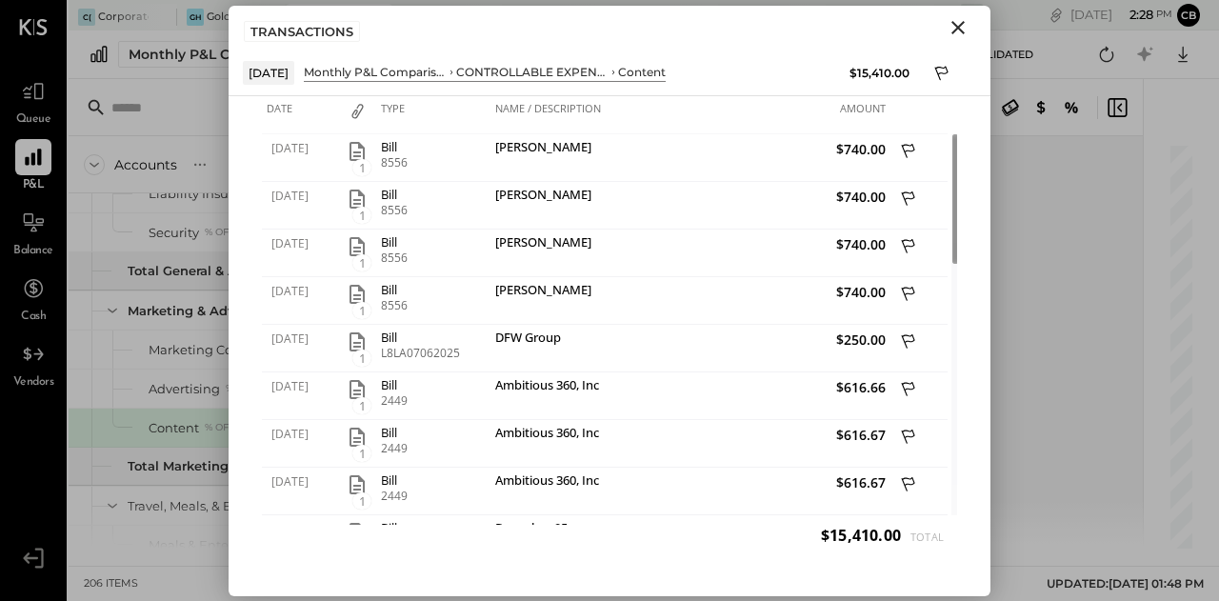
click at [958, 30] on icon "Close" at bounding box center [958, 27] width 23 height 23
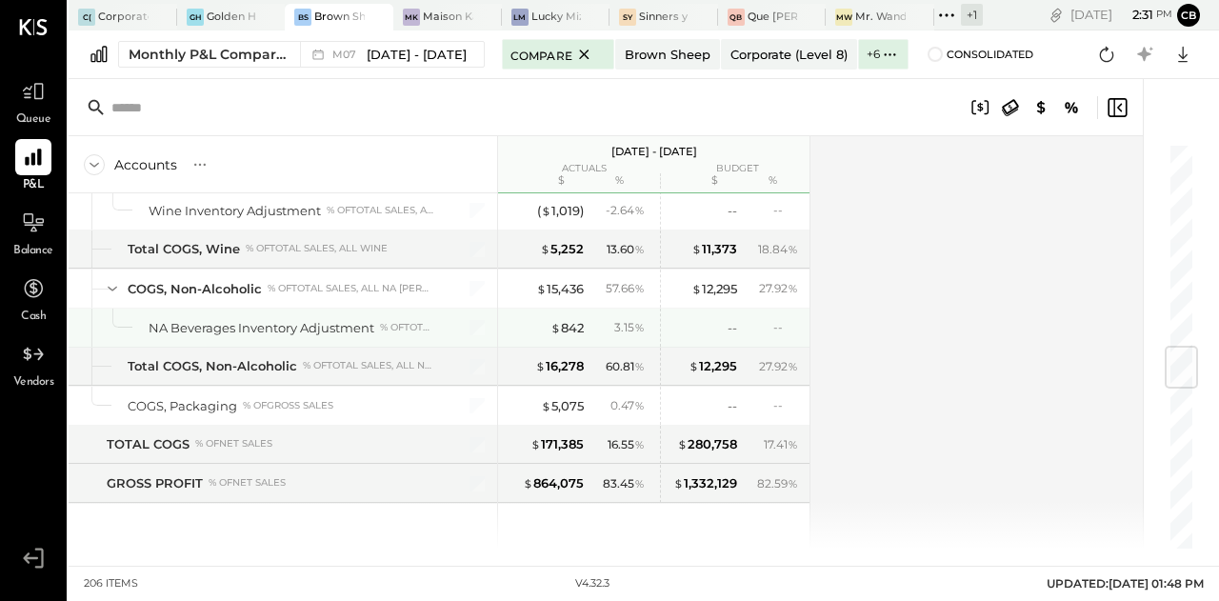
scroll to position [1718, 0]
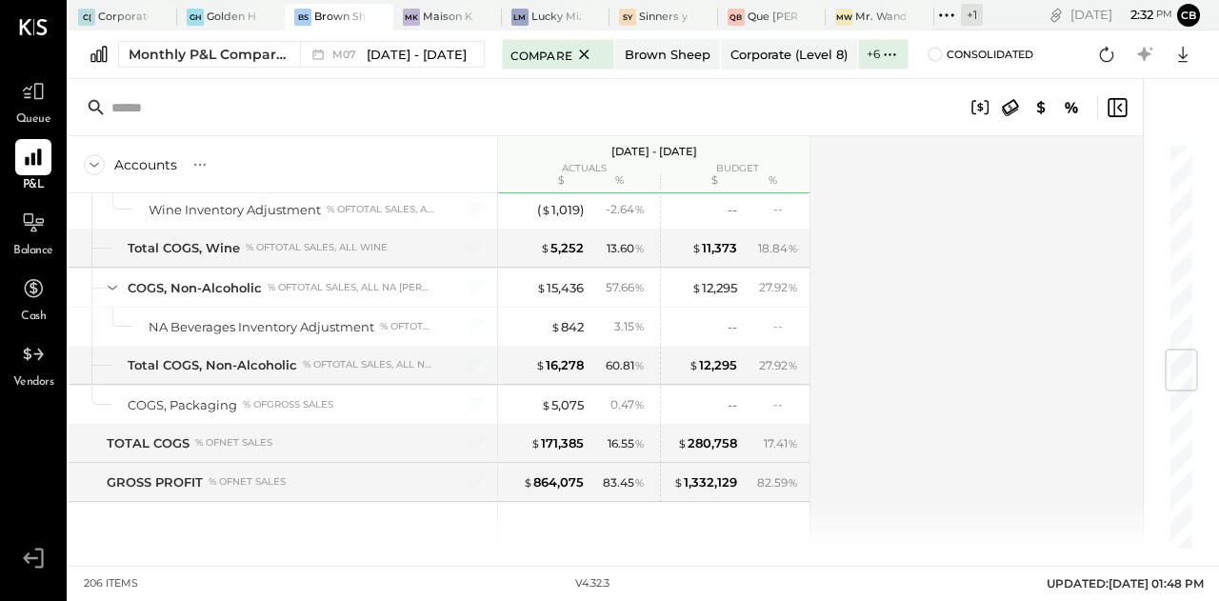
click at [918, 158] on div "Accounts S % GL [DATE] - [DATE] actuals budget $ % $ % SALES Sales, Food % of G…" at bounding box center [607, 342] width 1077 height 412
click at [573, 54] on icon at bounding box center [584, 54] width 24 height 23
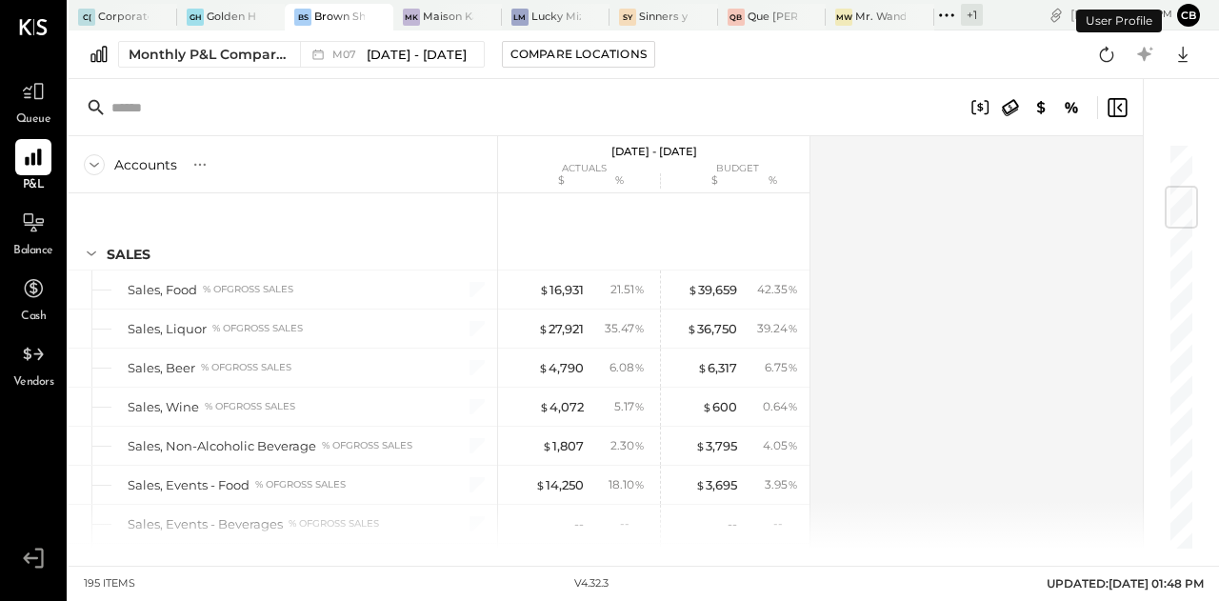
scroll to position [364, 0]
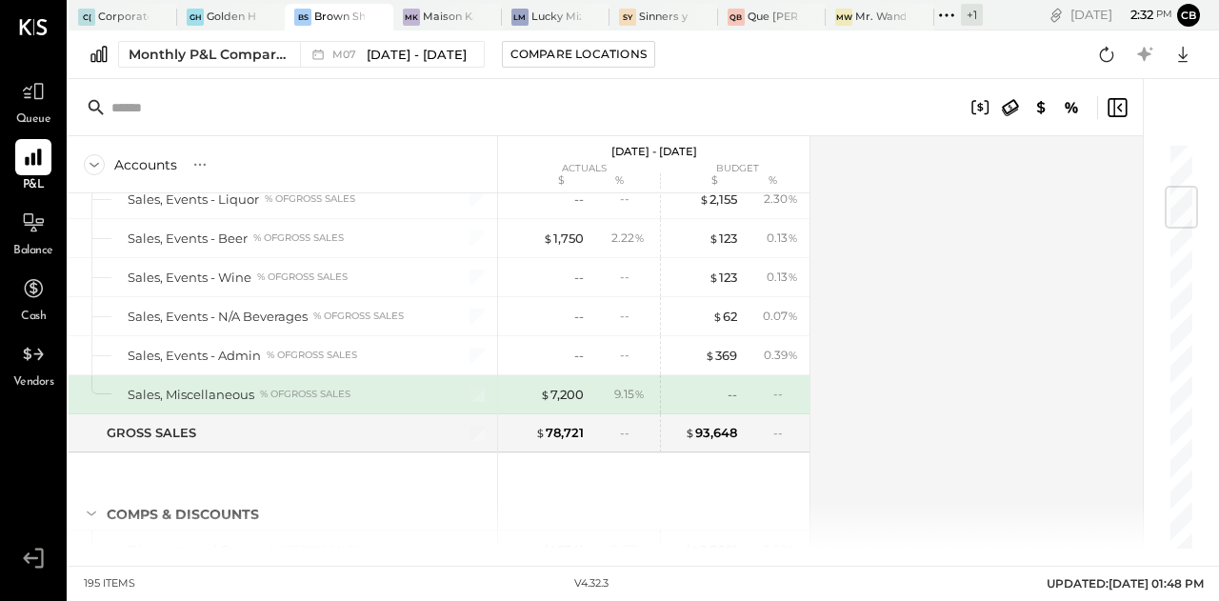
click at [974, 20] on div "+ 1" at bounding box center [972, 15] width 22 height 22
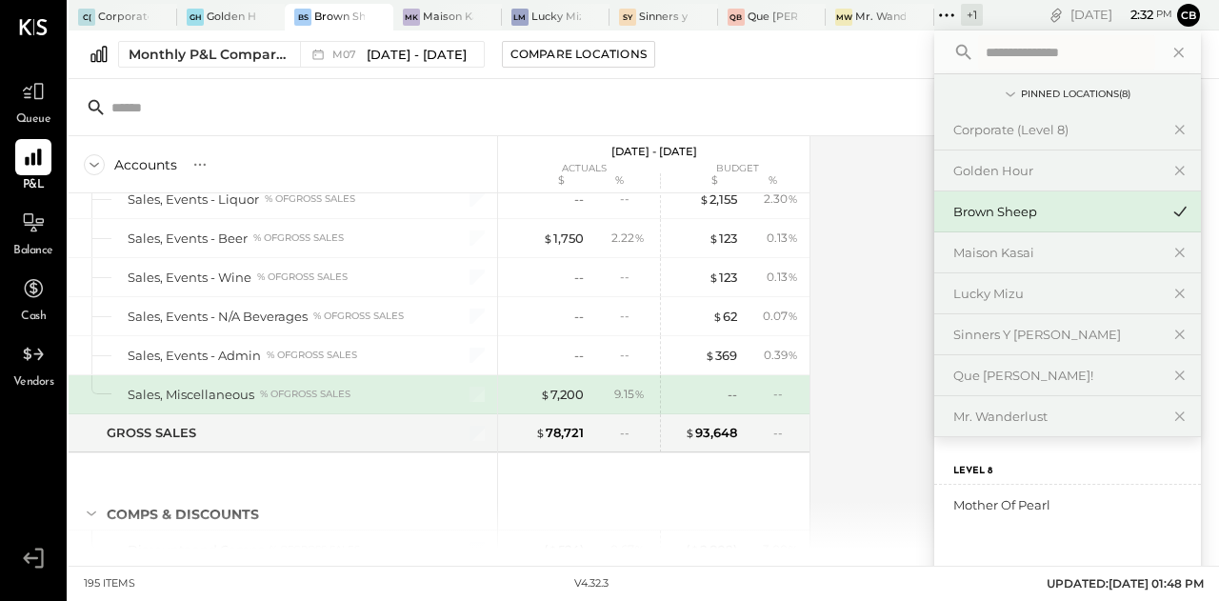
click at [974, 20] on div "+ 1" at bounding box center [972, 15] width 22 height 22
click at [982, 511] on div "Mother of Pearl" at bounding box center [1067, 505] width 267 height 40
click at [1055, 506] on div "Mother of Pearl" at bounding box center [1056, 505] width 206 height 18
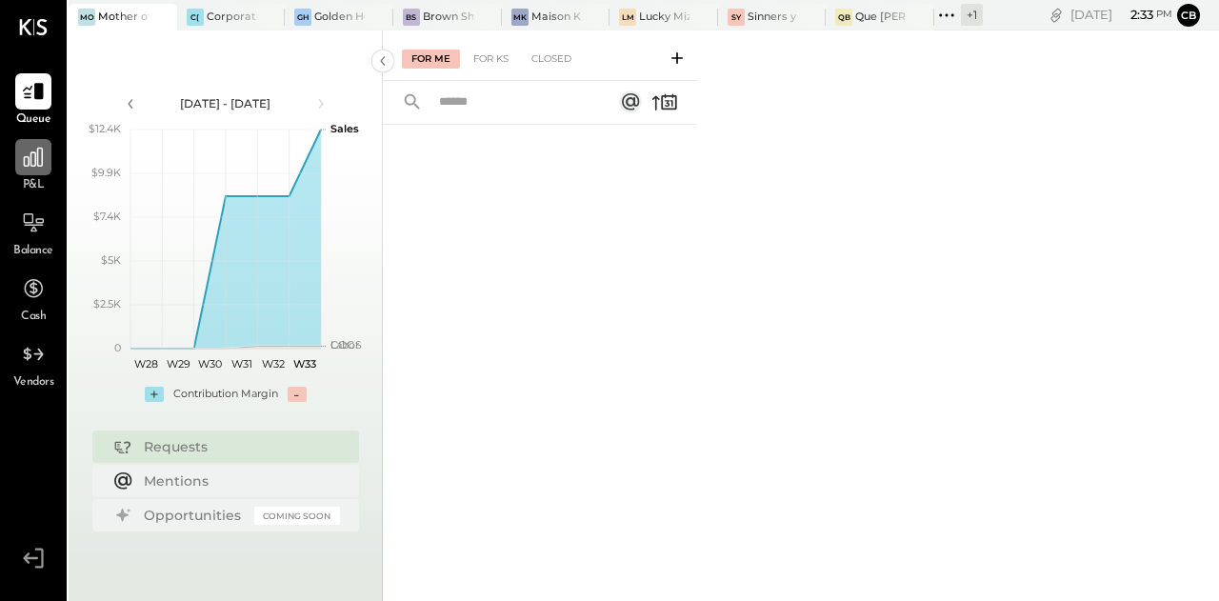
click at [35, 167] on icon at bounding box center [33, 157] width 19 height 19
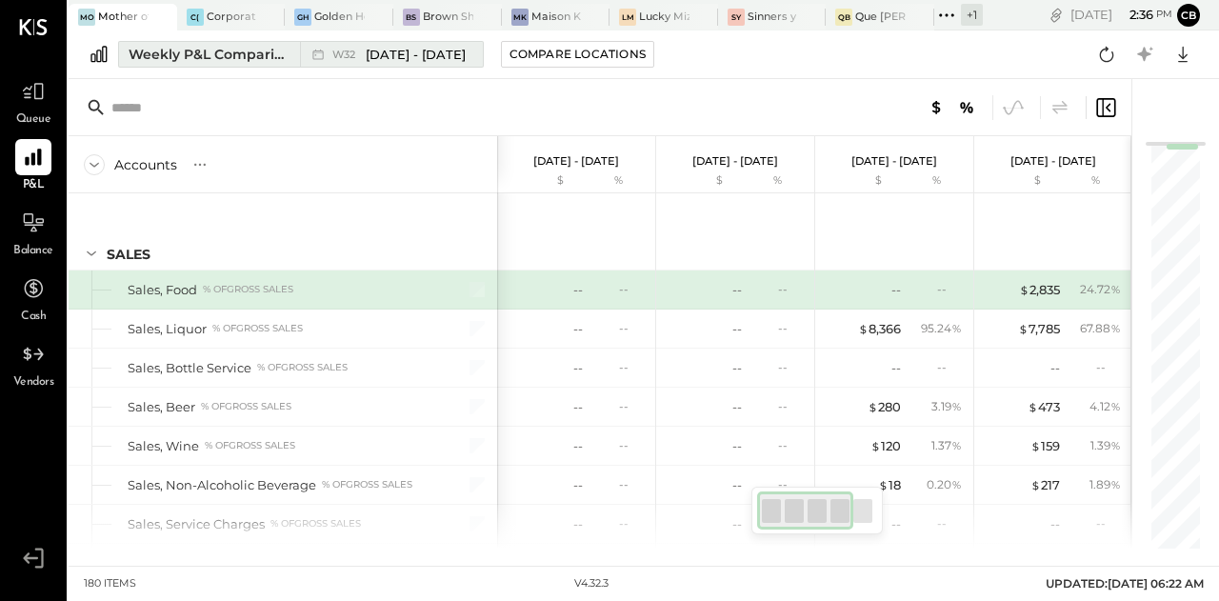
click at [168, 58] on div "Weekly P&L Comparison" at bounding box center [209, 54] width 160 height 19
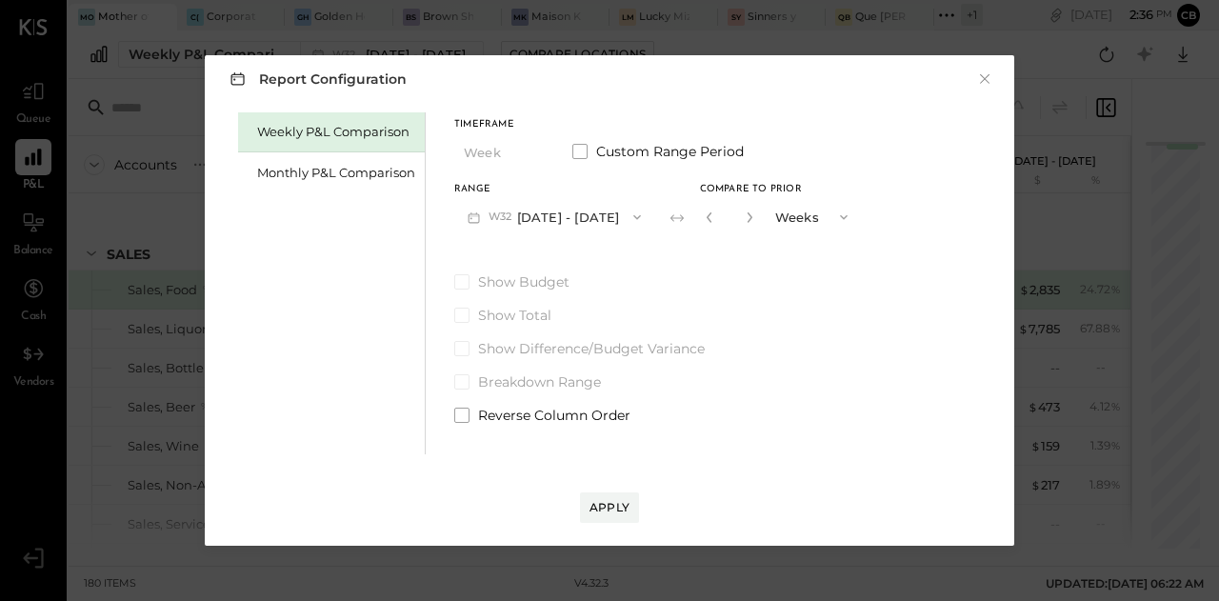
click at [589, 224] on button "W32 [DATE] - [DATE]" at bounding box center [554, 216] width 200 height 35
click at [526, 116] on div "Timeframe Week Custom Range Period Range W32 [DATE] - [DATE] Compare to Prior *…" at bounding box center [657, 268] width 407 height 312
click at [309, 182] on div "Monthly P&L Comparison" at bounding box center [331, 172] width 187 height 40
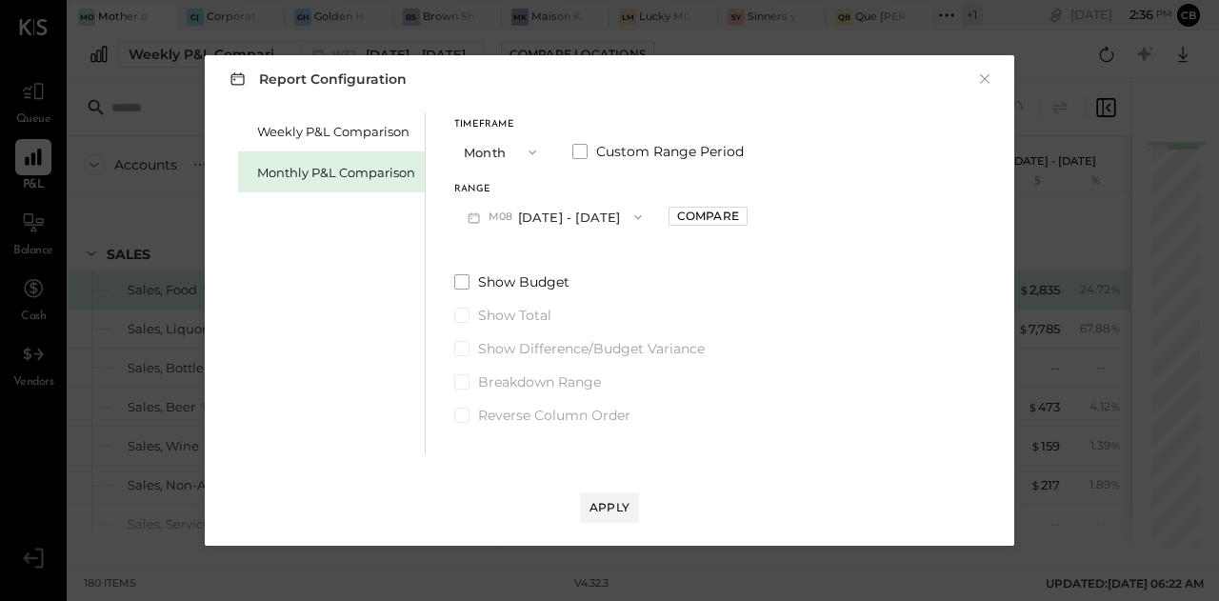
click at [542, 216] on button "M08 [DATE] - [DATE]" at bounding box center [554, 216] width 201 height 35
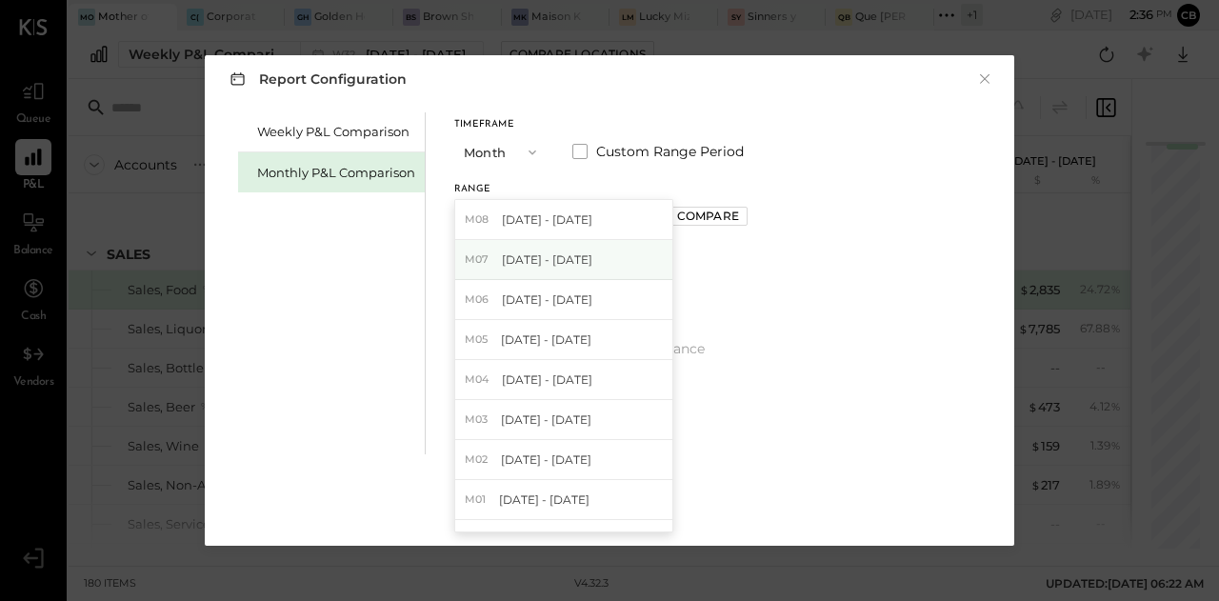
click at [533, 268] on span "[DATE] - [DATE]" at bounding box center [547, 259] width 90 height 16
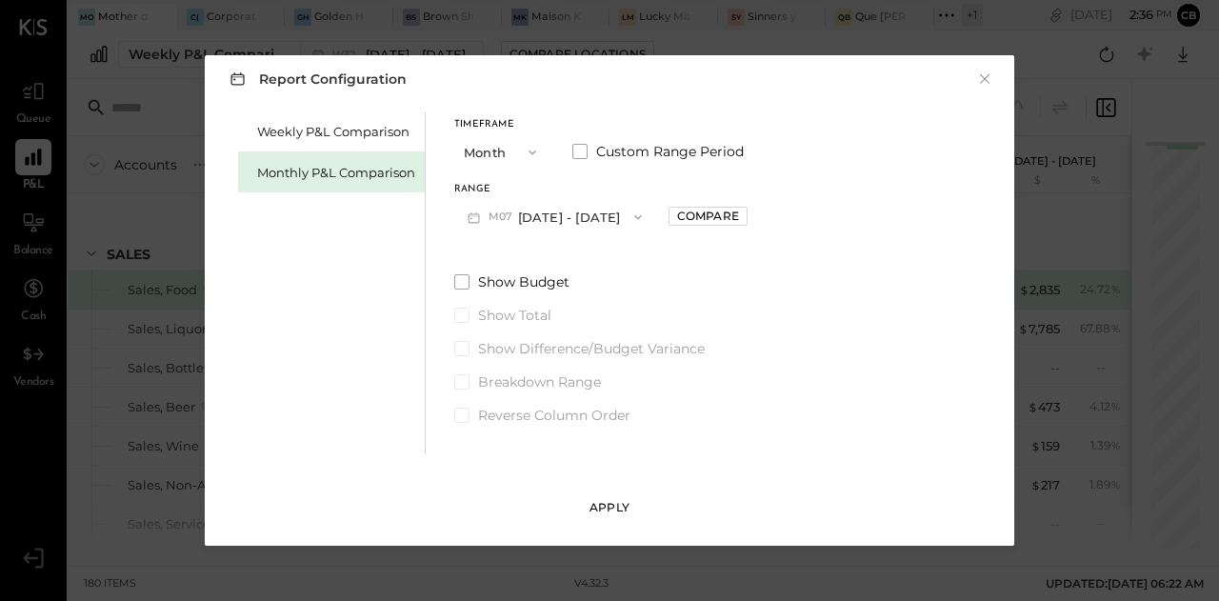
click at [609, 509] on div "Apply" at bounding box center [610, 507] width 40 height 16
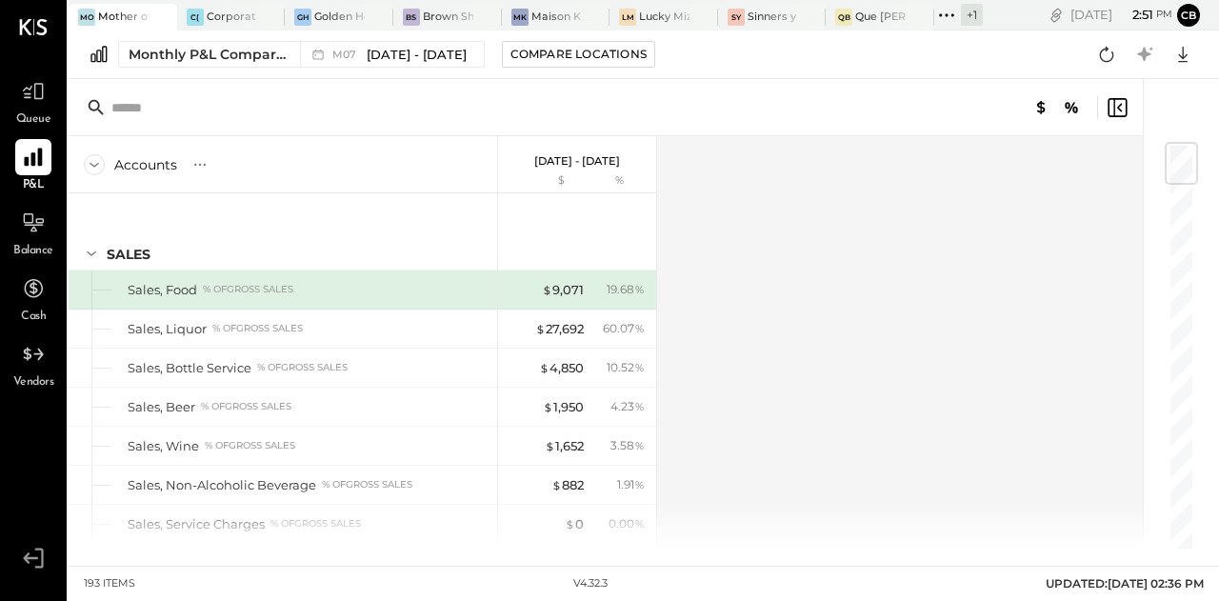
click at [32, 152] on icon at bounding box center [33, 157] width 25 height 25
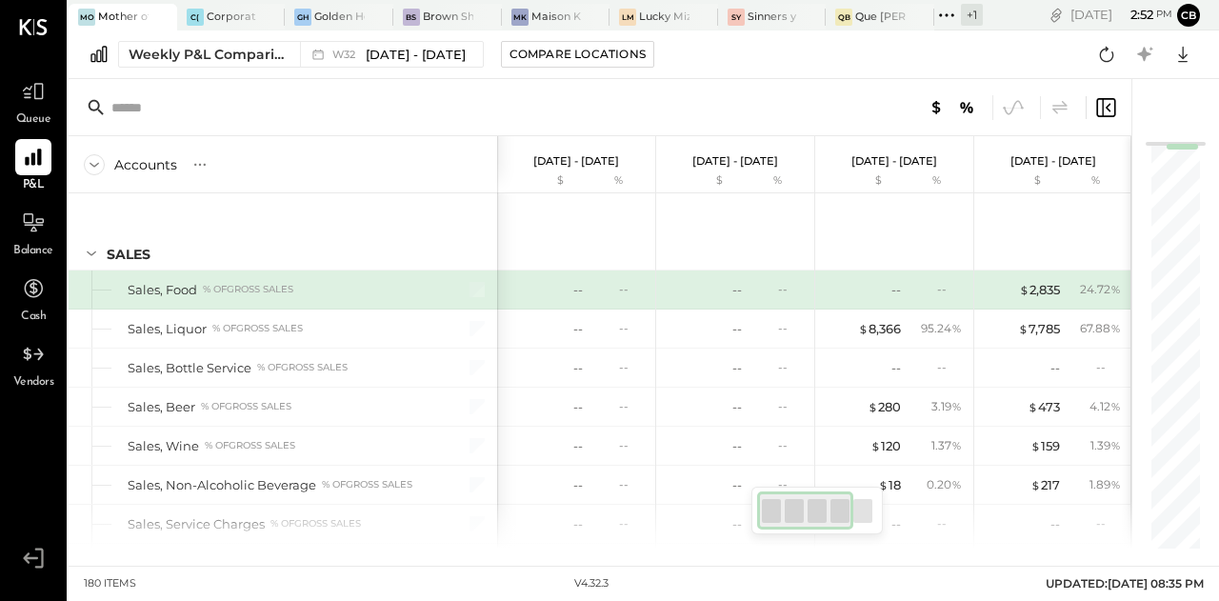
click at [207, 40] on div "Weekly P&L Comparison W32 [DATE] - [DATE] Compare Locations Google Sheets Excel" at bounding box center [644, 54] width 1151 height 49
click at [202, 50] on div "Weekly P&L Comparison" at bounding box center [209, 54] width 160 height 19
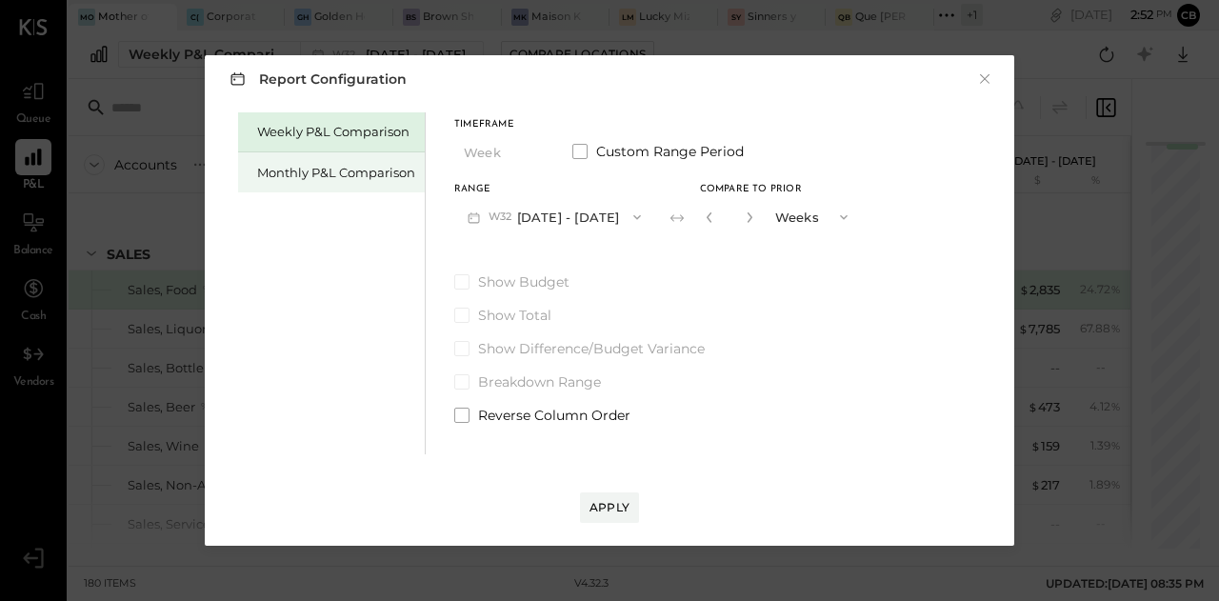
click at [331, 174] on div "Monthly P&L Comparison" at bounding box center [336, 173] width 158 height 18
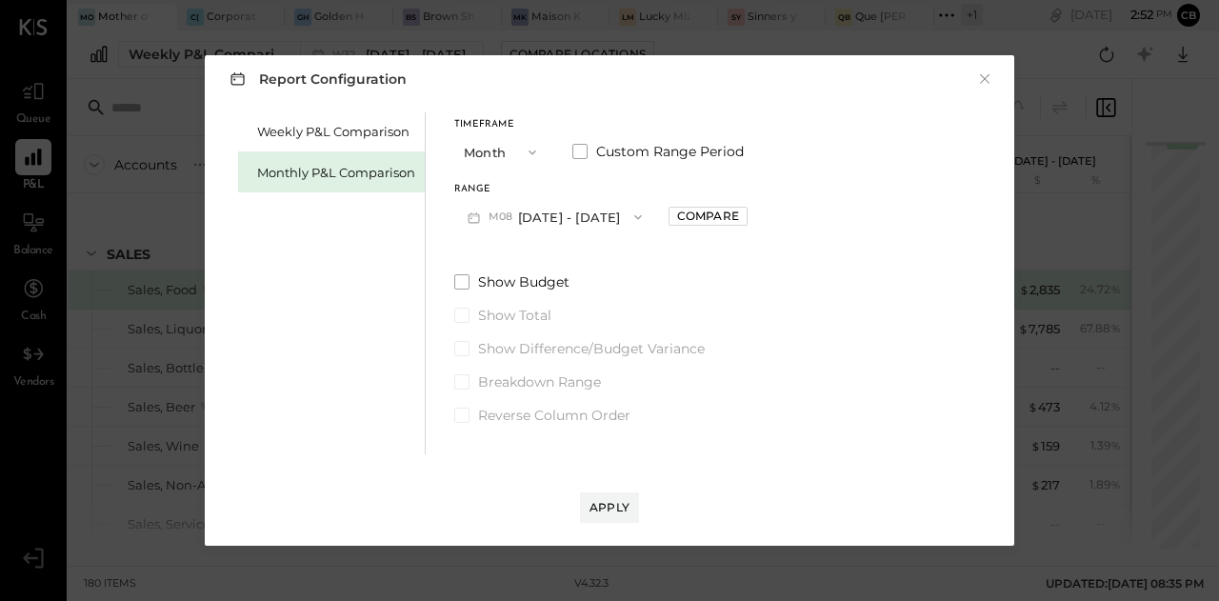
click at [518, 213] on button "M08 [DATE] - [DATE]" at bounding box center [554, 216] width 201 height 35
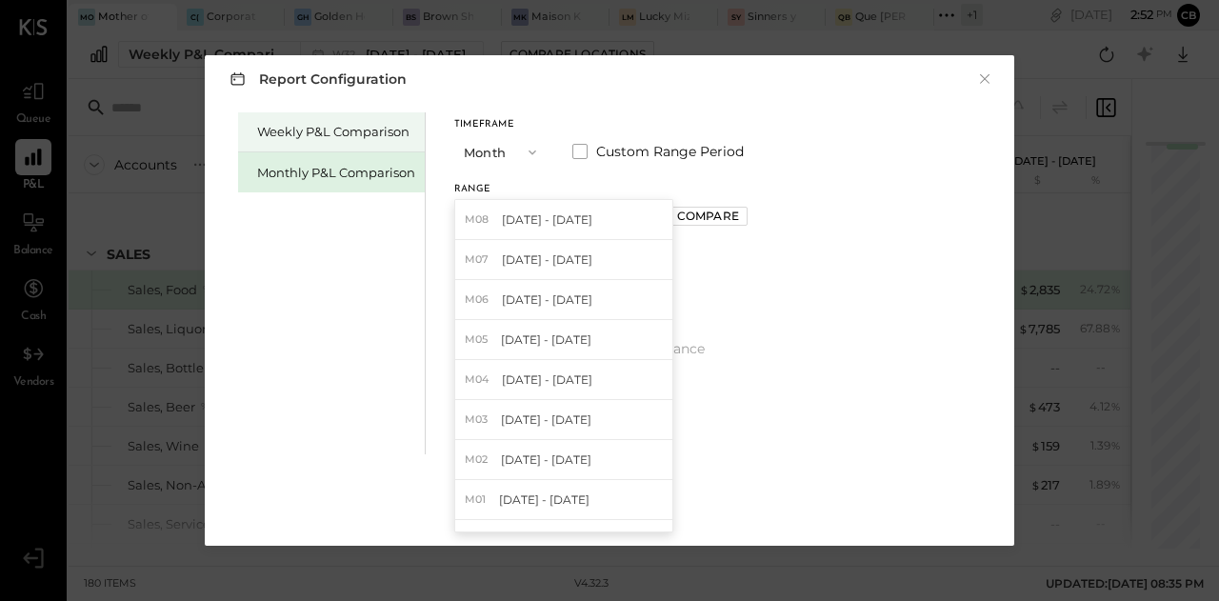
click at [328, 142] on div "Weekly P&L Comparison" at bounding box center [331, 132] width 187 height 40
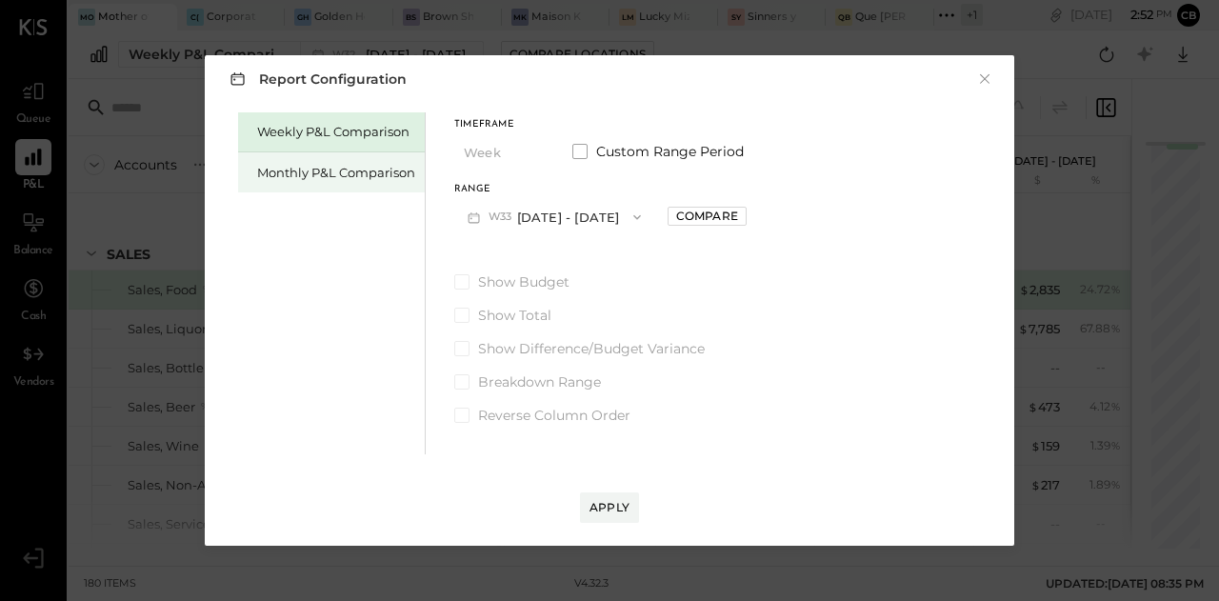
click at [320, 166] on div "Monthly P&L Comparison" at bounding box center [336, 173] width 158 height 18
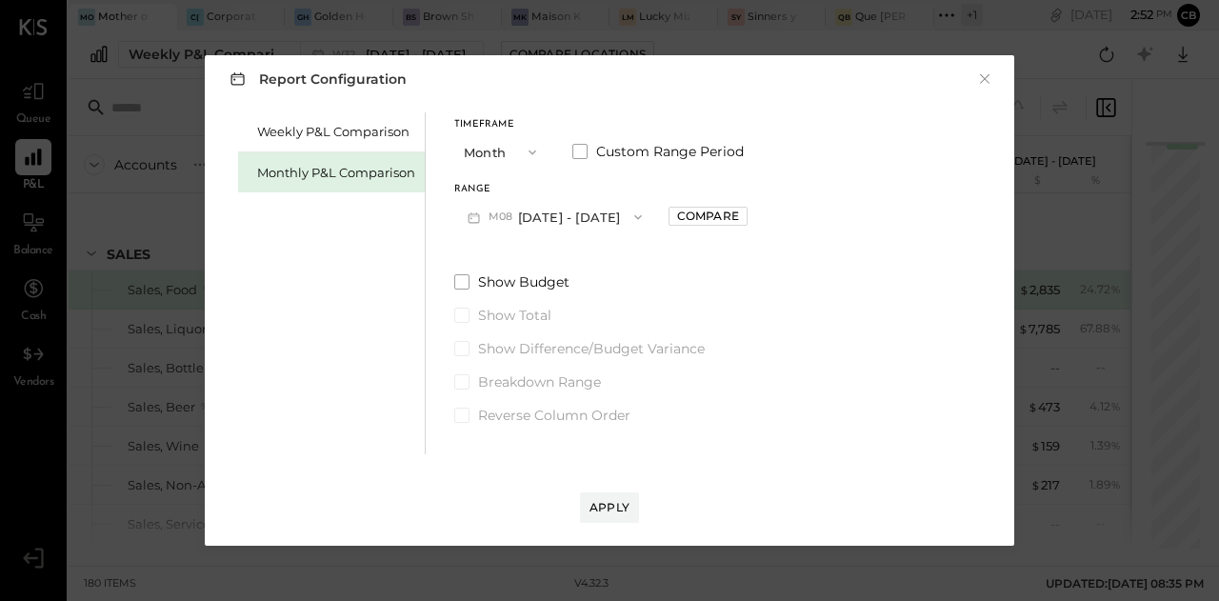
click at [518, 204] on button "M08 [DATE] - [DATE]" at bounding box center [554, 216] width 201 height 35
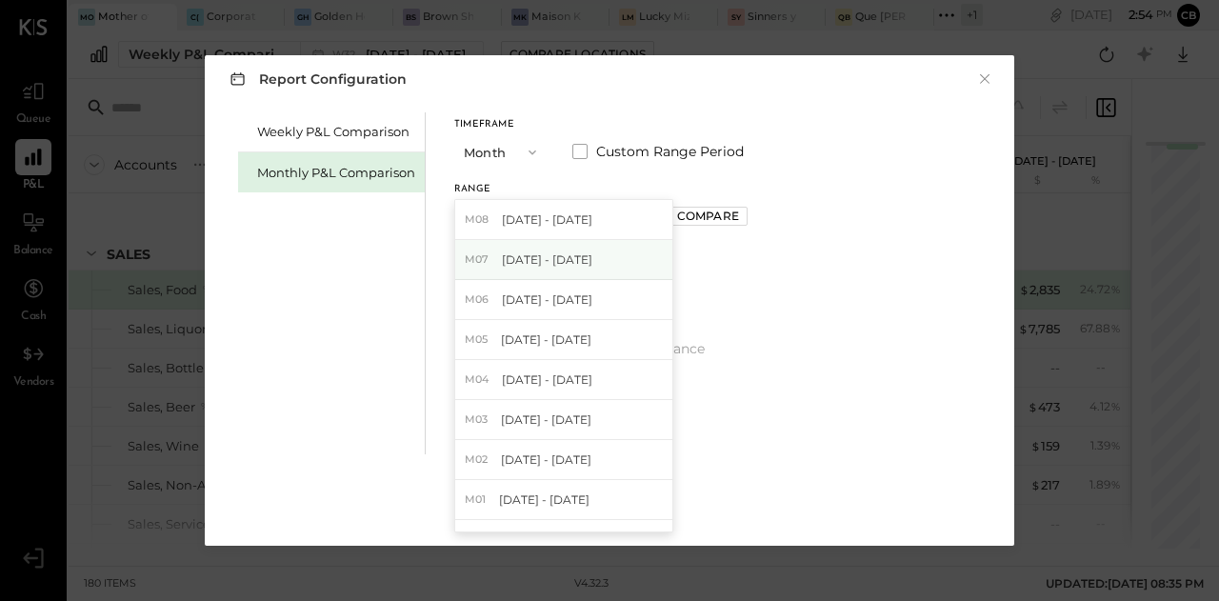
click at [521, 260] on span "[DATE] - [DATE]" at bounding box center [547, 259] width 90 height 16
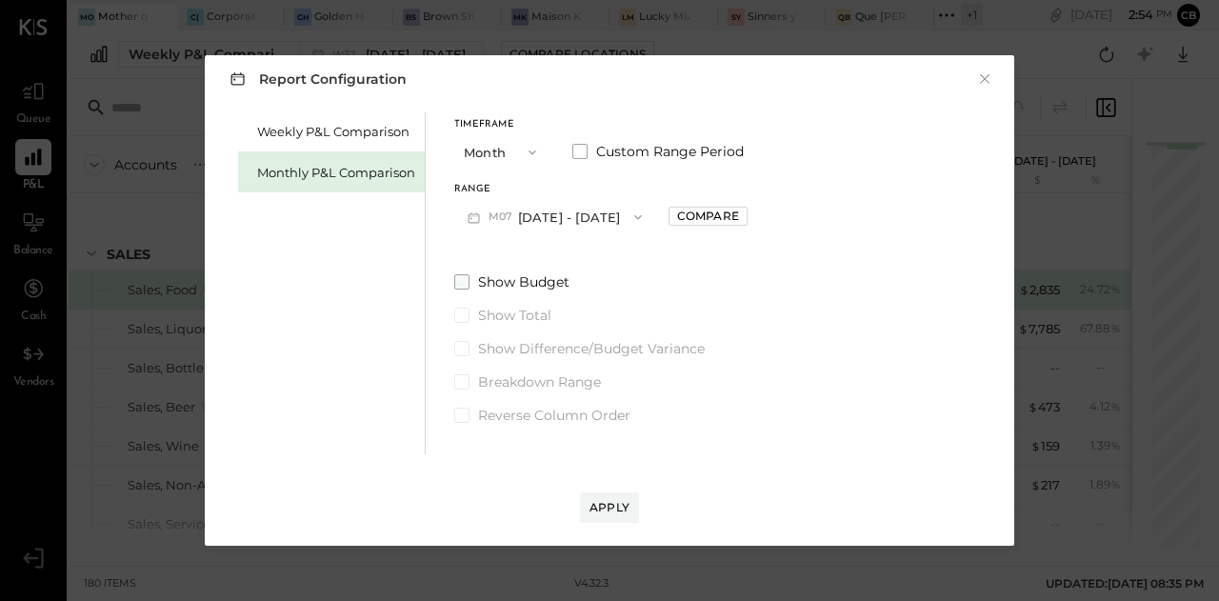
click at [459, 279] on span at bounding box center [461, 281] width 15 height 15
click at [611, 504] on div "Apply" at bounding box center [610, 507] width 40 height 16
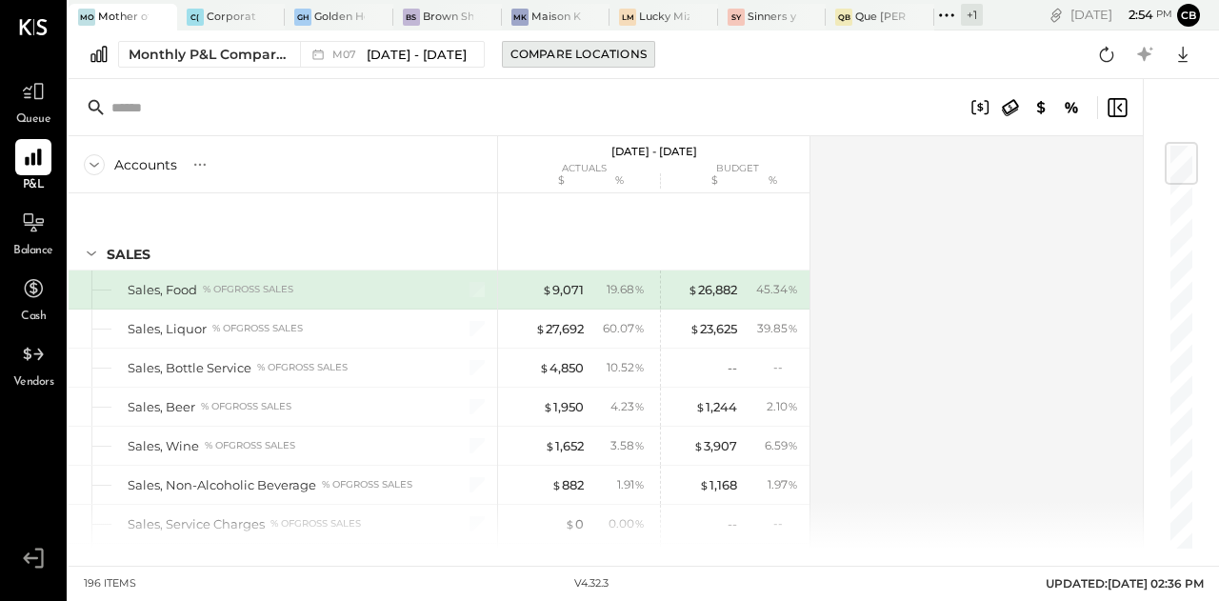
click at [564, 52] on div "Compare Locations" at bounding box center [579, 54] width 136 height 16
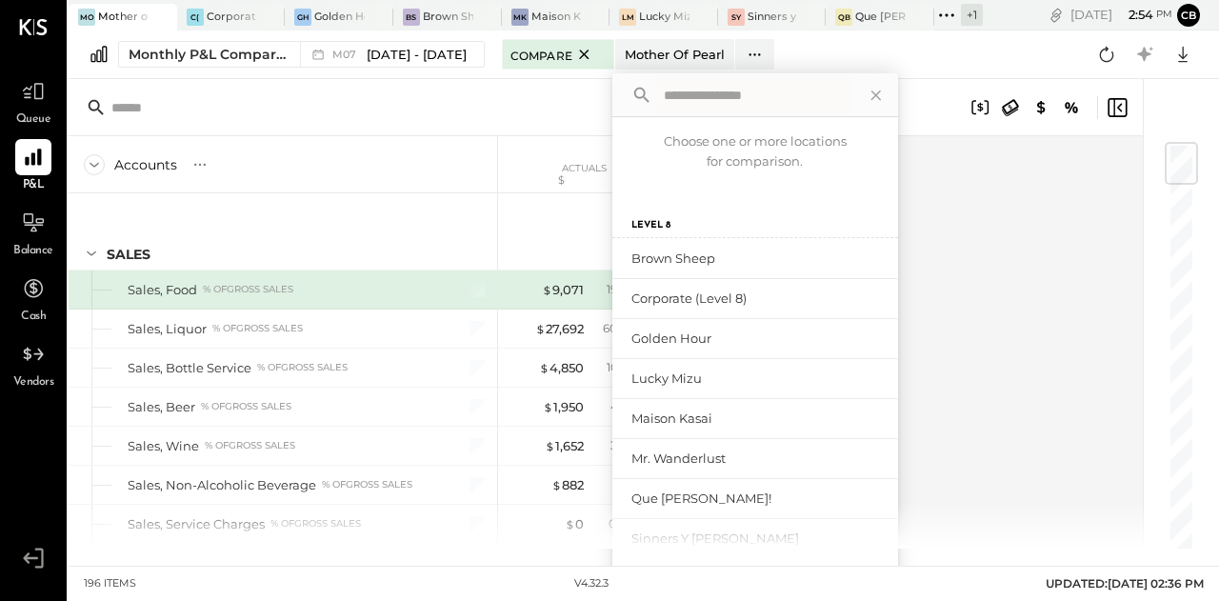
click at [579, 52] on icon at bounding box center [584, 55] width 10 height 10
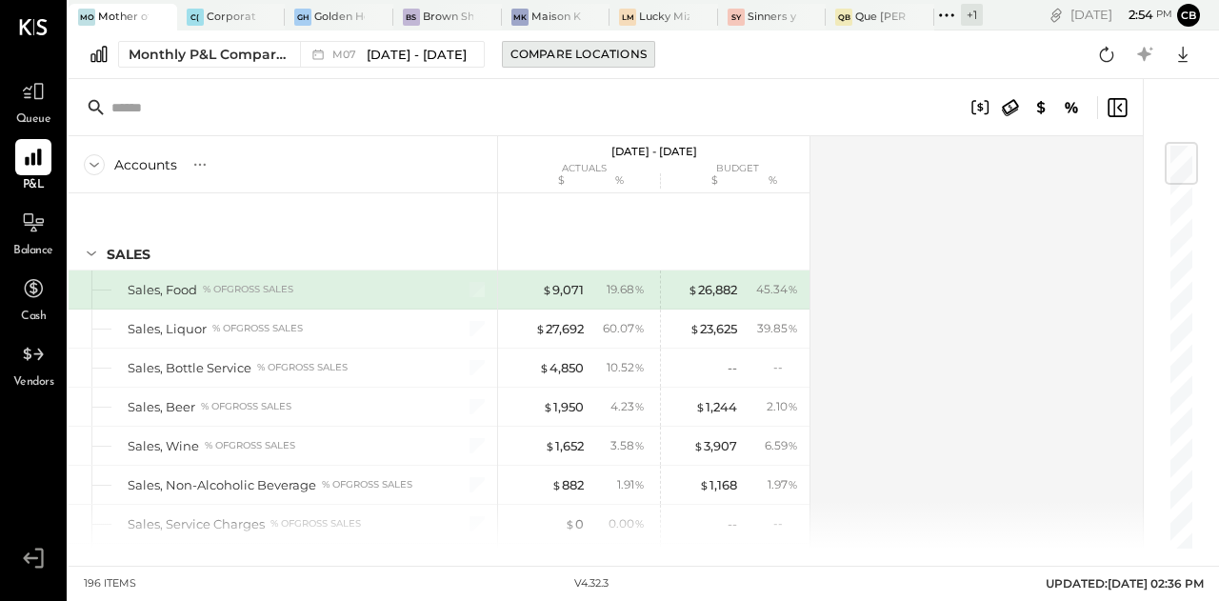
click at [565, 49] on div "Compare Locations" at bounding box center [579, 54] width 136 height 16
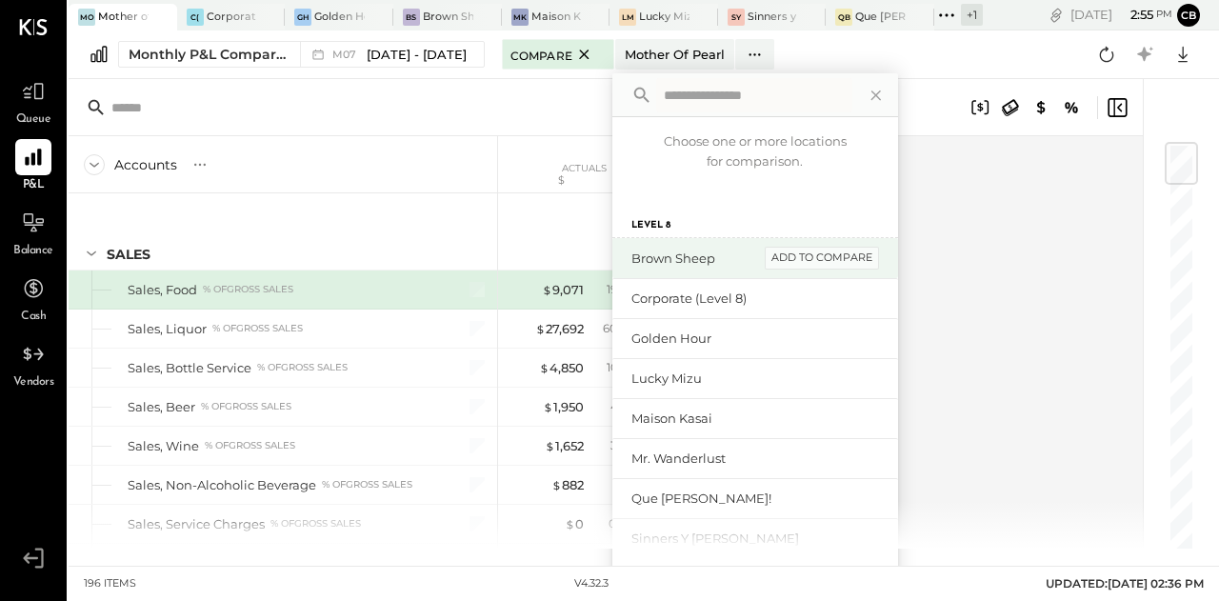
click at [820, 260] on div "add to compare" at bounding box center [822, 258] width 114 height 23
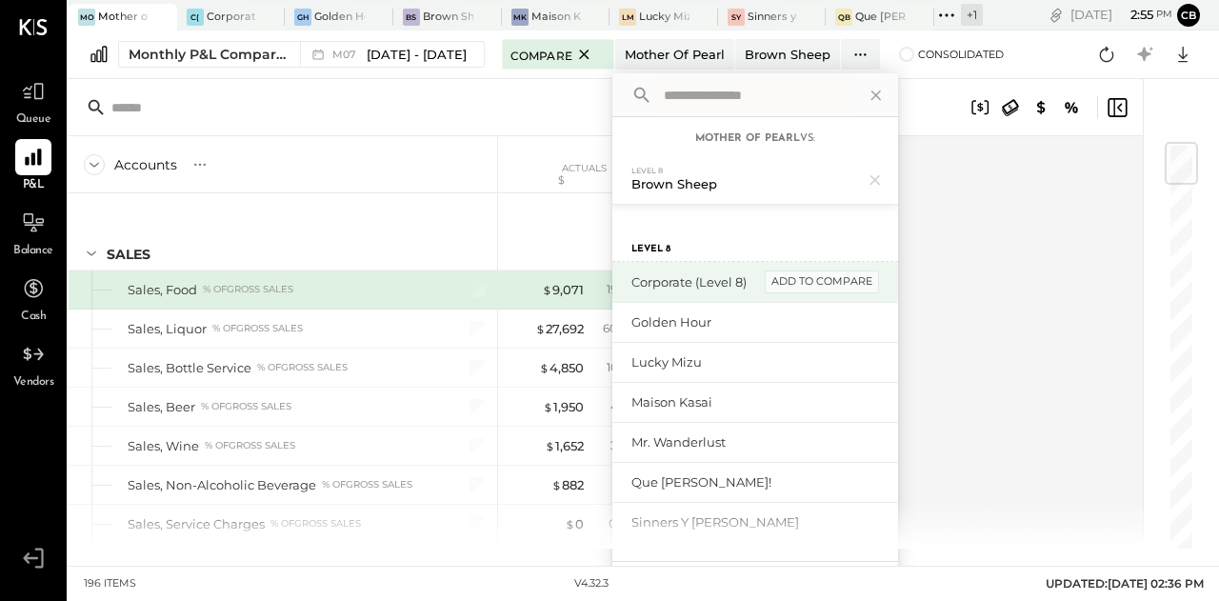
click at [815, 279] on div "add to compare" at bounding box center [822, 281] width 114 height 23
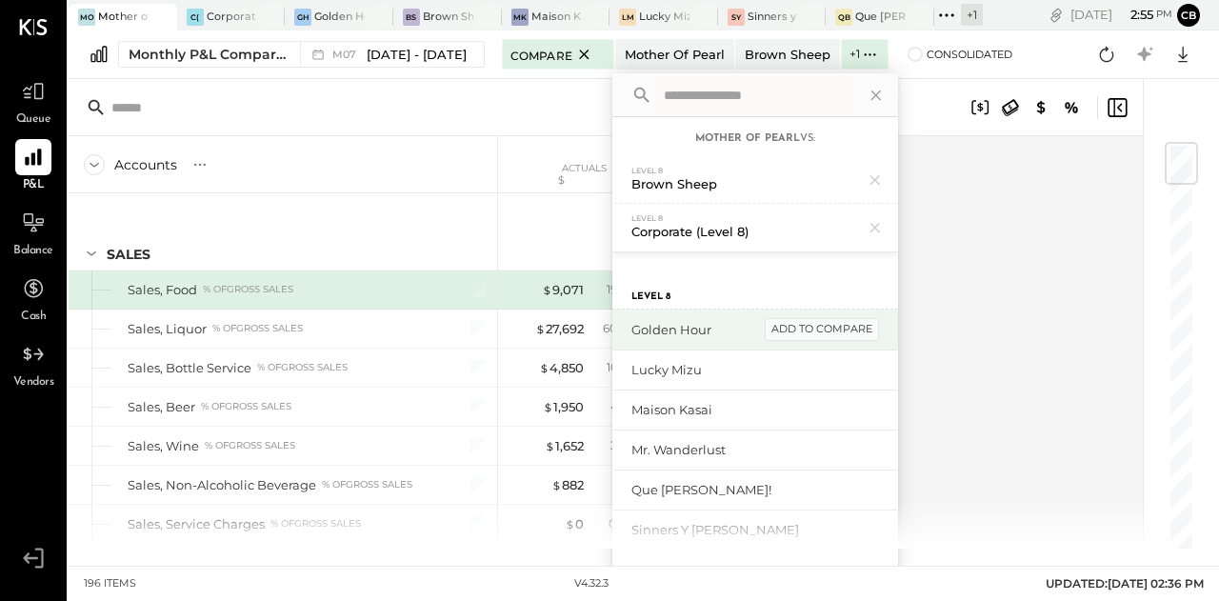
scroll to position [42, 0]
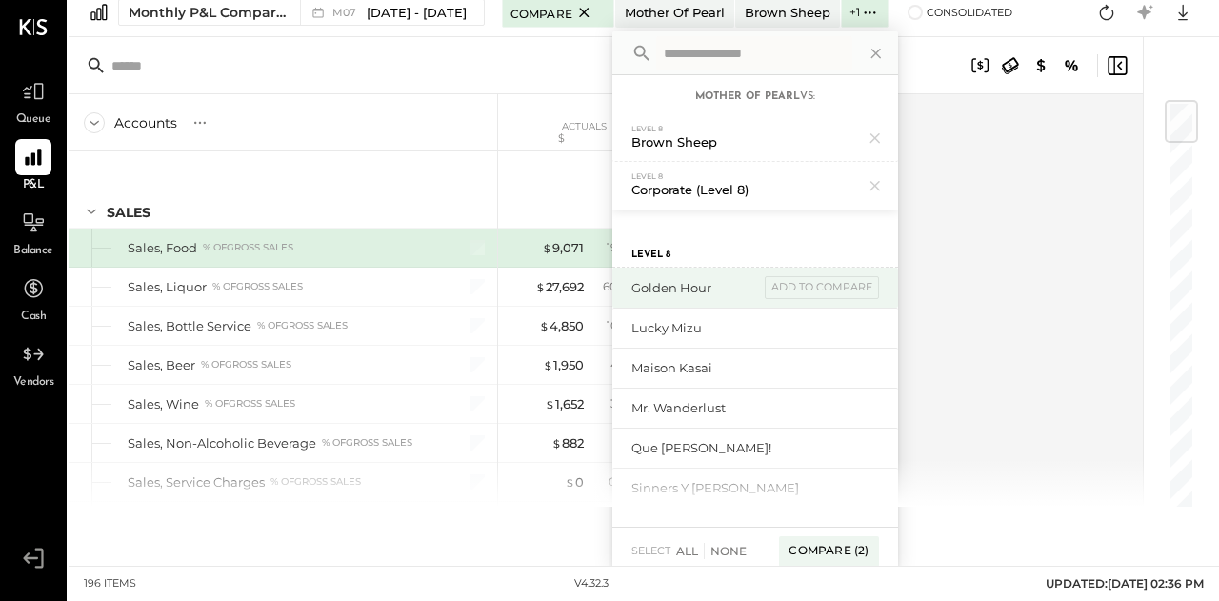
click at [817, 301] on div "Golden Hour add to compare" at bounding box center [755, 288] width 286 height 40
click at [837, 288] on div "add to compare" at bounding box center [822, 287] width 114 height 23
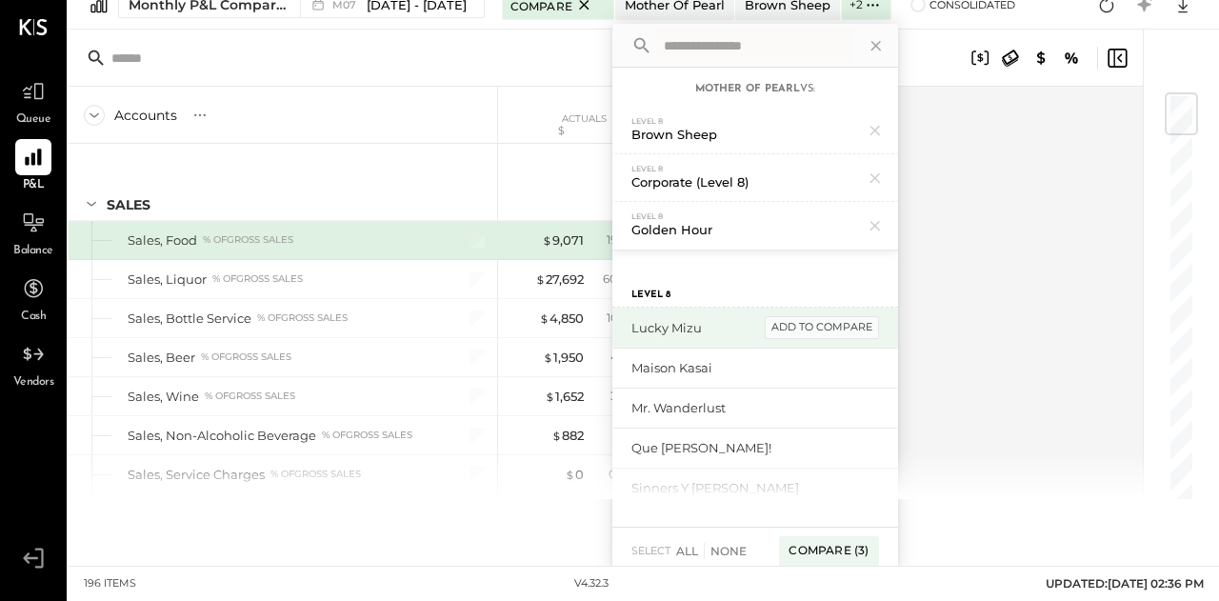
click at [825, 327] on div "add to compare" at bounding box center [822, 327] width 114 height 23
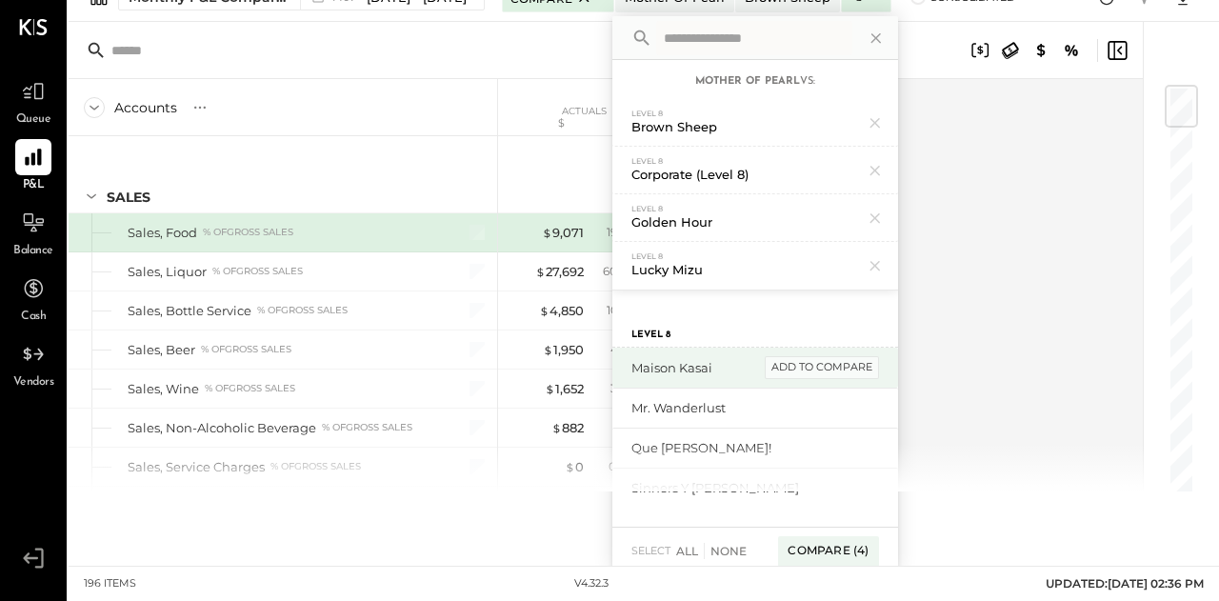
click at [825, 370] on div "add to compare" at bounding box center [822, 367] width 114 height 23
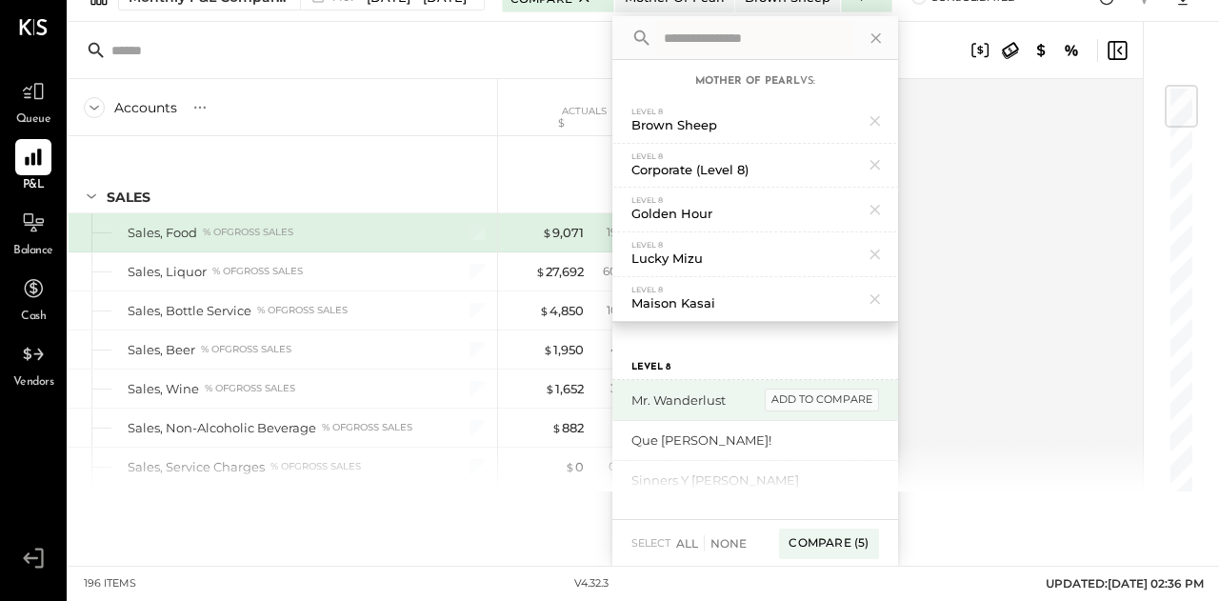
click at [819, 395] on div "add to compare" at bounding box center [822, 400] width 114 height 23
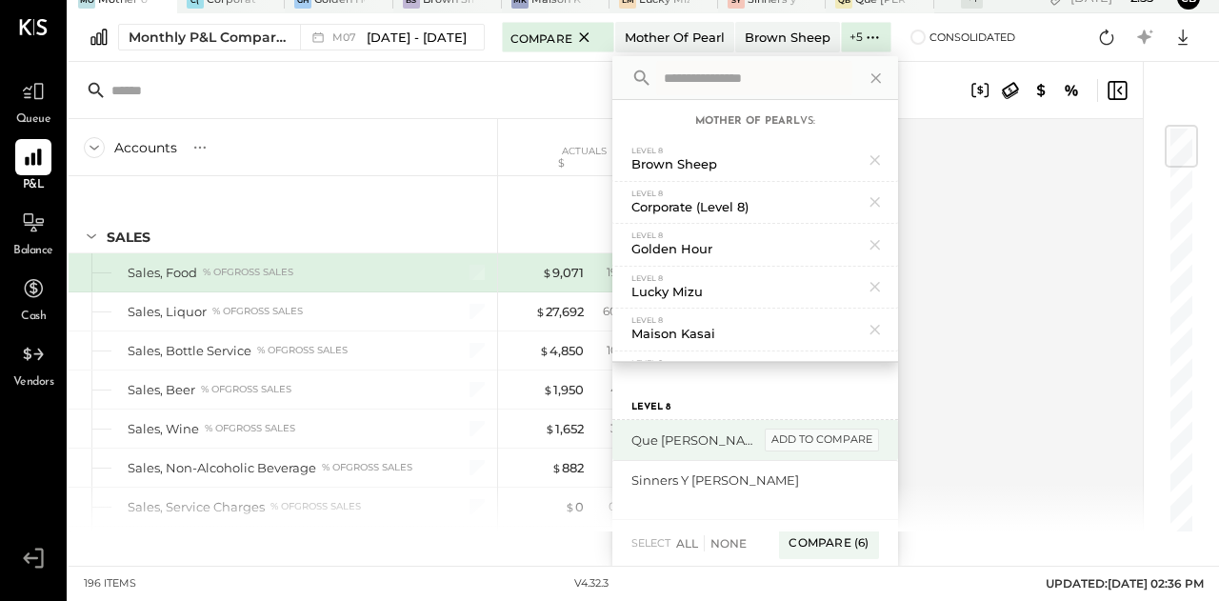
click at [819, 395] on div "Level 8" at bounding box center [755, 401] width 286 height 38
click at [818, 438] on div "add to compare" at bounding box center [822, 440] width 114 height 23
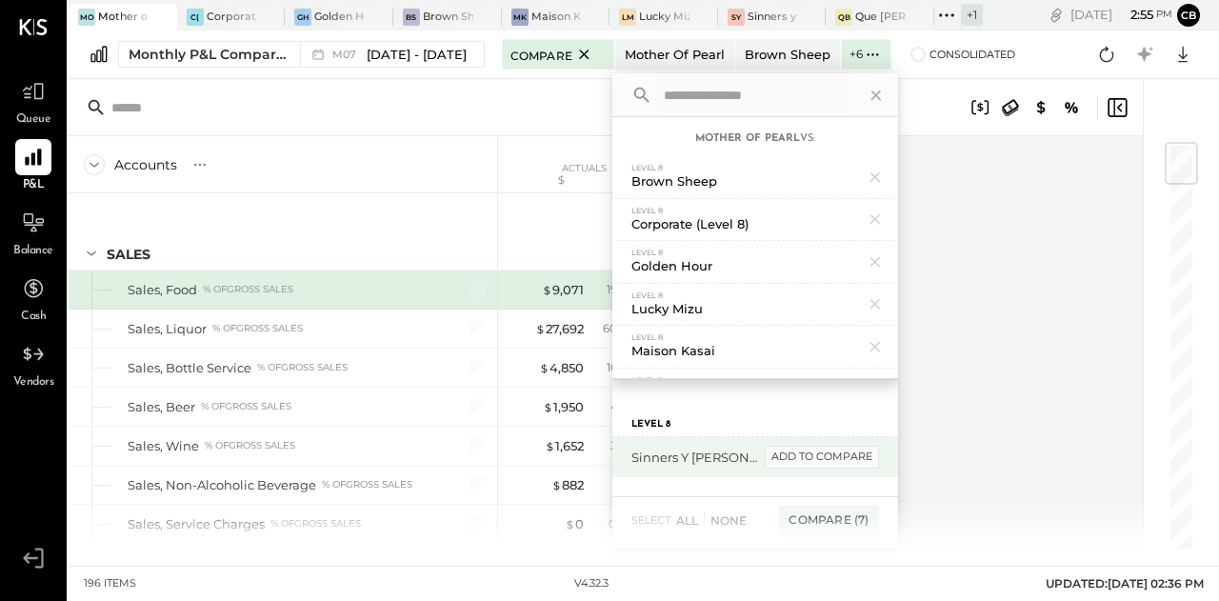
scroll to position [0, 0]
click at [818, 457] on div "add to compare" at bounding box center [822, 457] width 114 height 23
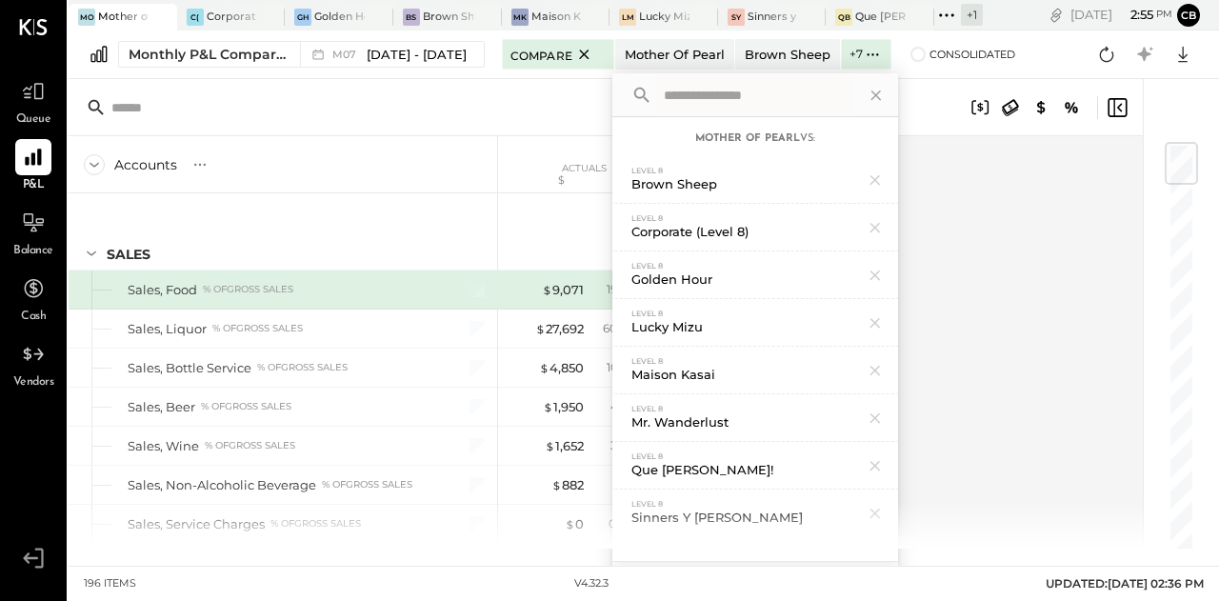
click at [756, 274] on div "Golden Hour" at bounding box center [740, 279] width 218 height 18
click at [857, 204] on div "Level 8 Corporate (Level 8)" at bounding box center [755, 228] width 286 height 48
click at [863, 189] on icon at bounding box center [875, 180] width 25 height 25
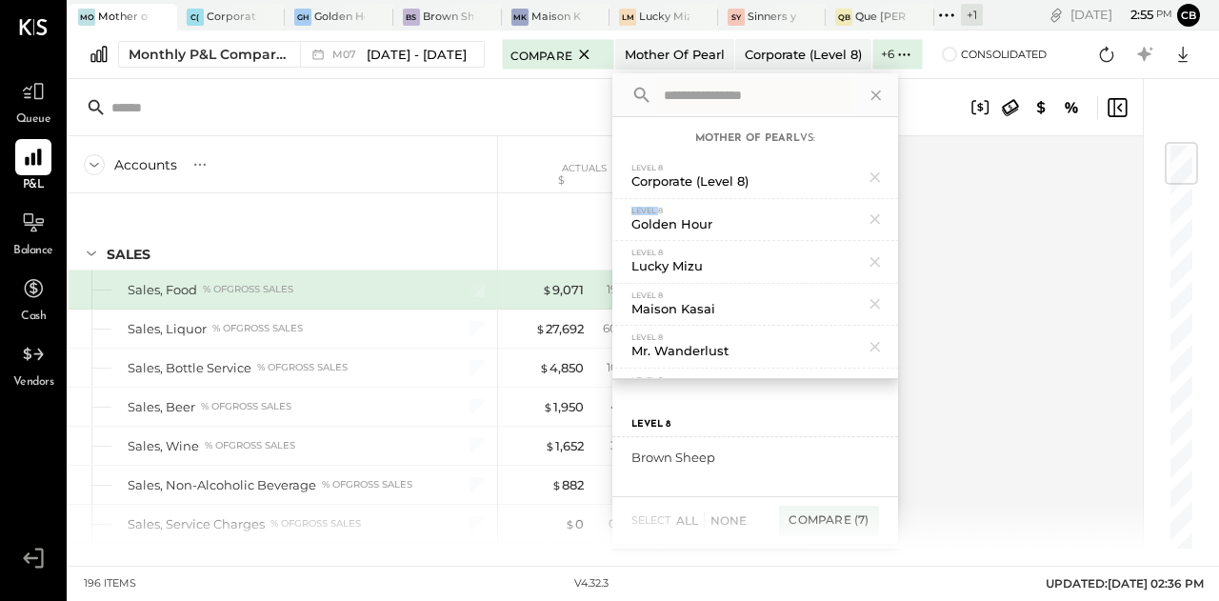
click at [863, 189] on icon at bounding box center [875, 177] width 25 height 25
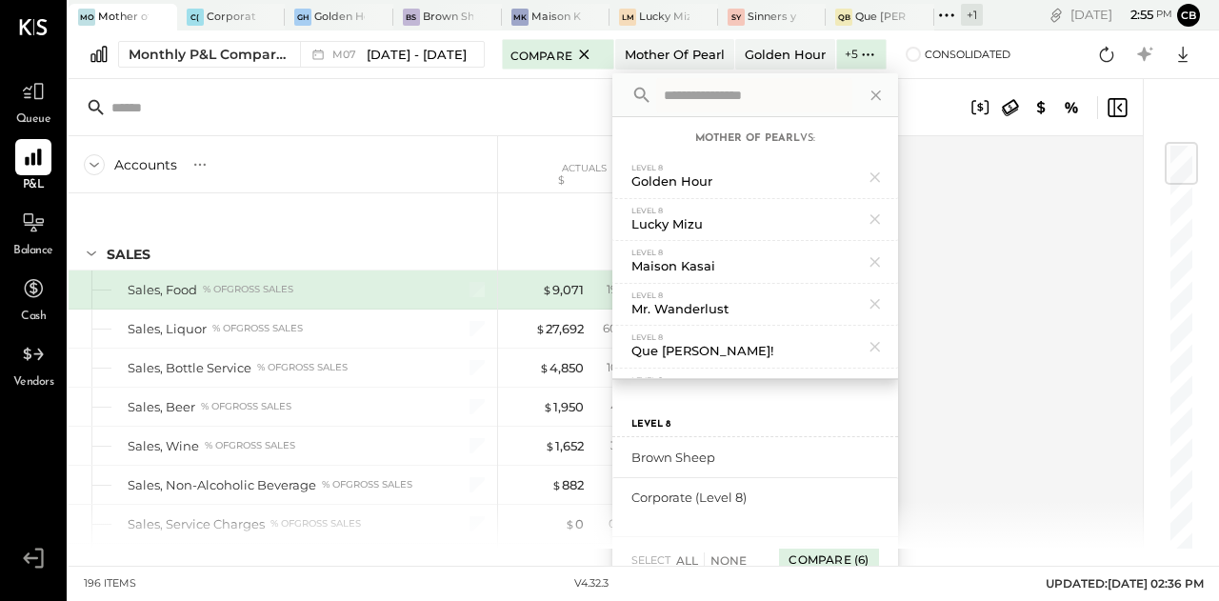
click at [820, 553] on div "Compare (6)" at bounding box center [828, 561] width 99 height 30
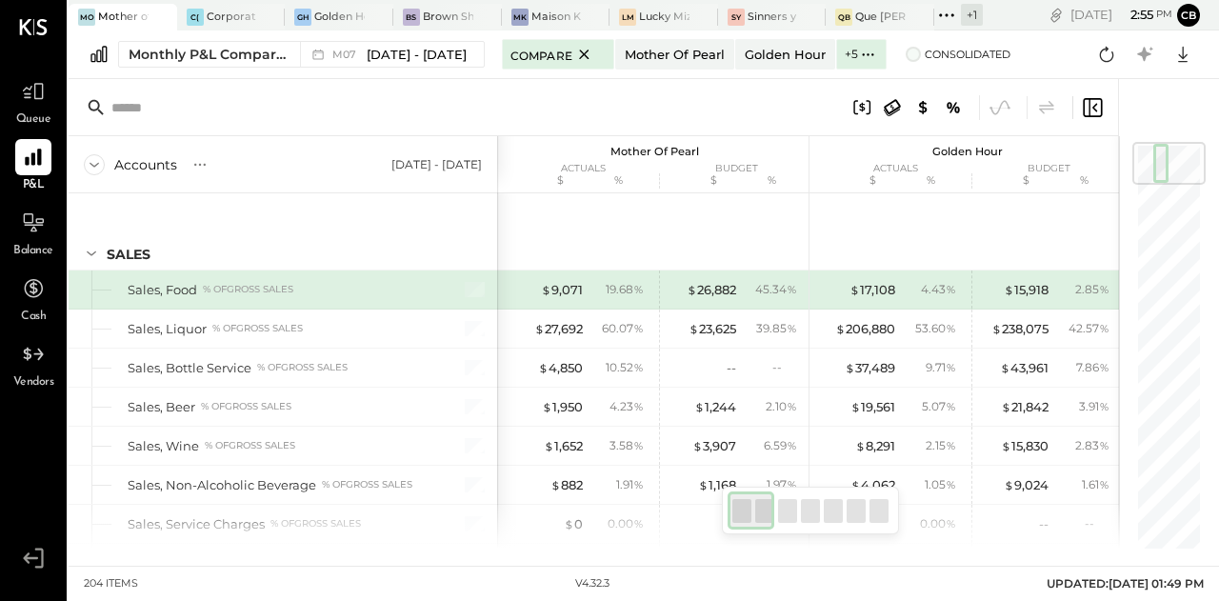
click at [906, 52] on span at bounding box center [913, 54] width 15 height 15
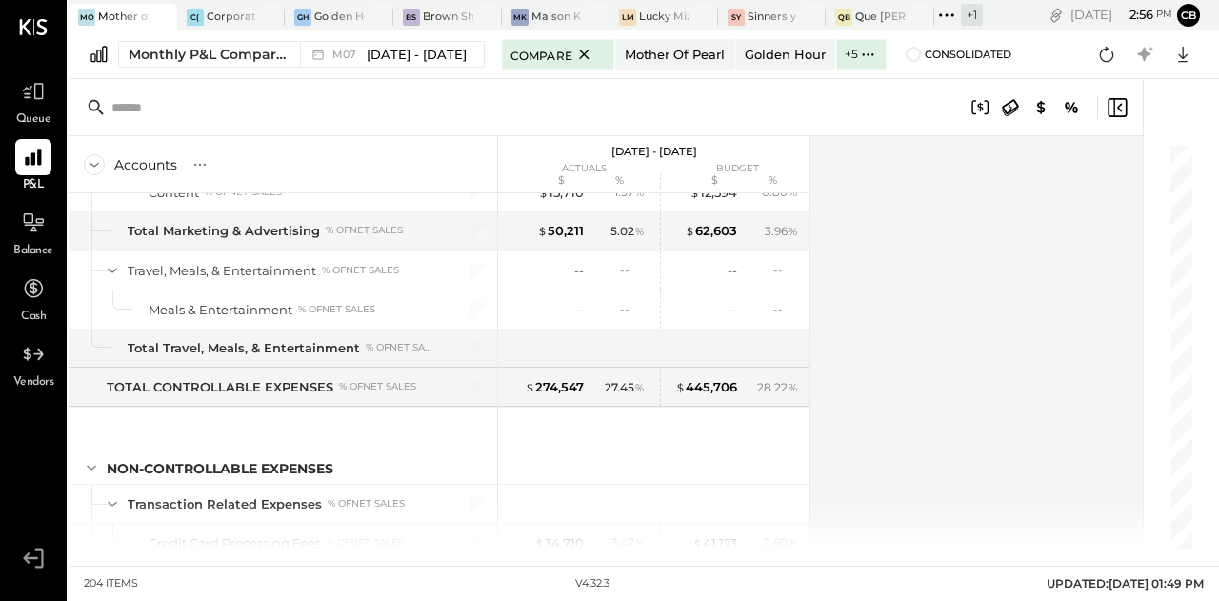
scroll to position [5465, 0]
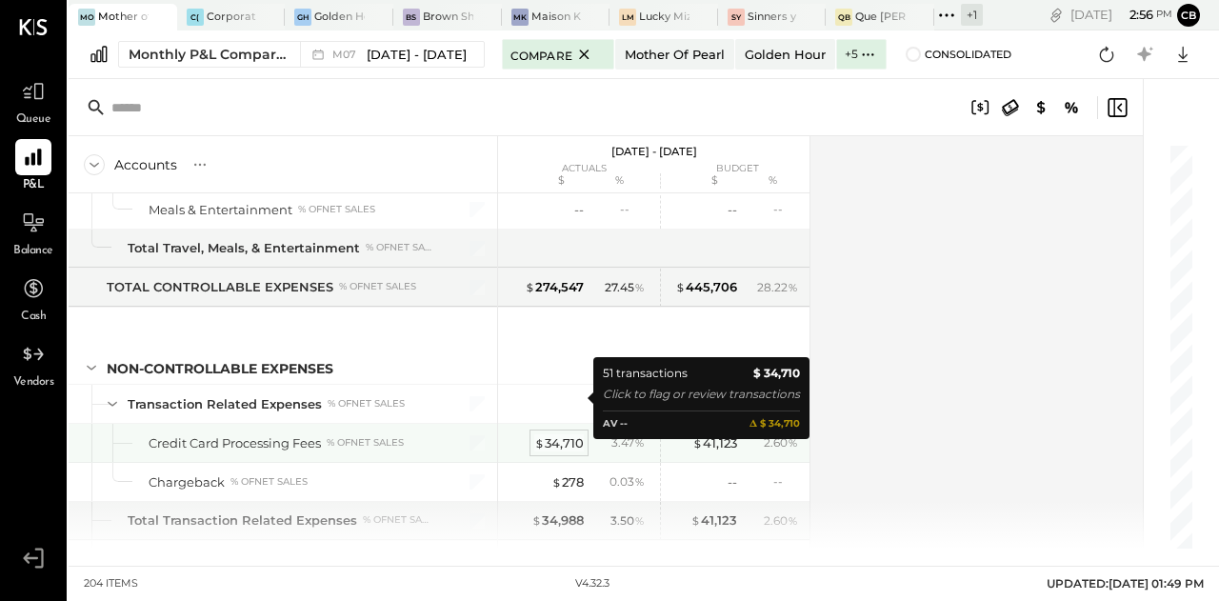
click at [565, 434] on div "$ 34,710" at bounding box center [559, 443] width 50 height 18
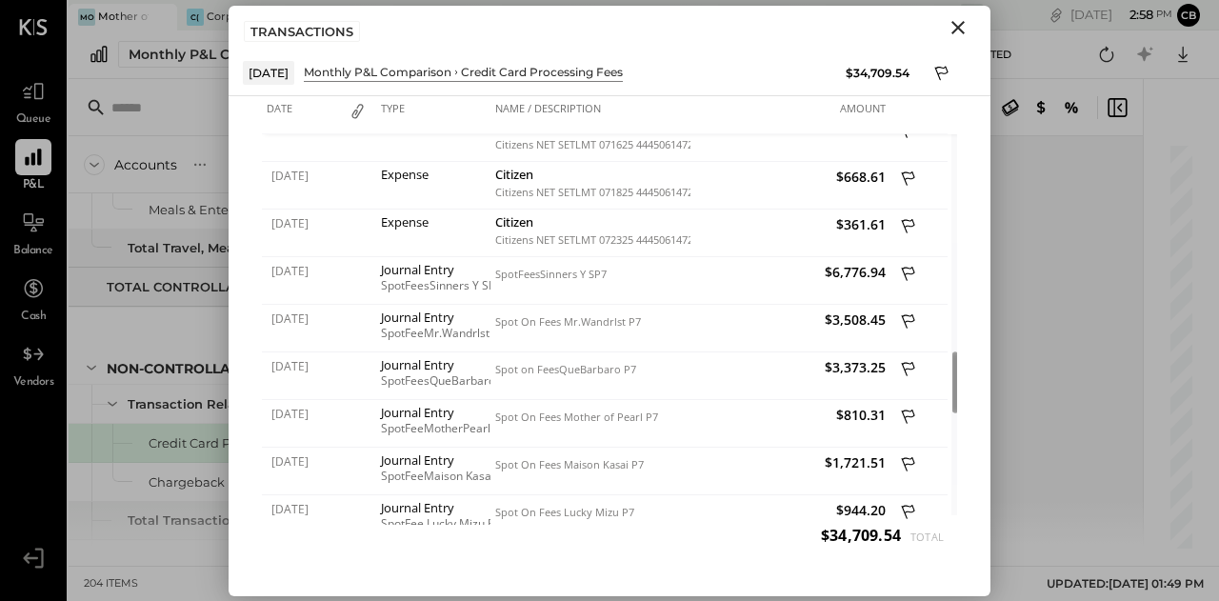
click at [968, 29] on icon "Close" at bounding box center [958, 27] width 23 height 23
